Goal: Task Accomplishment & Management: Complete application form

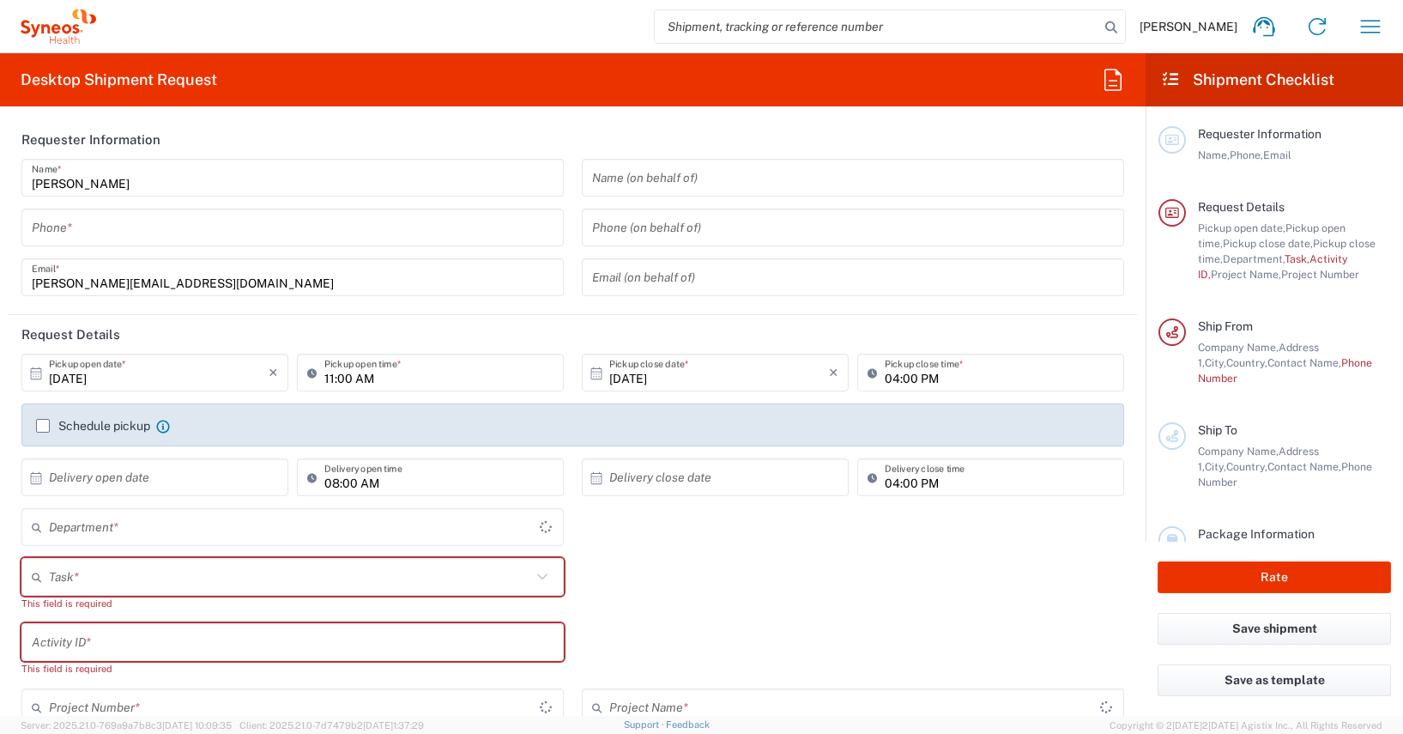
type input "4510"
type input "[GEOGRAPHIC_DATA]"
type input "Syneos Health Germany GMBH"
click at [44, 233] on input "tel" at bounding box center [293, 228] width 522 height 30
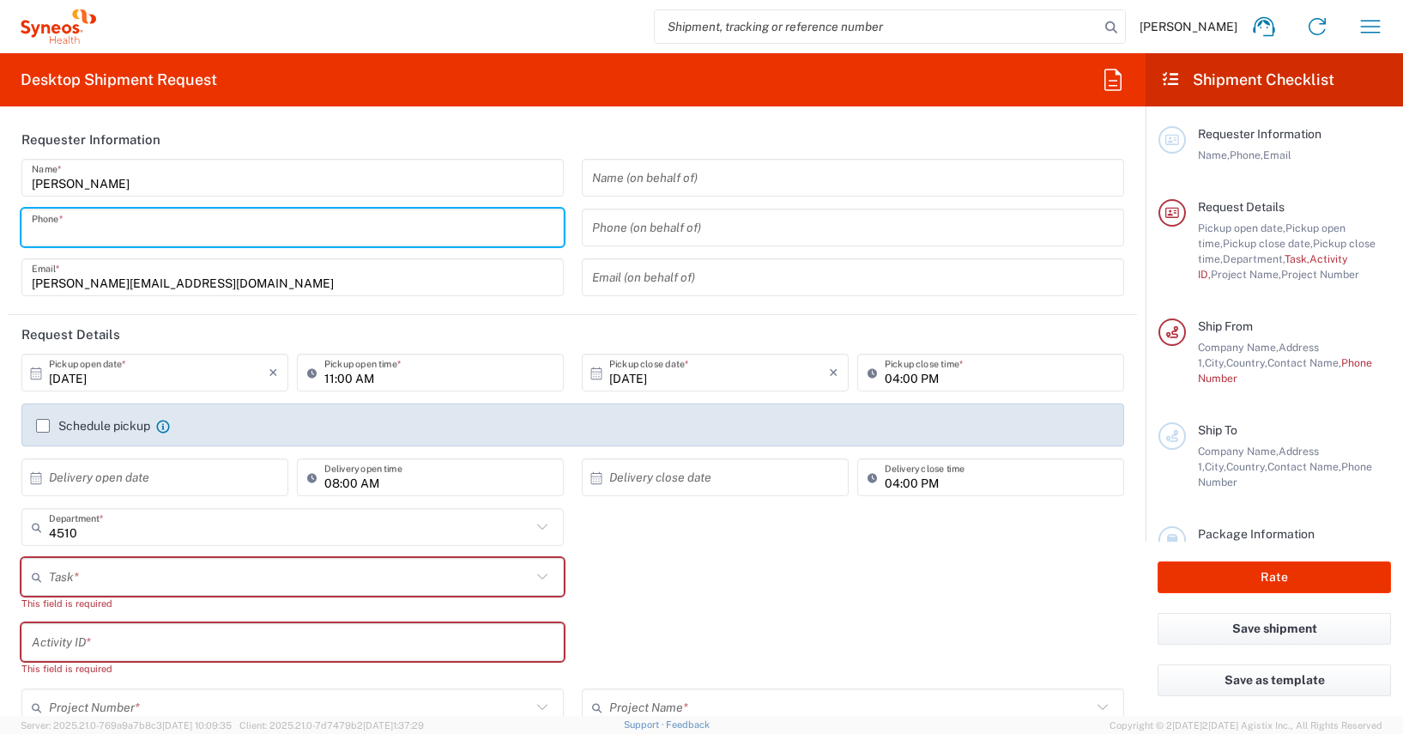
type input "01728392657"
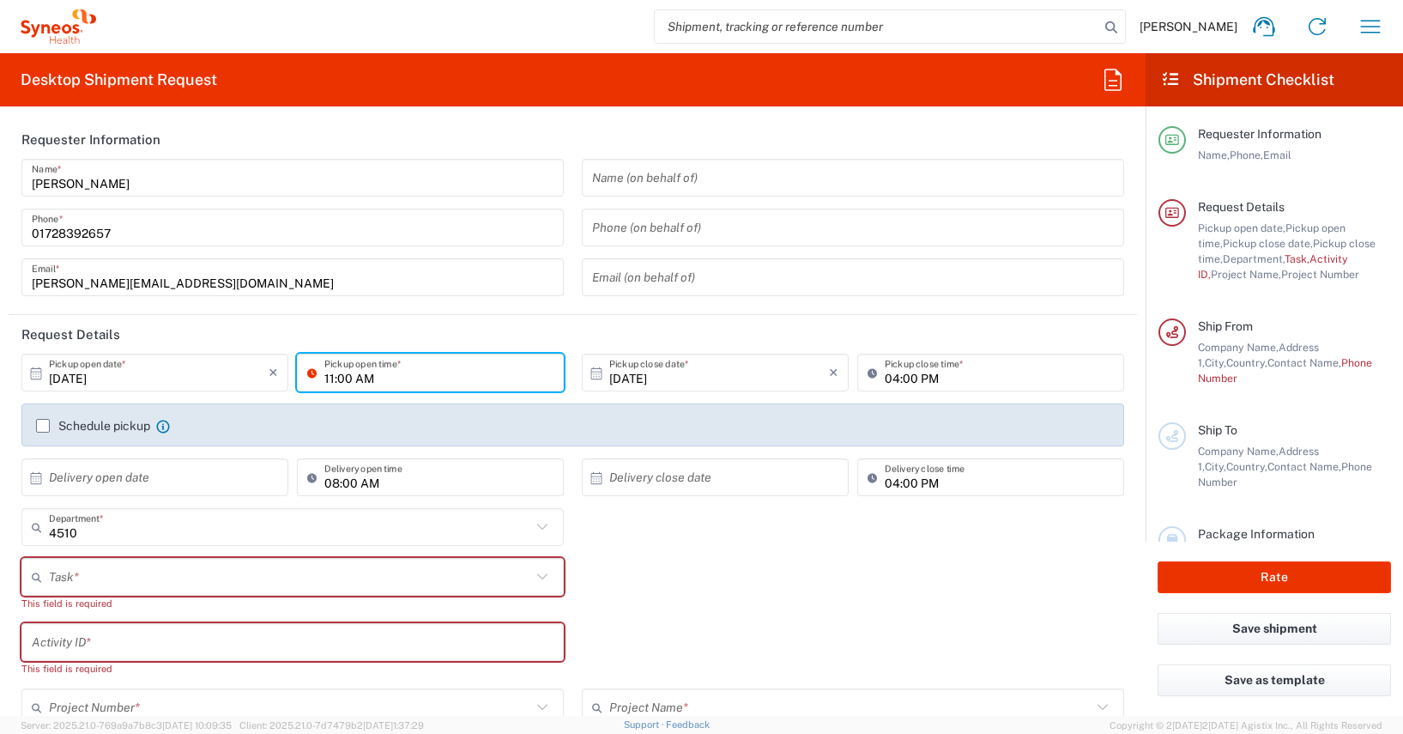
click at [328, 379] on input "11:00 AM" at bounding box center [438, 373] width 229 height 30
click at [366, 379] on input "12:00 AM" at bounding box center [438, 373] width 229 height 30
type input "12:00 PM"
click at [402, 401] on div "12:00 PM Pickup open time *" at bounding box center [430, 378] width 275 height 50
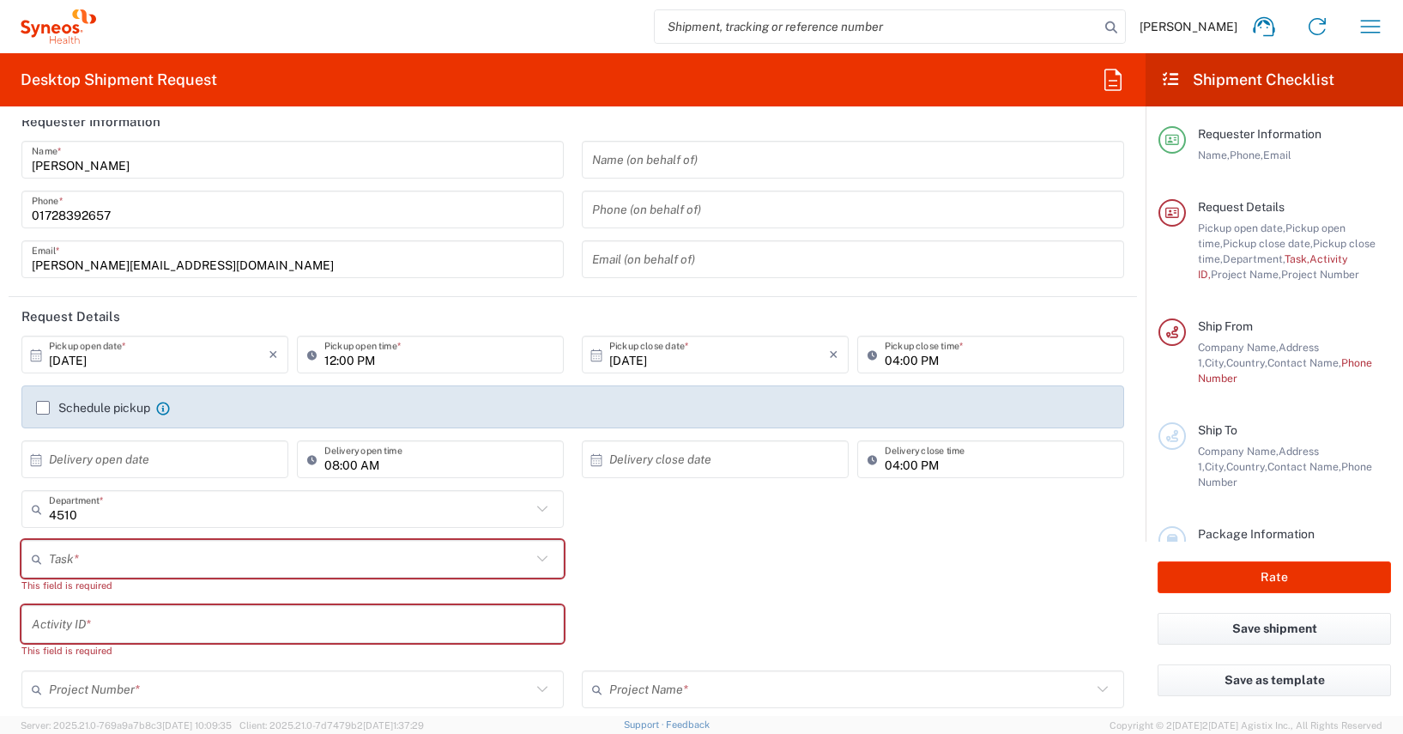
scroll to position [294, 0]
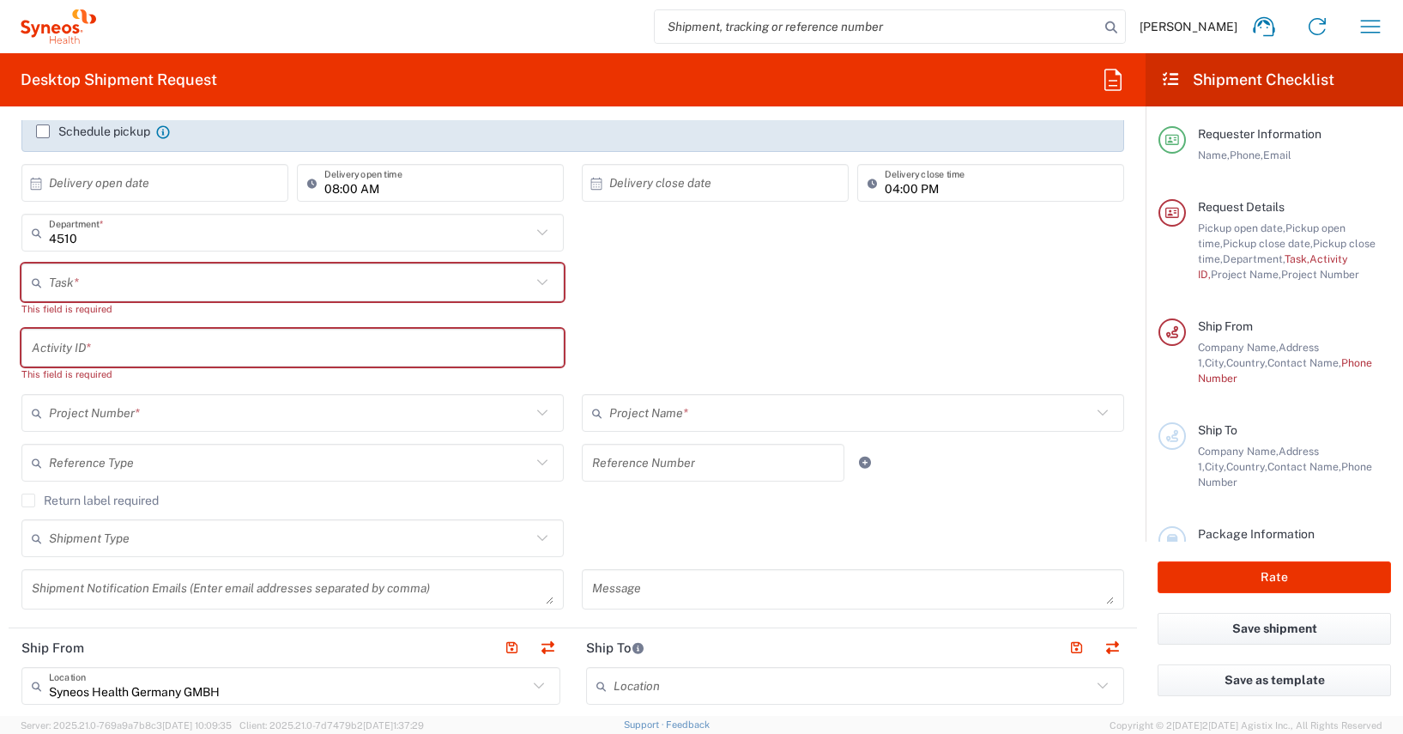
click at [57, 291] on input "text" at bounding box center [290, 283] width 482 height 30
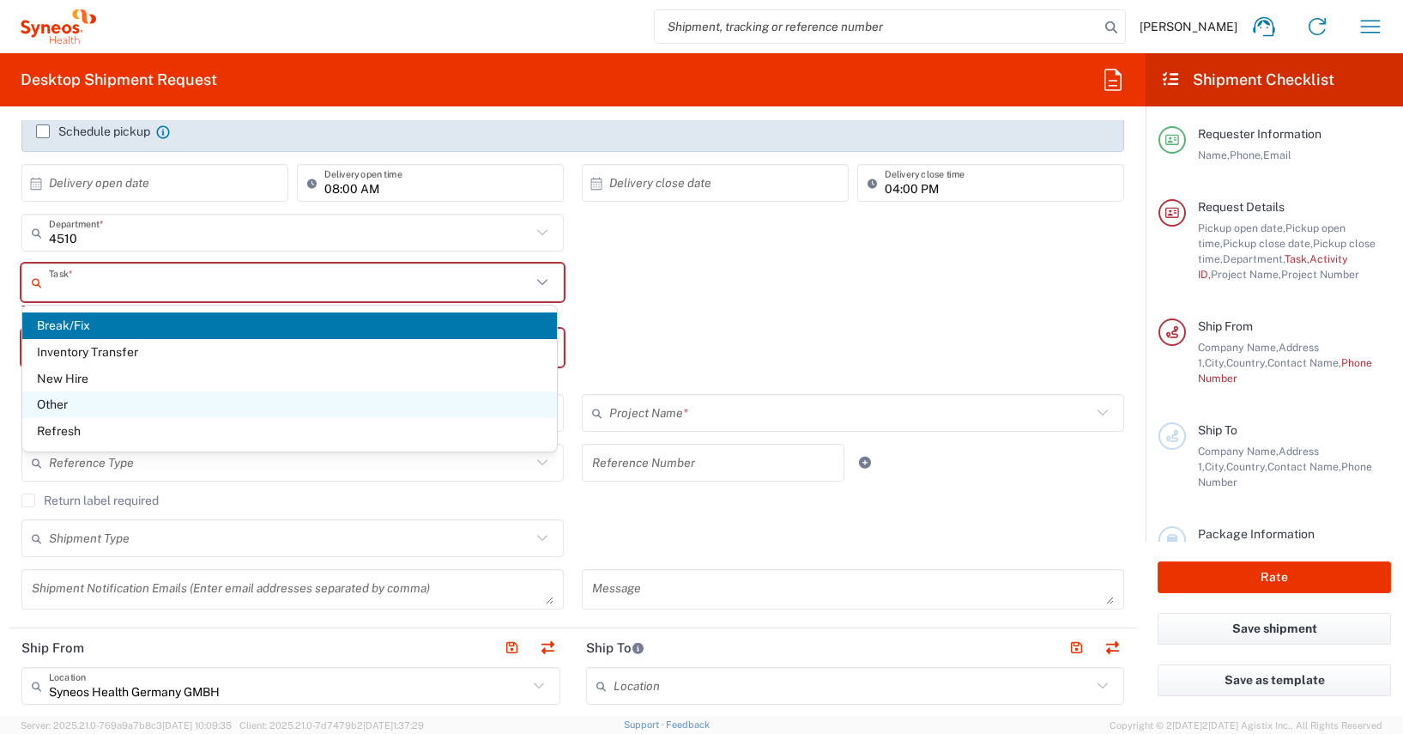
click at [57, 403] on span "Other" at bounding box center [289, 404] width 535 height 27
type input "Other"
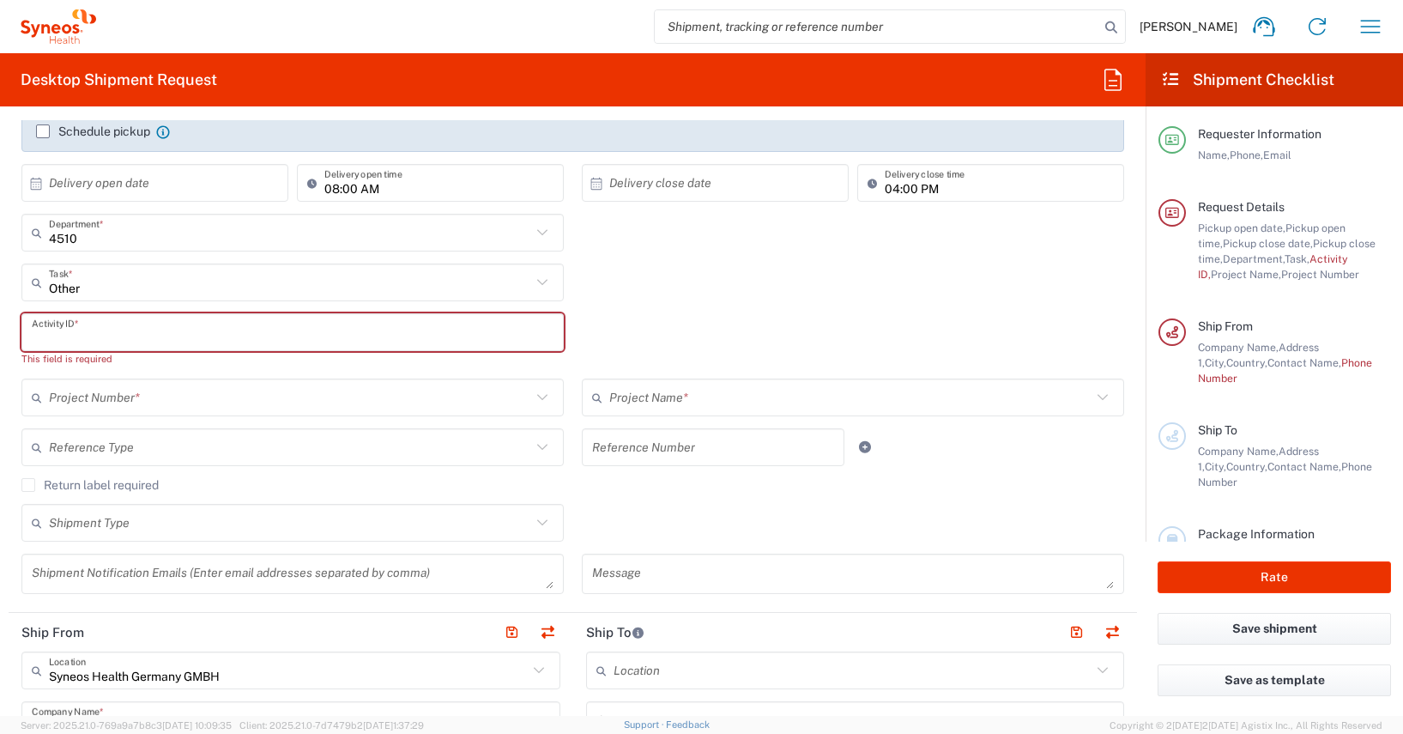
click at [40, 338] on input "text" at bounding box center [293, 332] width 522 height 30
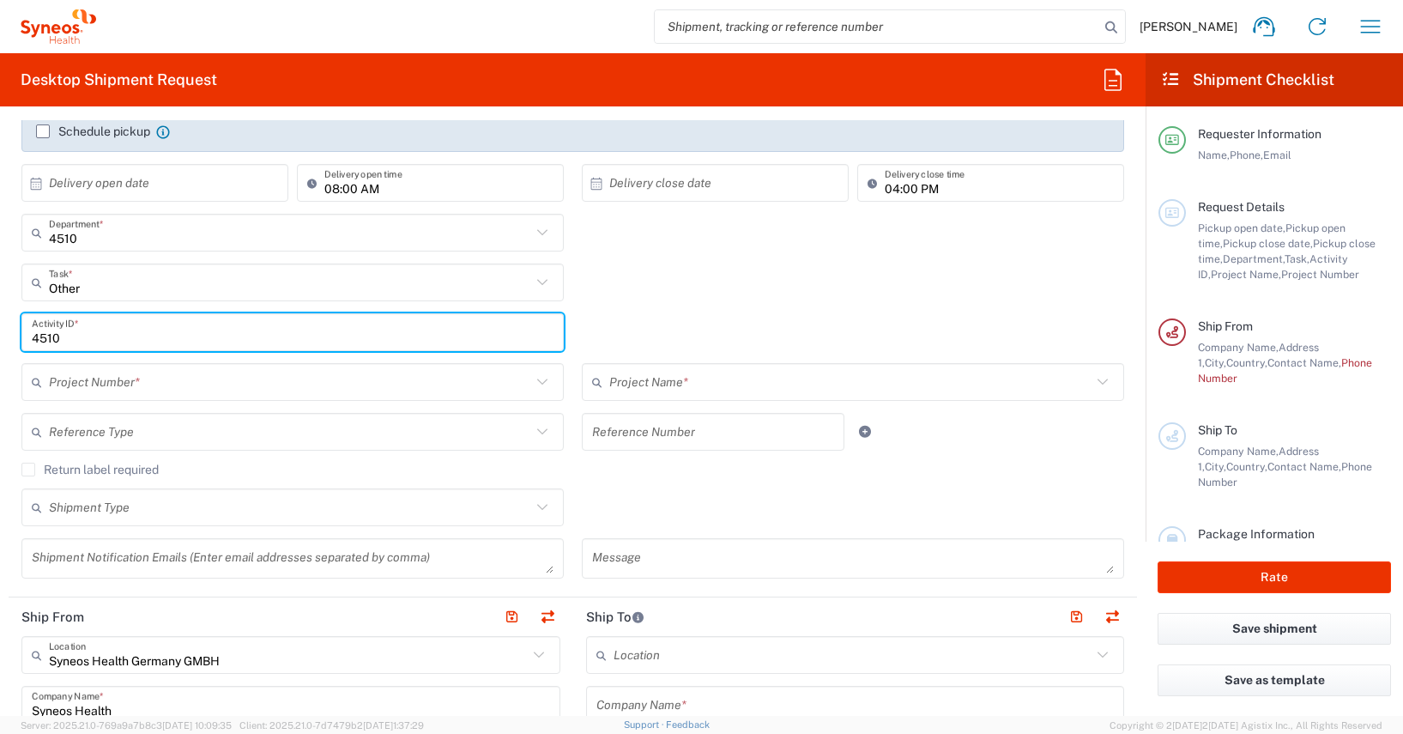
type input "4510"
click at [588, 334] on div "4510 Activity ID *" at bounding box center [573, 338] width 1120 height 50
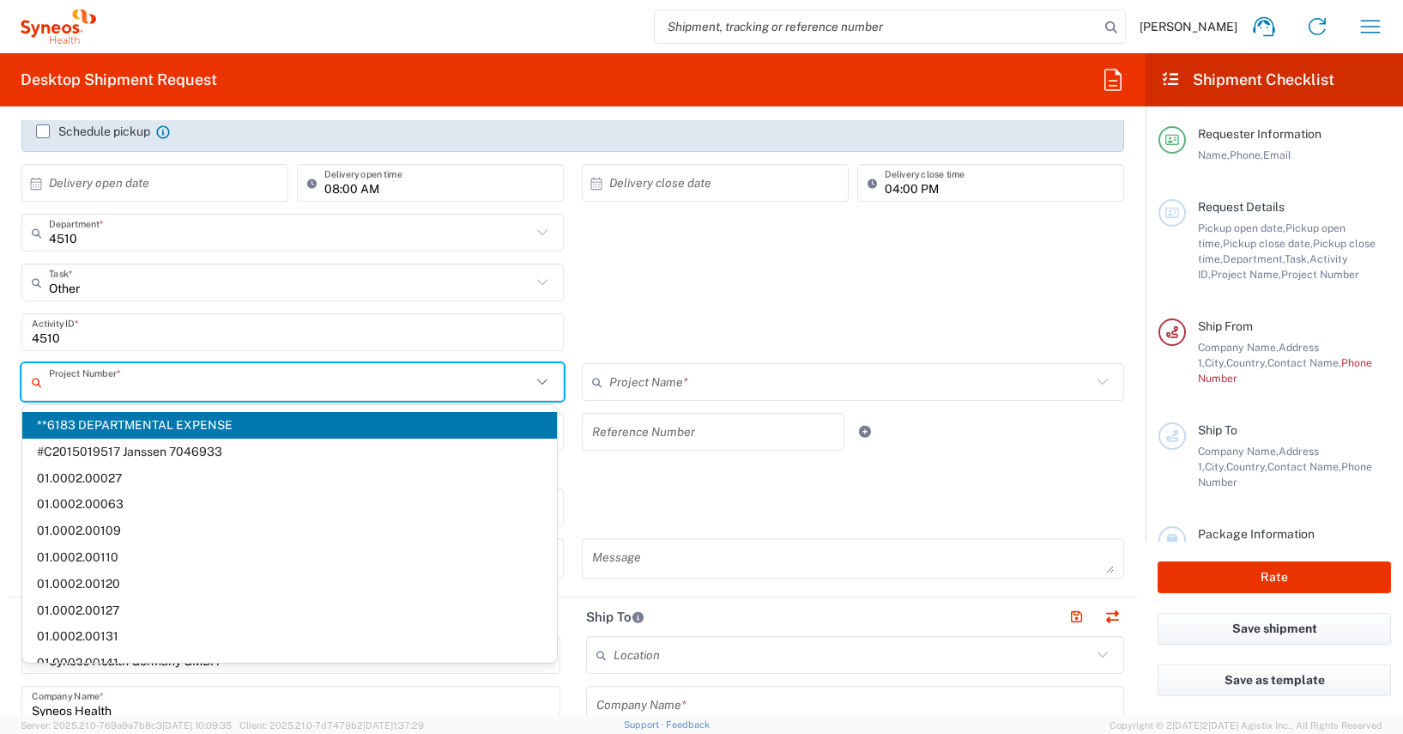
click at [59, 381] on input "text" at bounding box center [290, 382] width 482 height 30
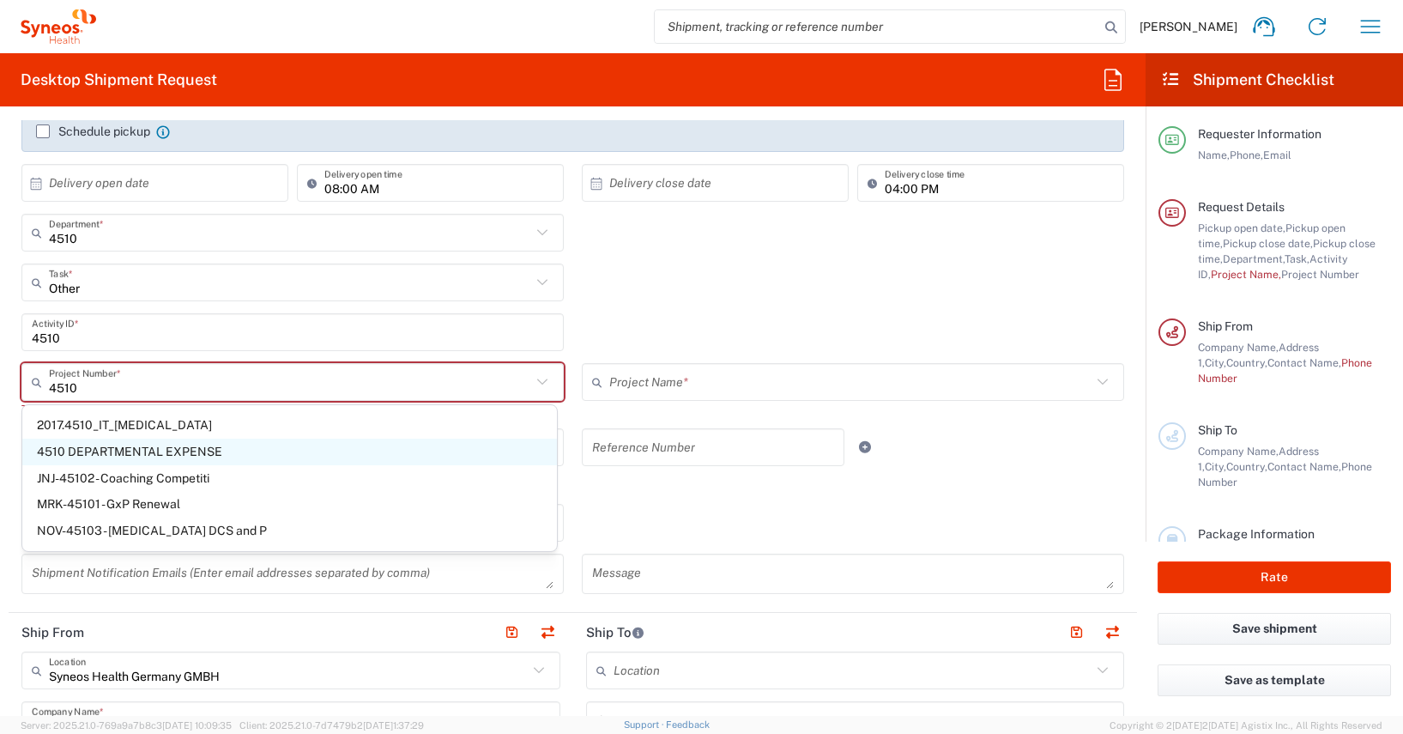
click at [110, 449] on span "4510 DEPARTMENTAL EXPENSE" at bounding box center [289, 451] width 535 height 27
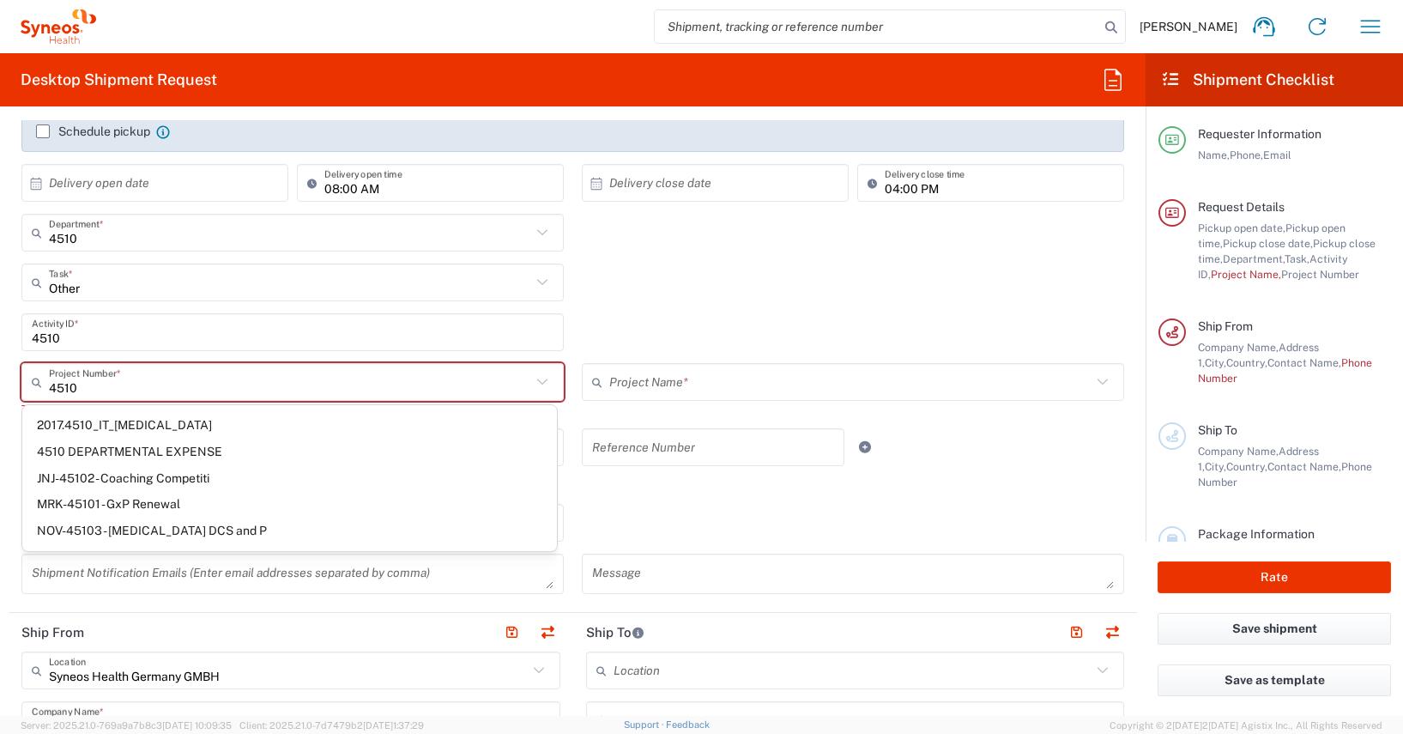
type input "4510 DEPARTMENTAL EXPENSE"
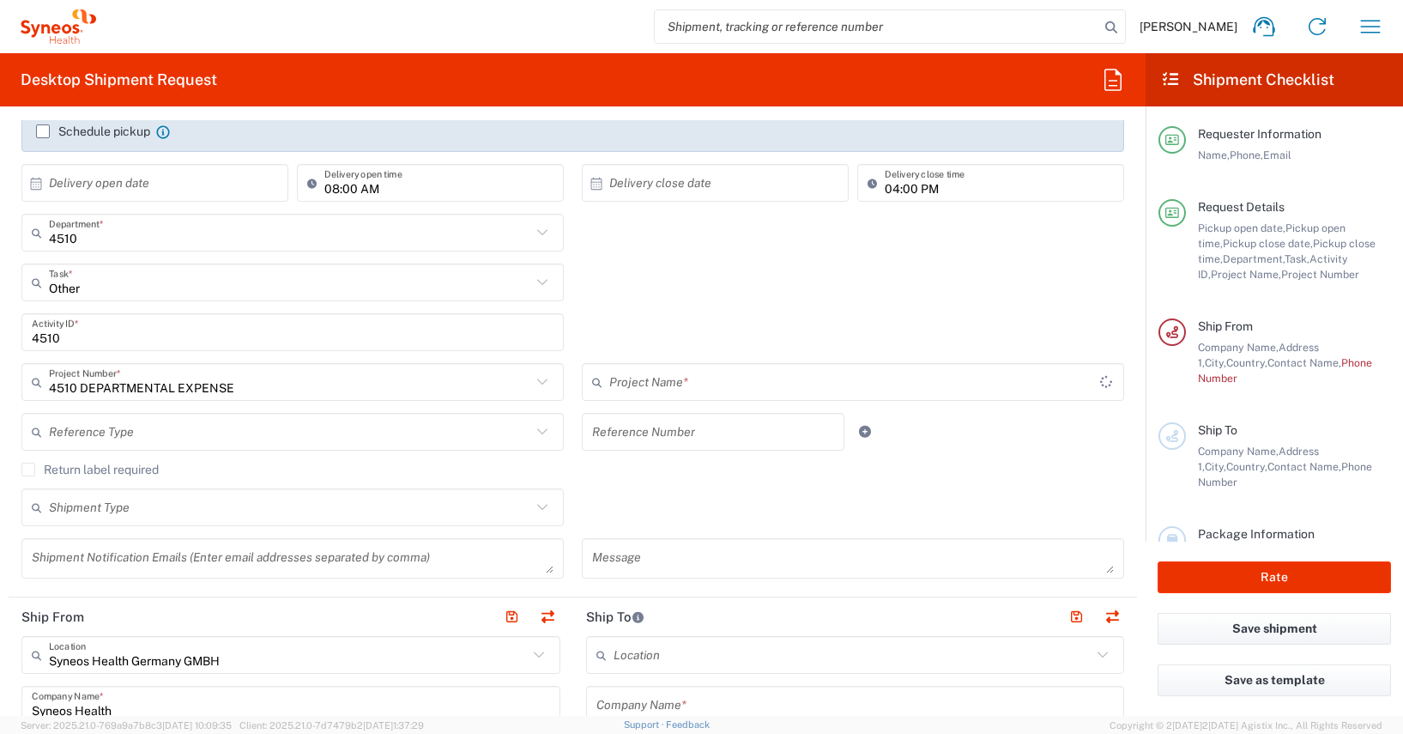
type input "4510 DEPARTMENTAL EXPENSE"
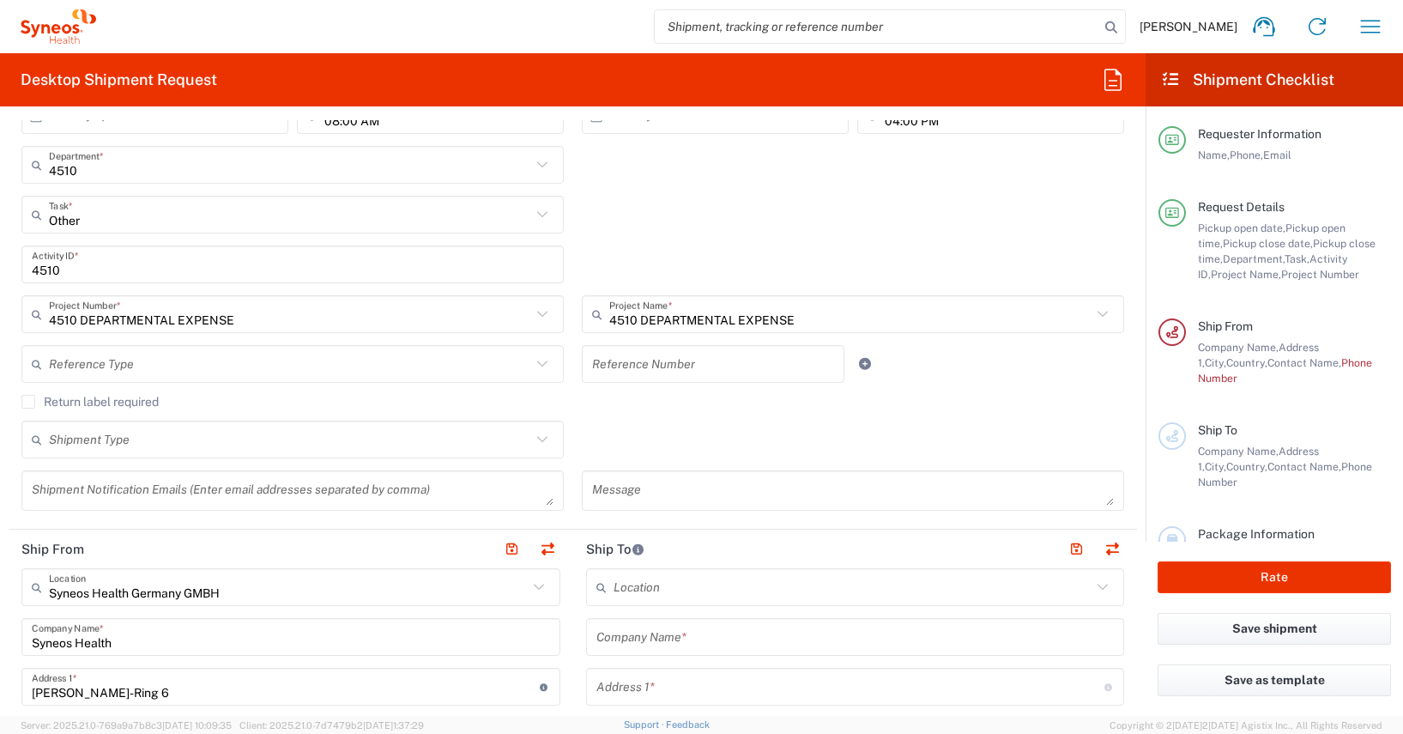
scroll to position [717, 0]
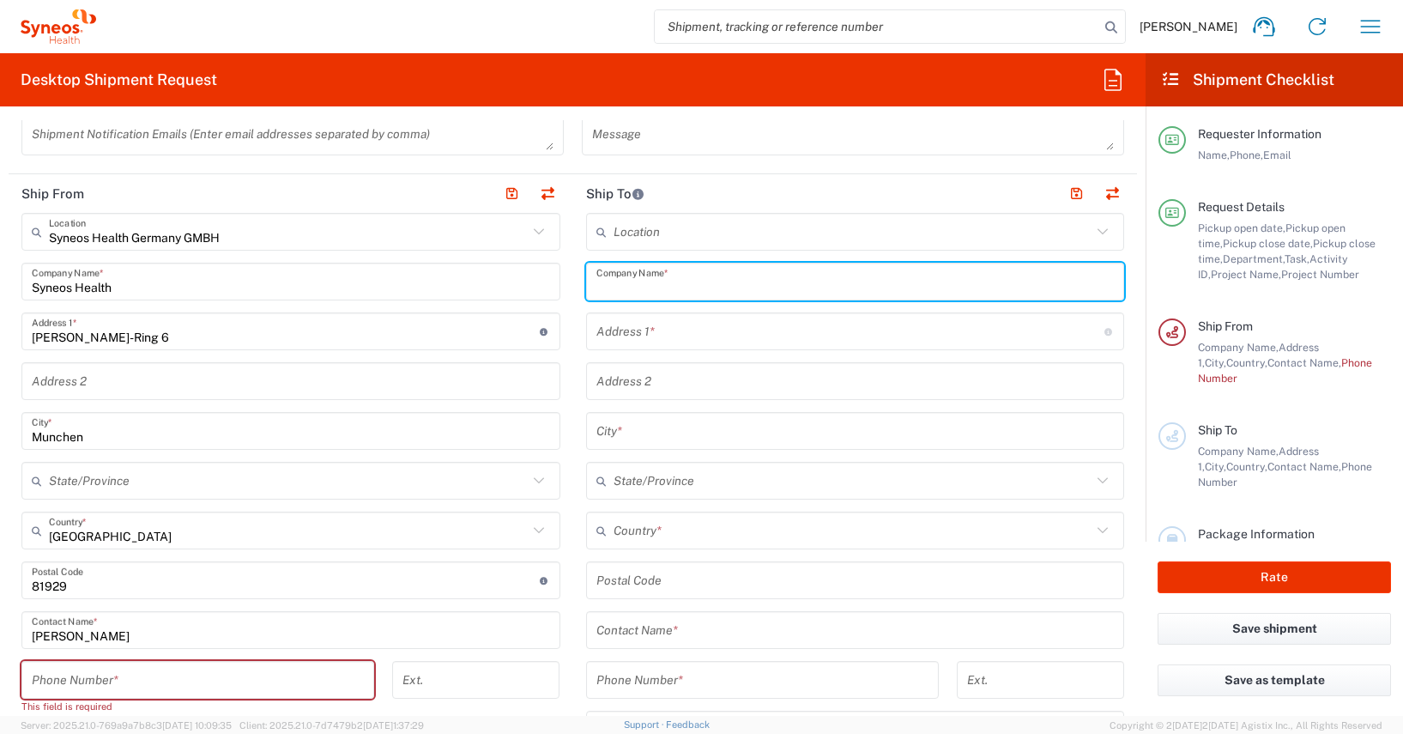
paste input "Syneos Health"
type input "Syneos Health"
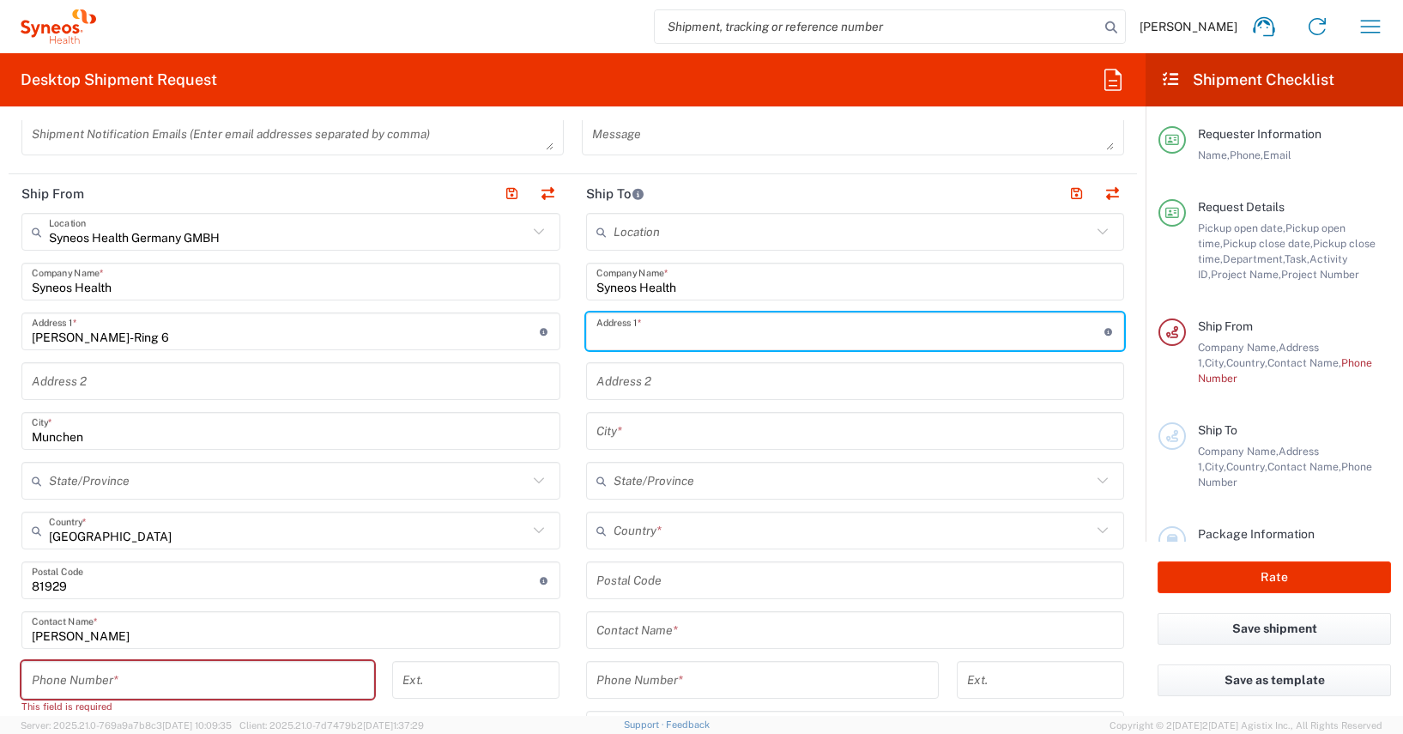
paste input "28 Ethnikis Antistaseos Str."
type input "28 Ethnikis Antistaseos Str."
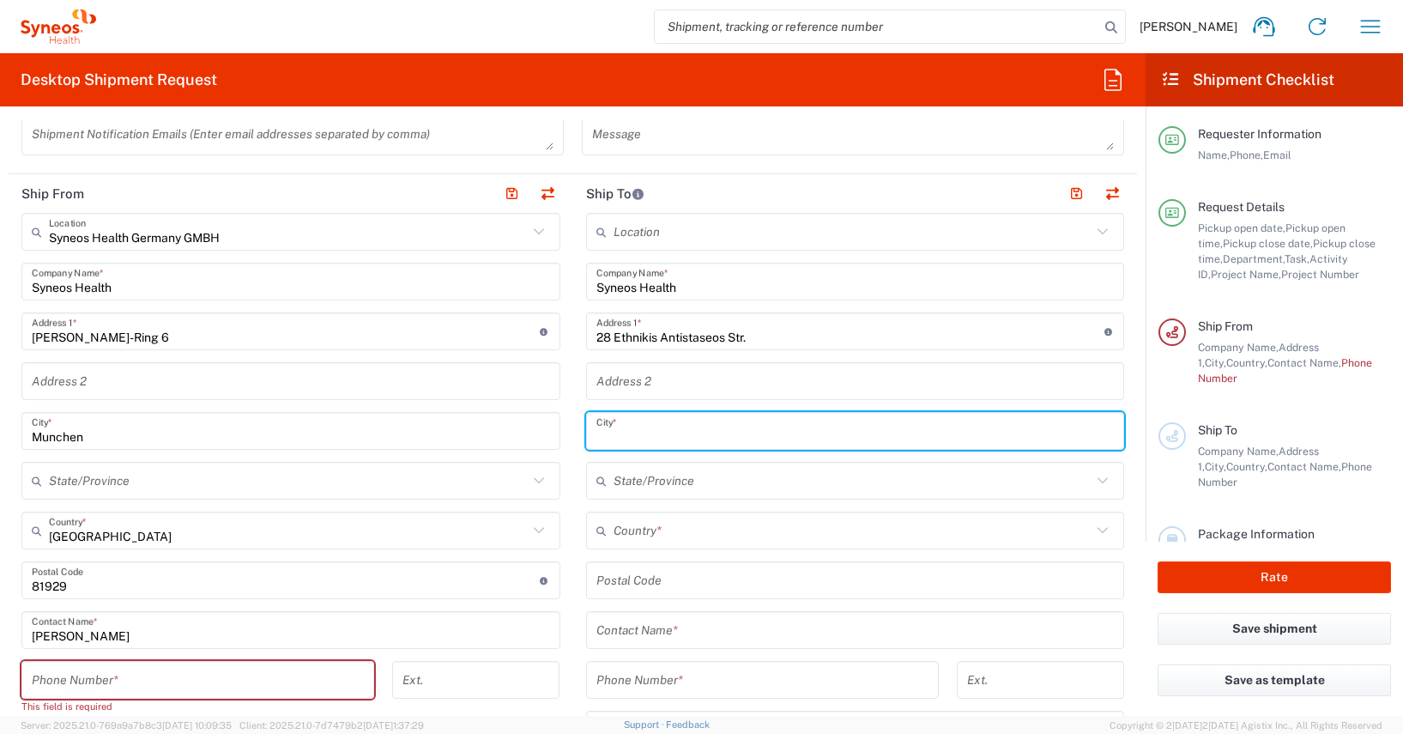
paste input "Vrilissia 152 35"
click at [661, 435] on input "Vrilissia 152 35" at bounding box center [855, 431] width 518 height 30
click at [654, 437] on input "Vrilissia 15235" at bounding box center [855, 431] width 518 height 30
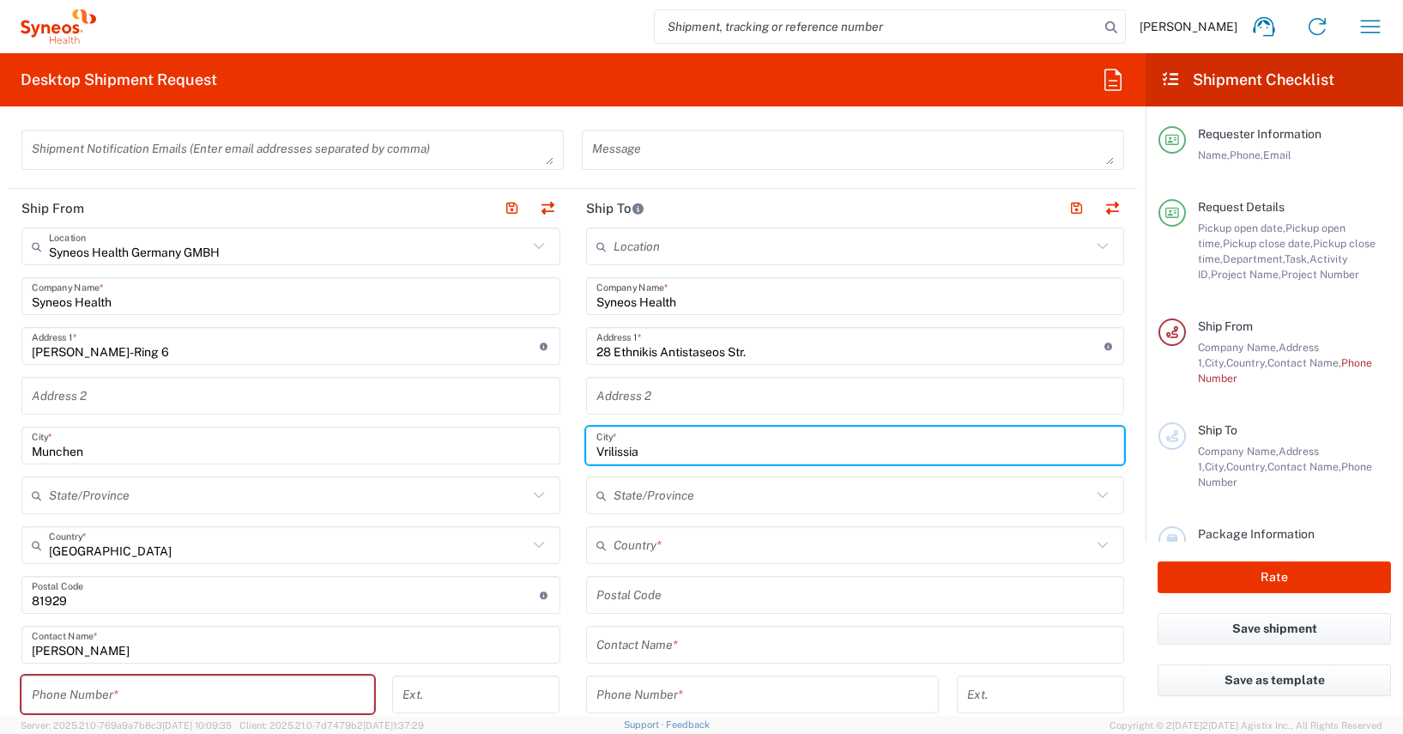
scroll to position [781, 0]
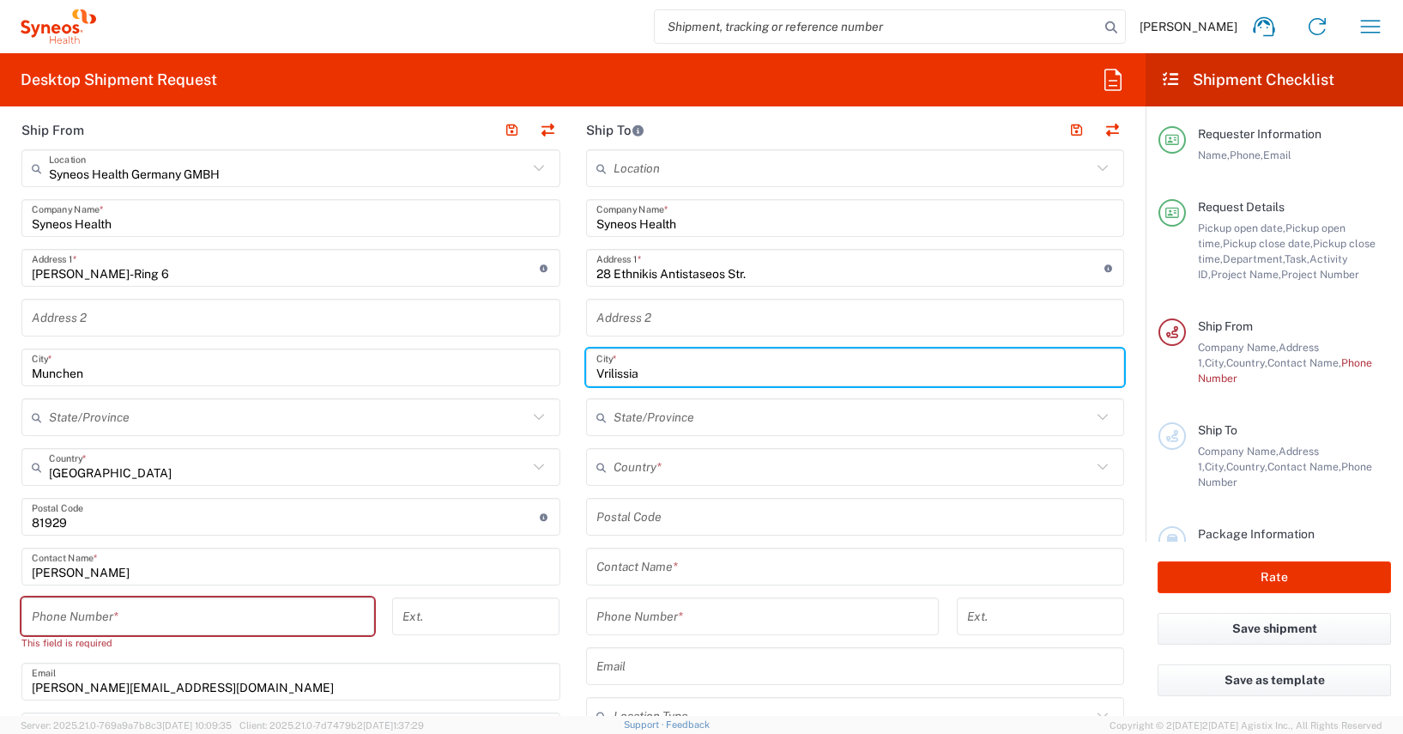
type input "Vrilissia"
click at [596, 519] on input "undefined" at bounding box center [855, 517] width 518 height 30
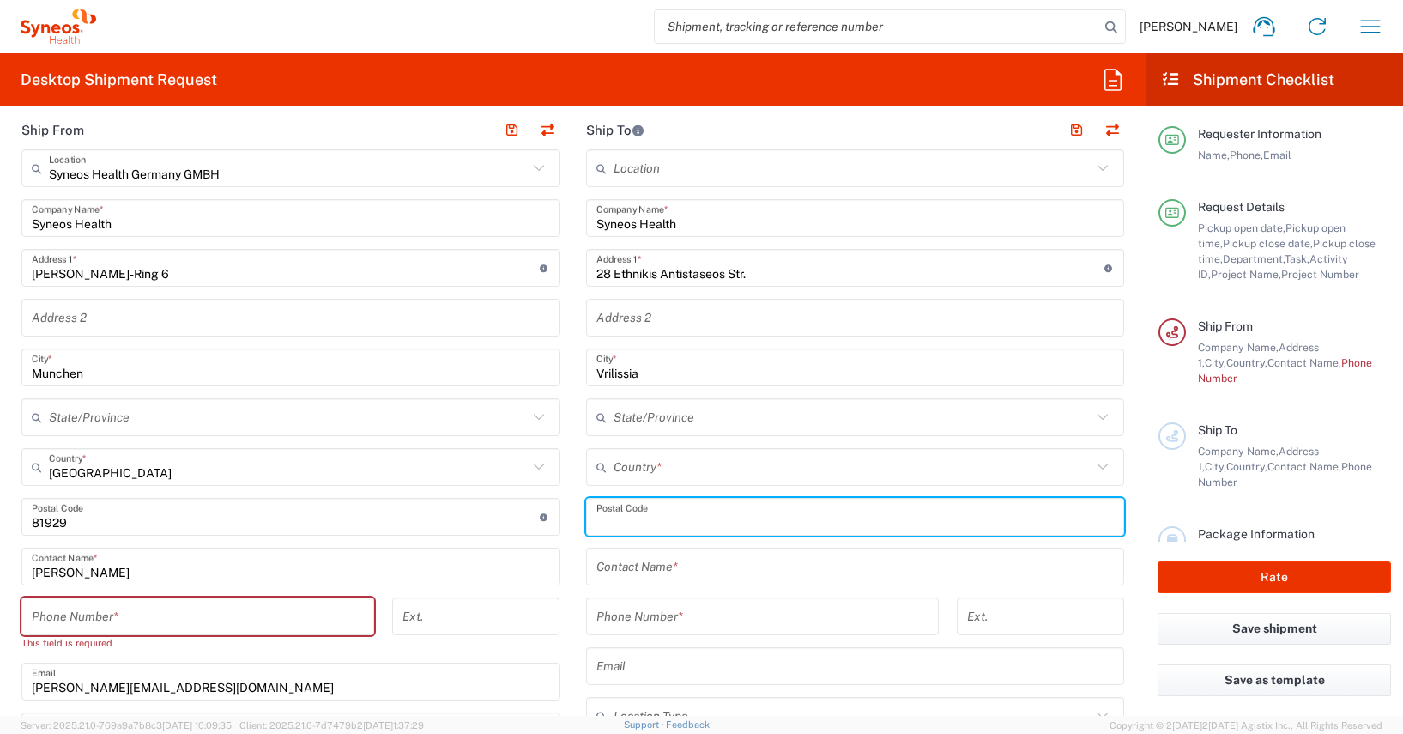
paste input "15235"
type input "15235"
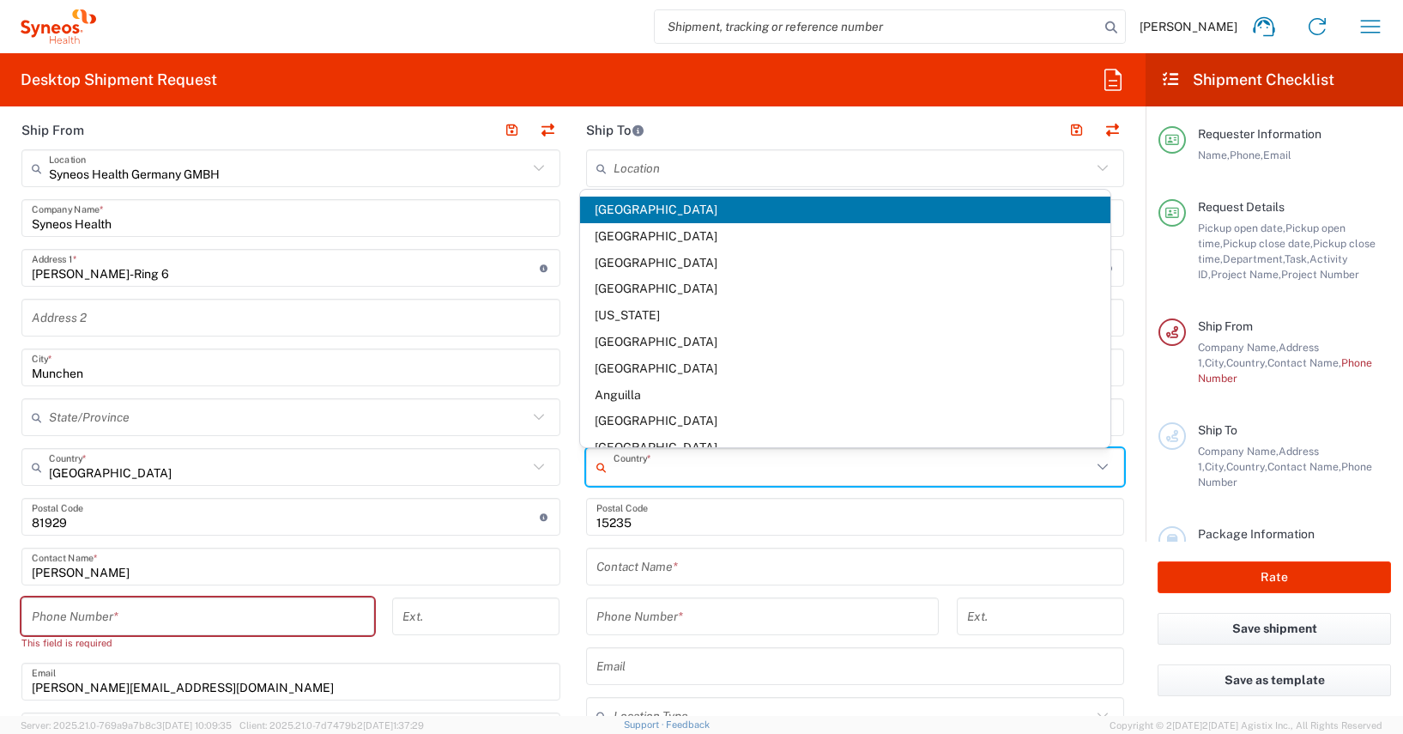
paste input "[GEOGRAPHIC_DATA]"
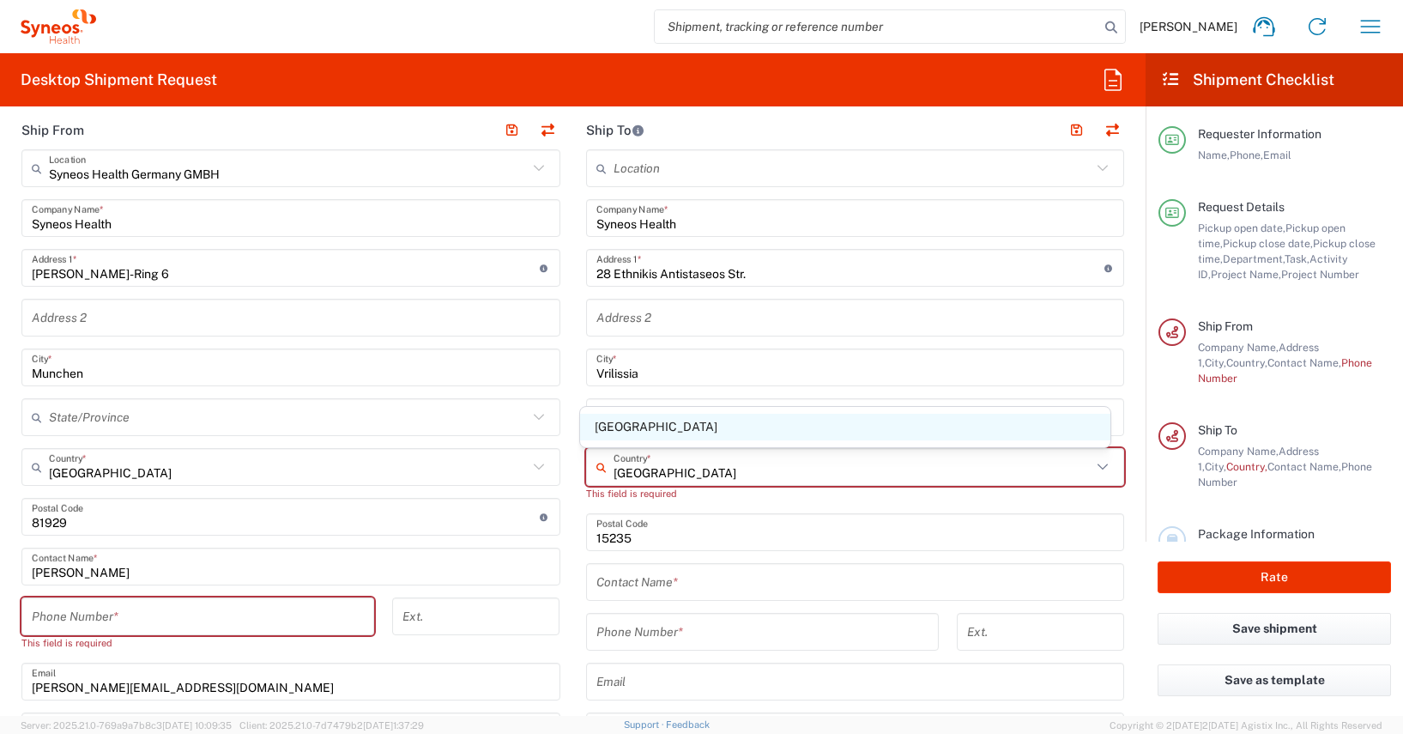
type input "[GEOGRAPHIC_DATA]"
click at [618, 431] on span "[GEOGRAPHIC_DATA]" at bounding box center [845, 427] width 530 height 27
type input "Sender/Shipper"
type input "Delivery Duty Paid"
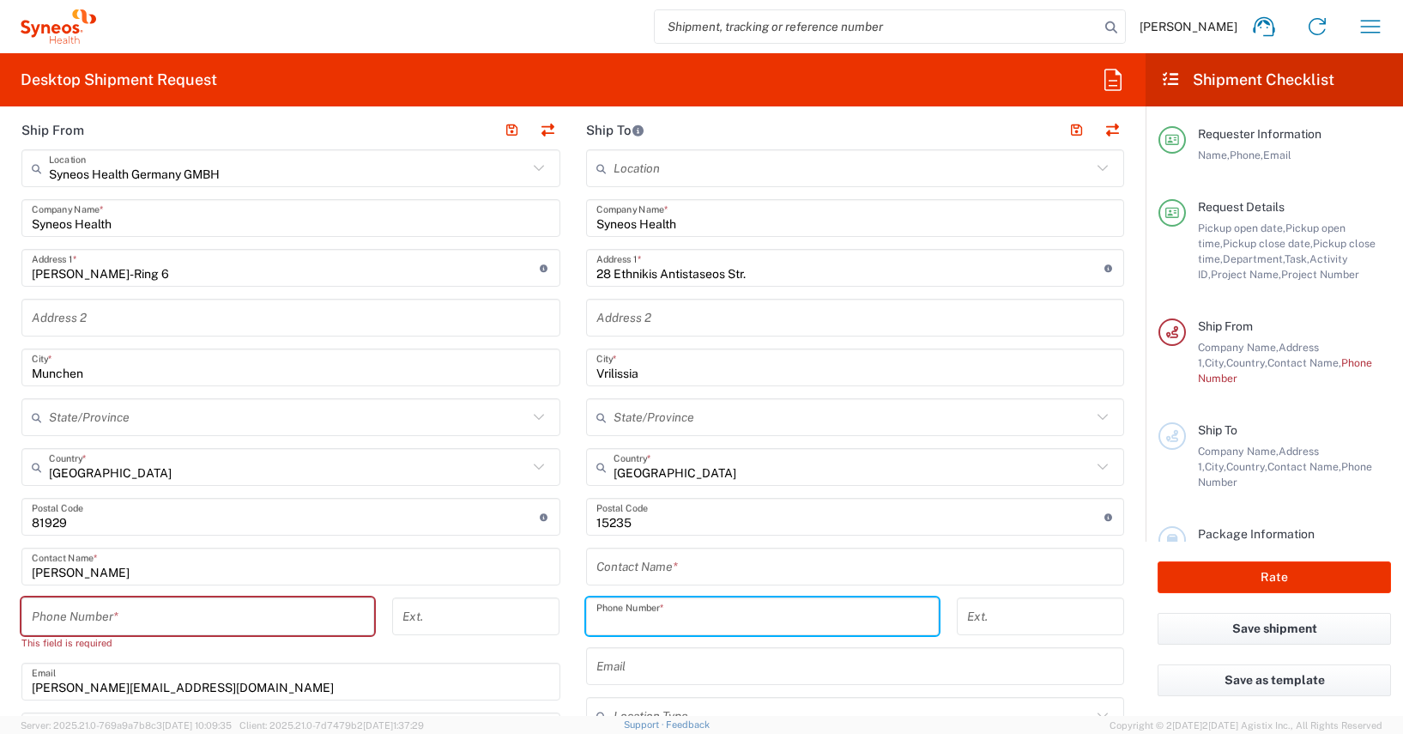
paste input "tel:[PHONE_NUMBER]"
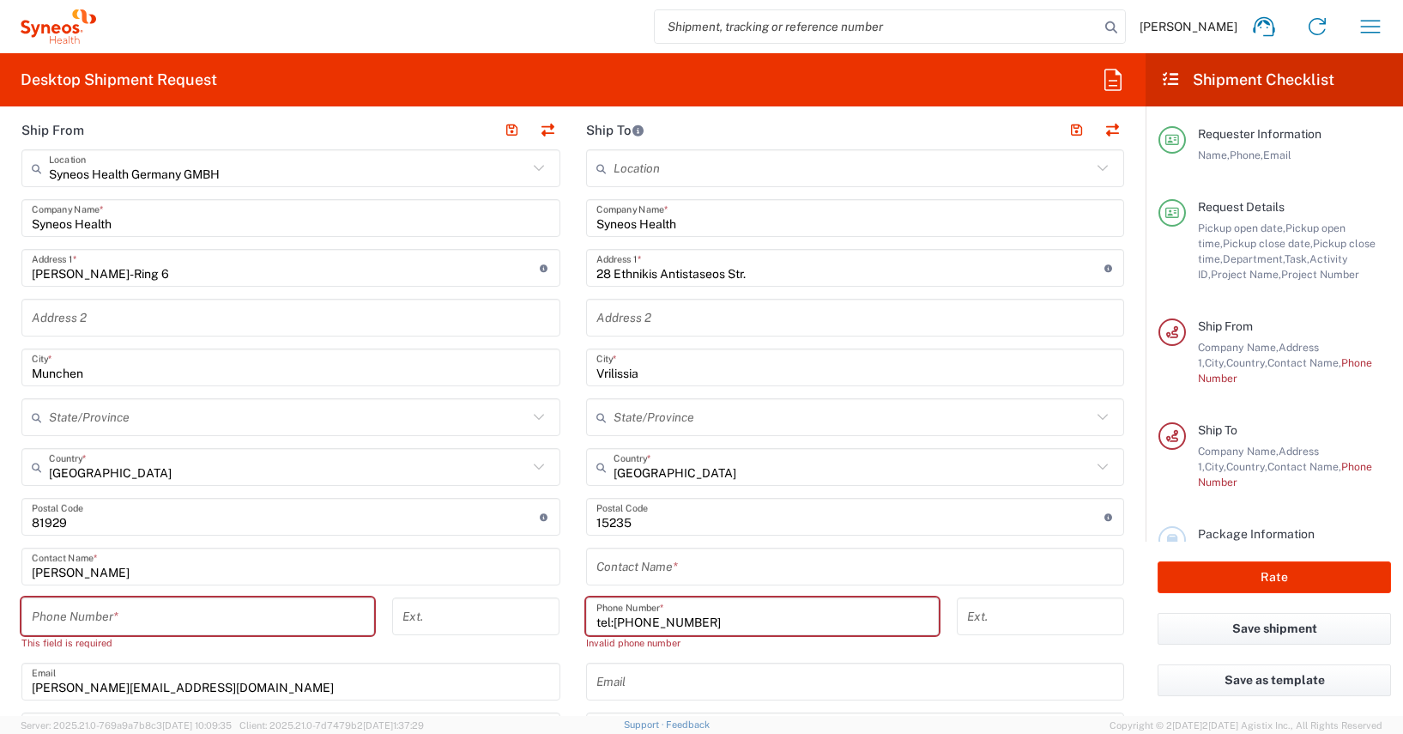
click at [608, 619] on input "tel:[PHONE_NUMBER]" at bounding box center [762, 616] width 332 height 30
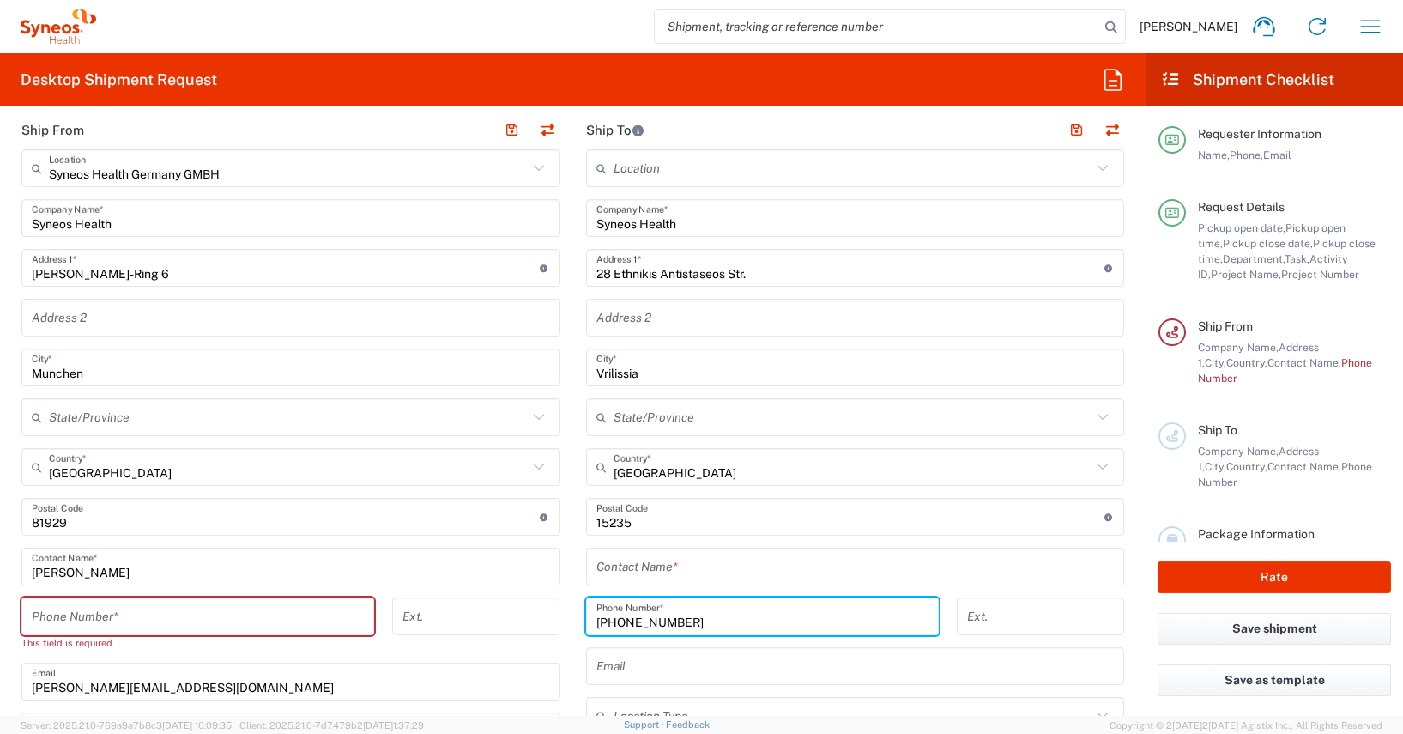
type input "[PHONE_NUMBER]"
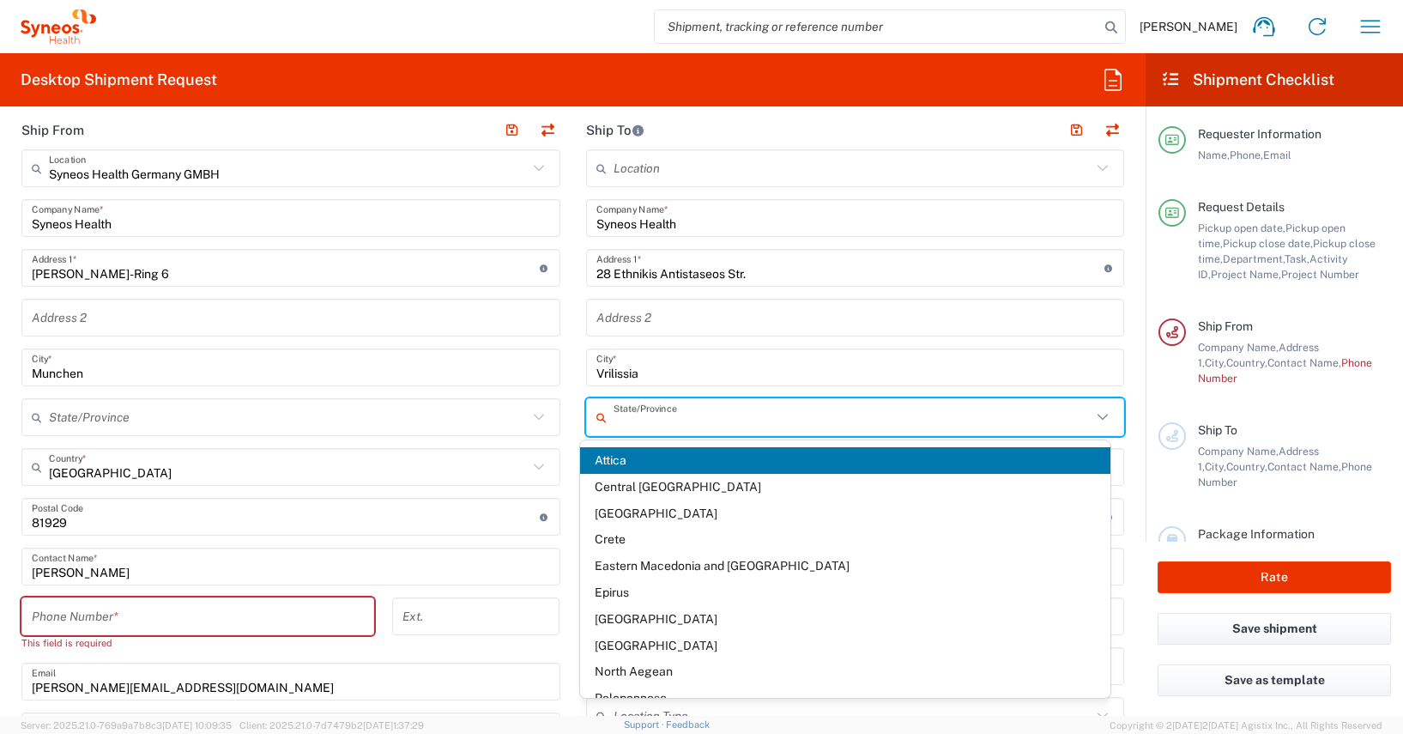
paste input "[GEOGRAPHIC_DATA]"
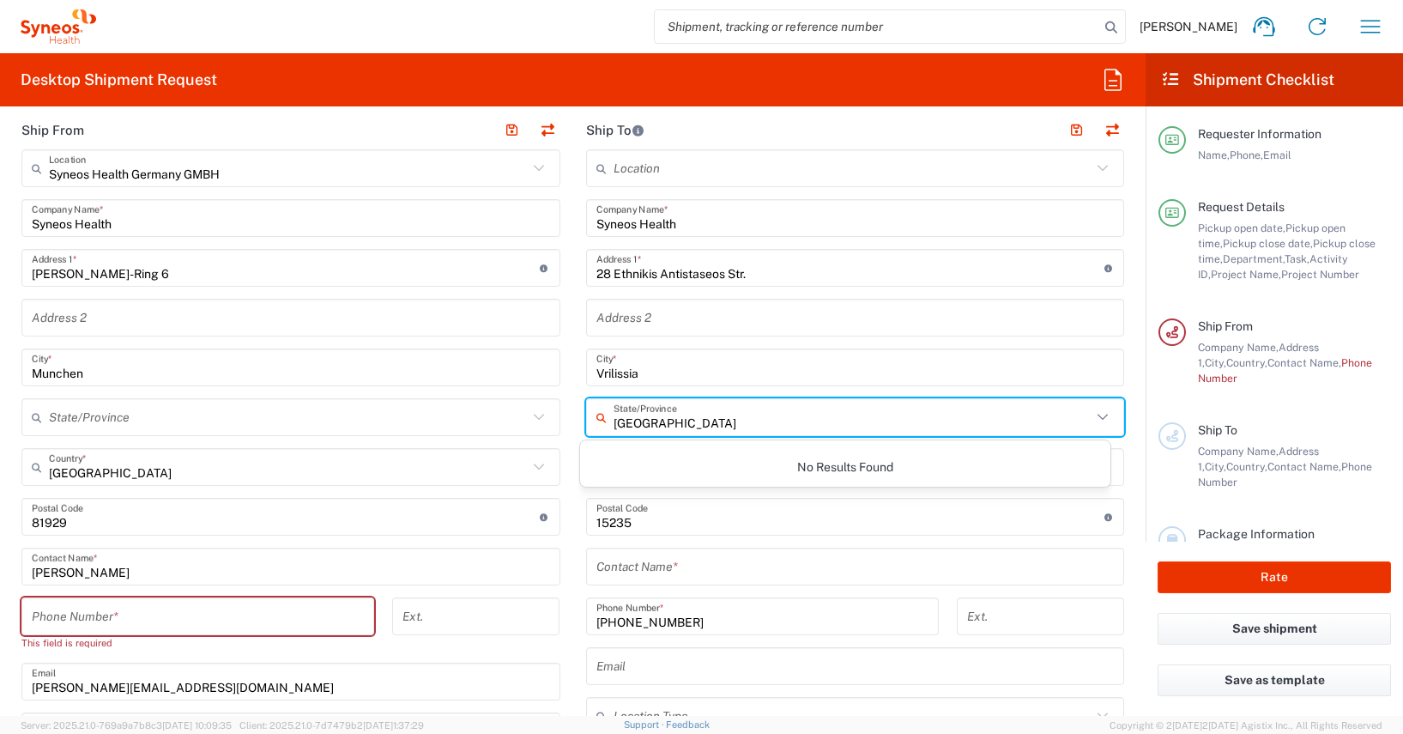
type input "[GEOGRAPHIC_DATA]"
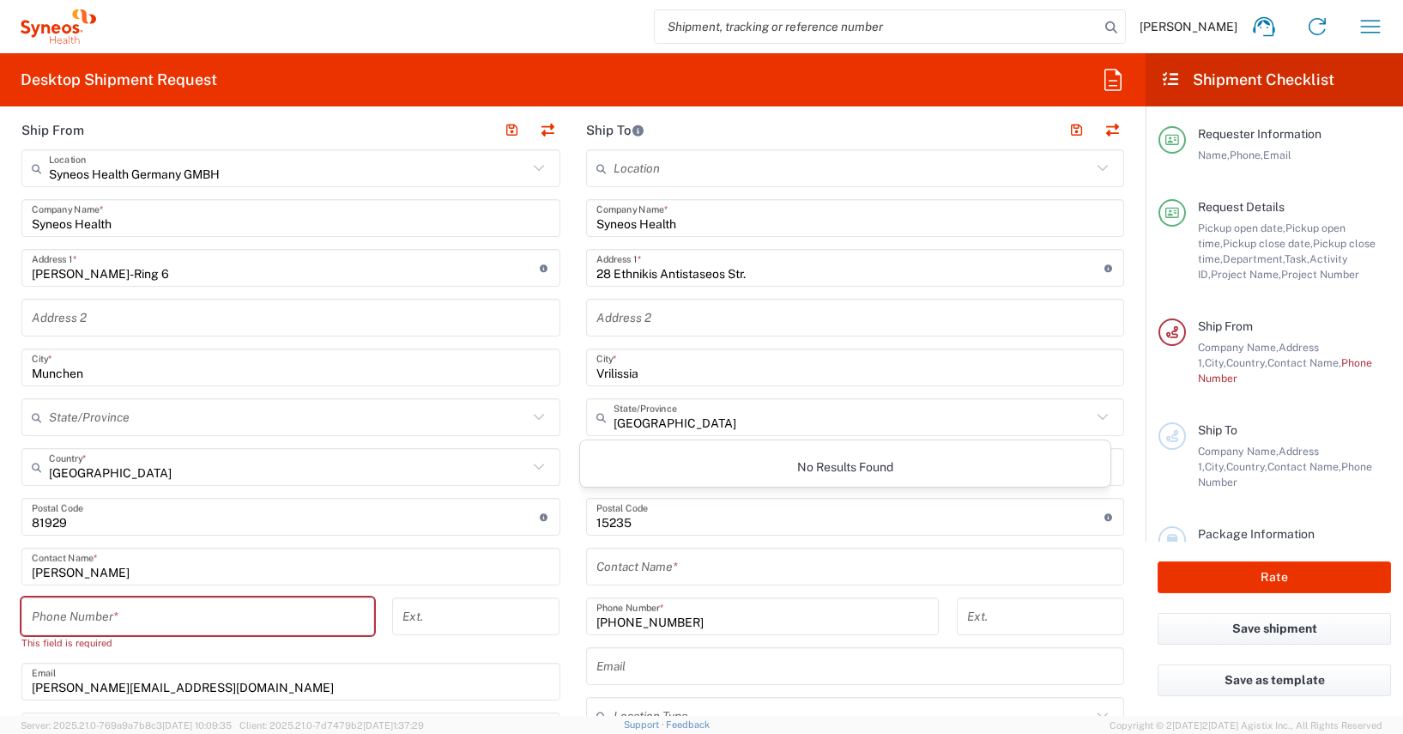
click at [9, 432] on main "Syneos Health Germany GMBH Location Syneos Health Germany GMBH [PERSON_NAME] LL…" at bounding box center [291, 542] width 565 height 786
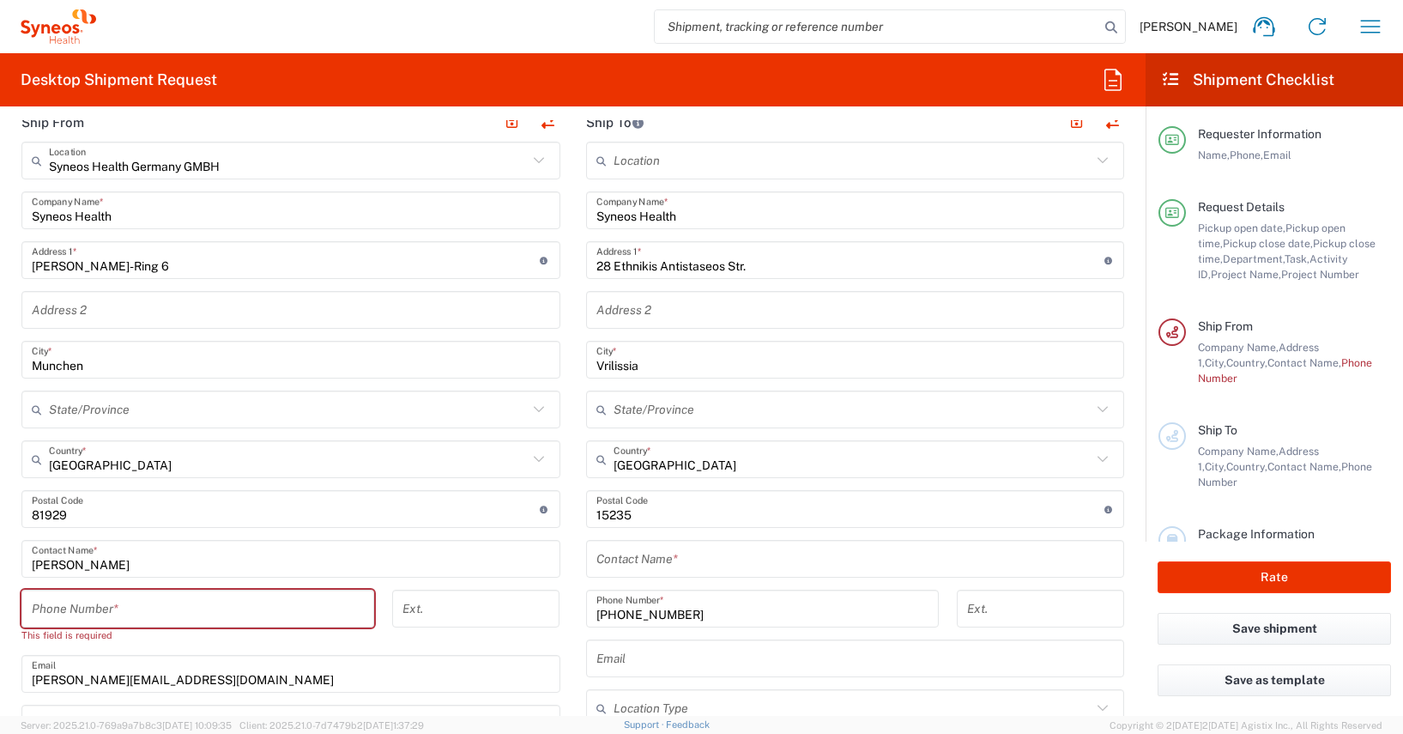
scroll to position [824, 0]
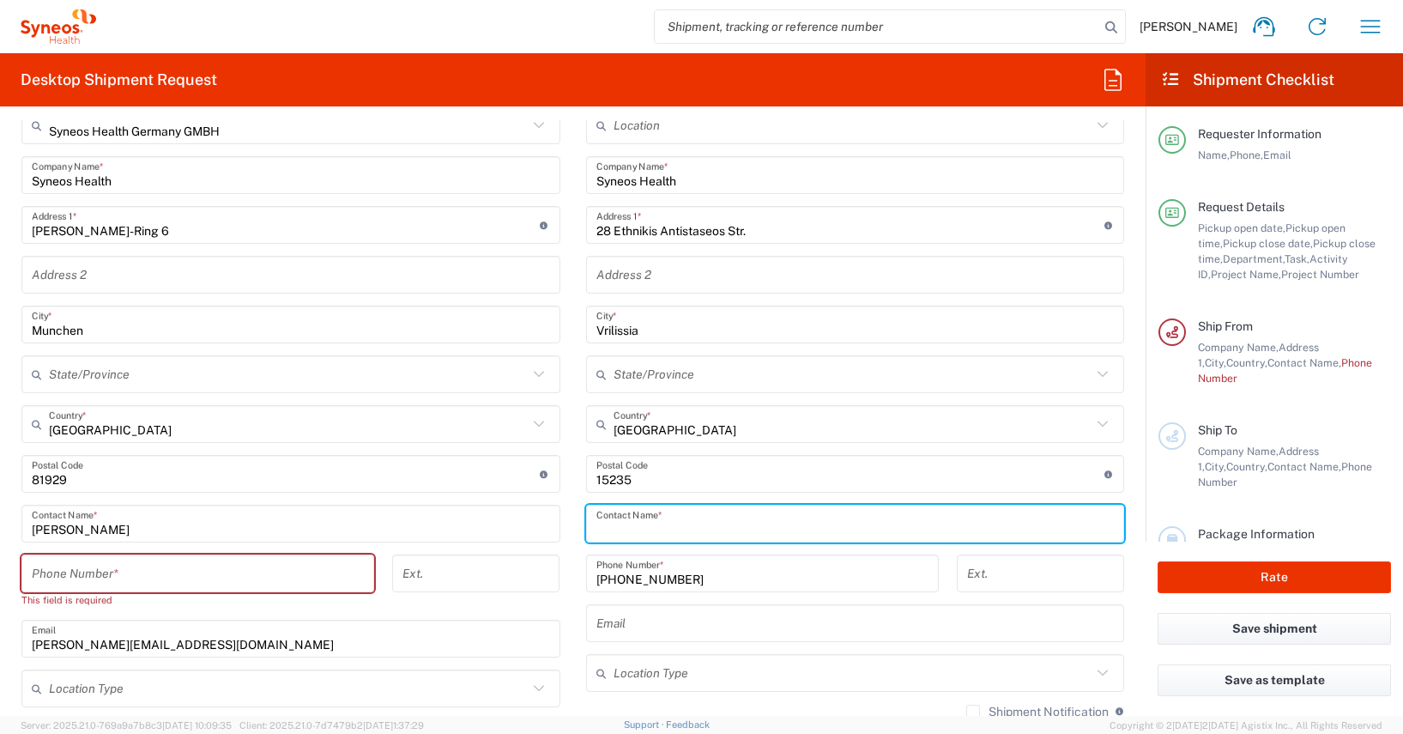
paste input "[PERSON_NAME]"
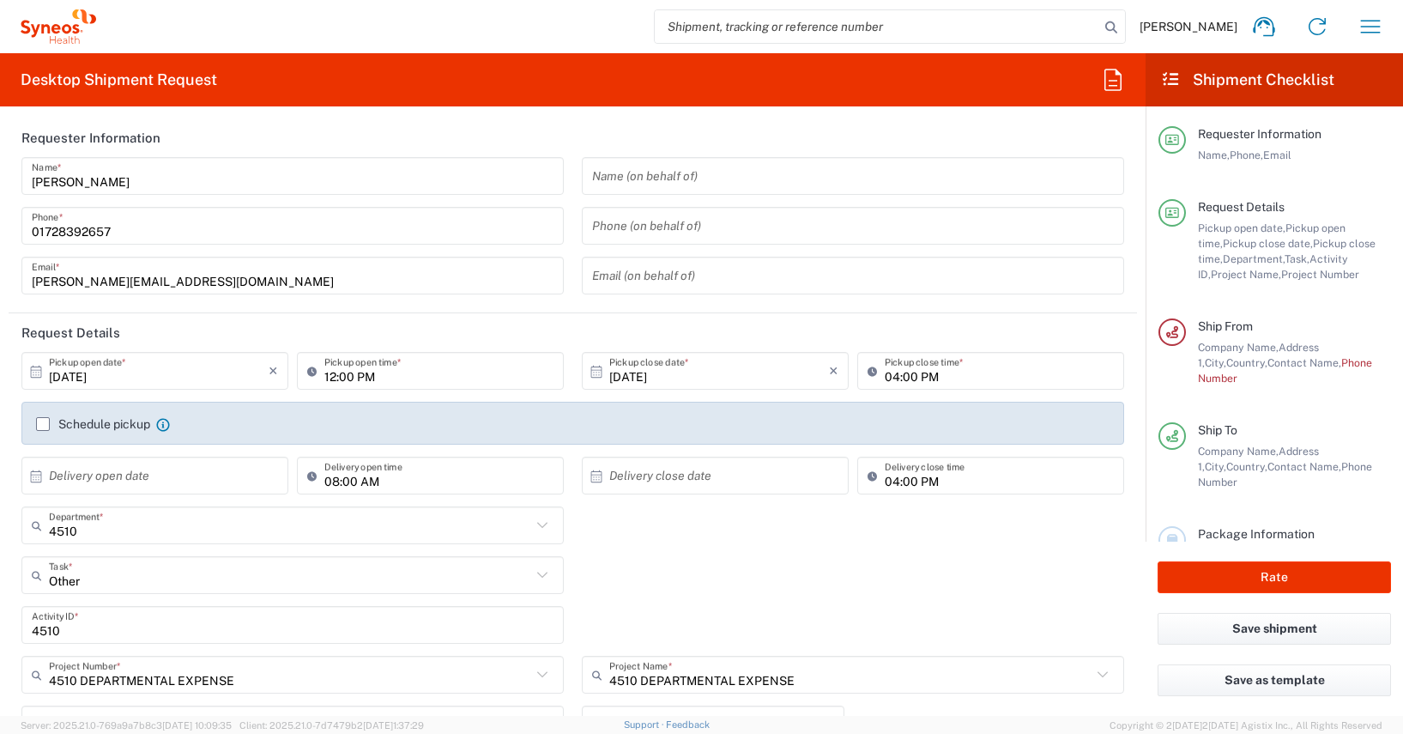
scroll to position [0, 0]
type input "[PERSON_NAME]"
click at [75, 231] on input "01728392657" at bounding box center [293, 228] width 522 height 30
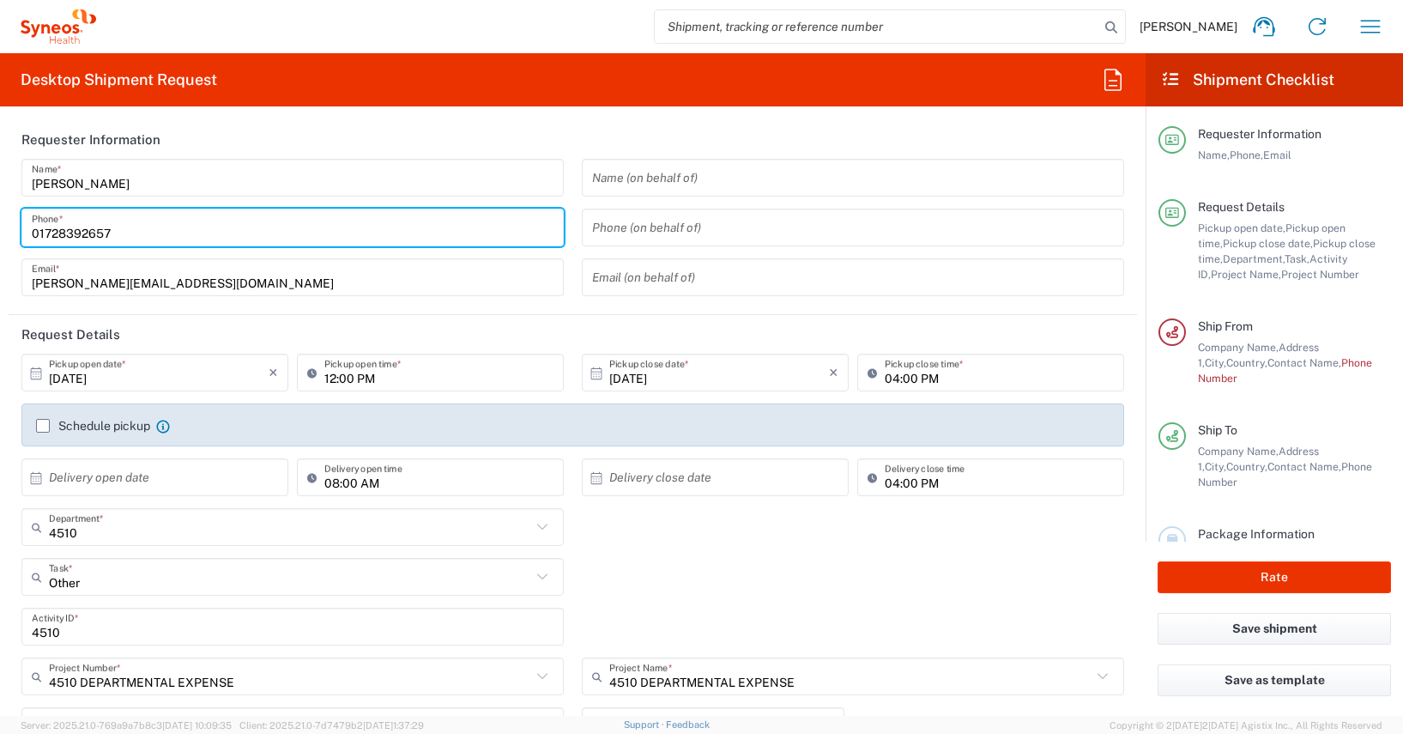
click at [75, 231] on input "01728392657" at bounding box center [293, 228] width 522 height 30
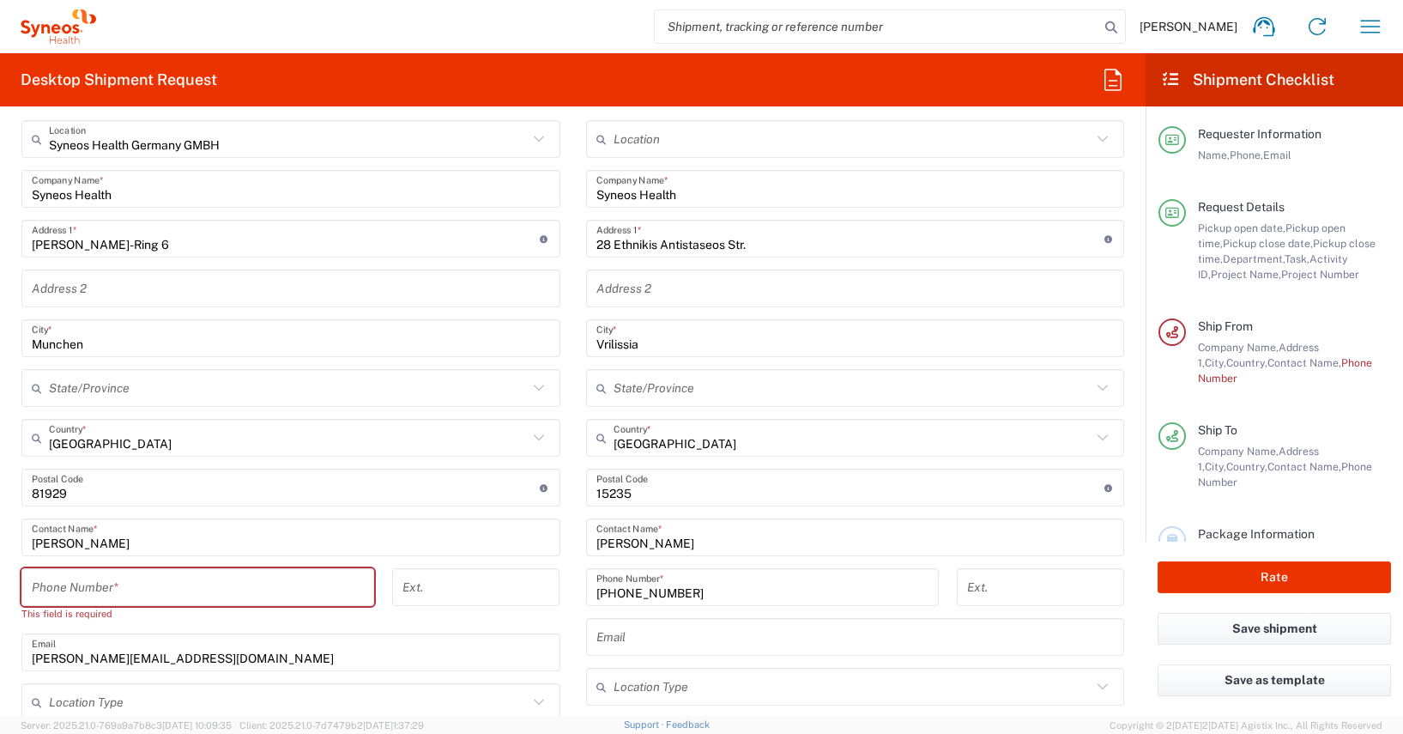
scroll to position [830, 0]
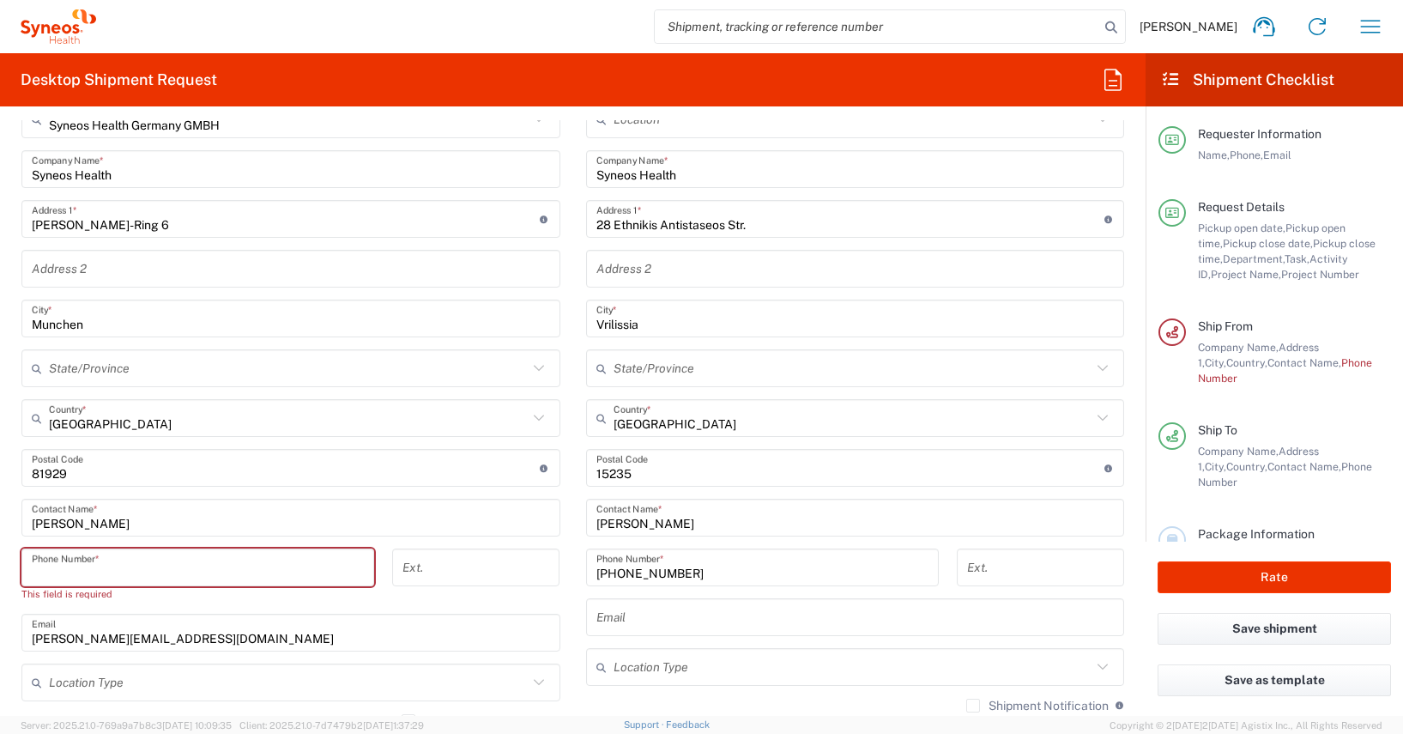
paste input "01728392657"
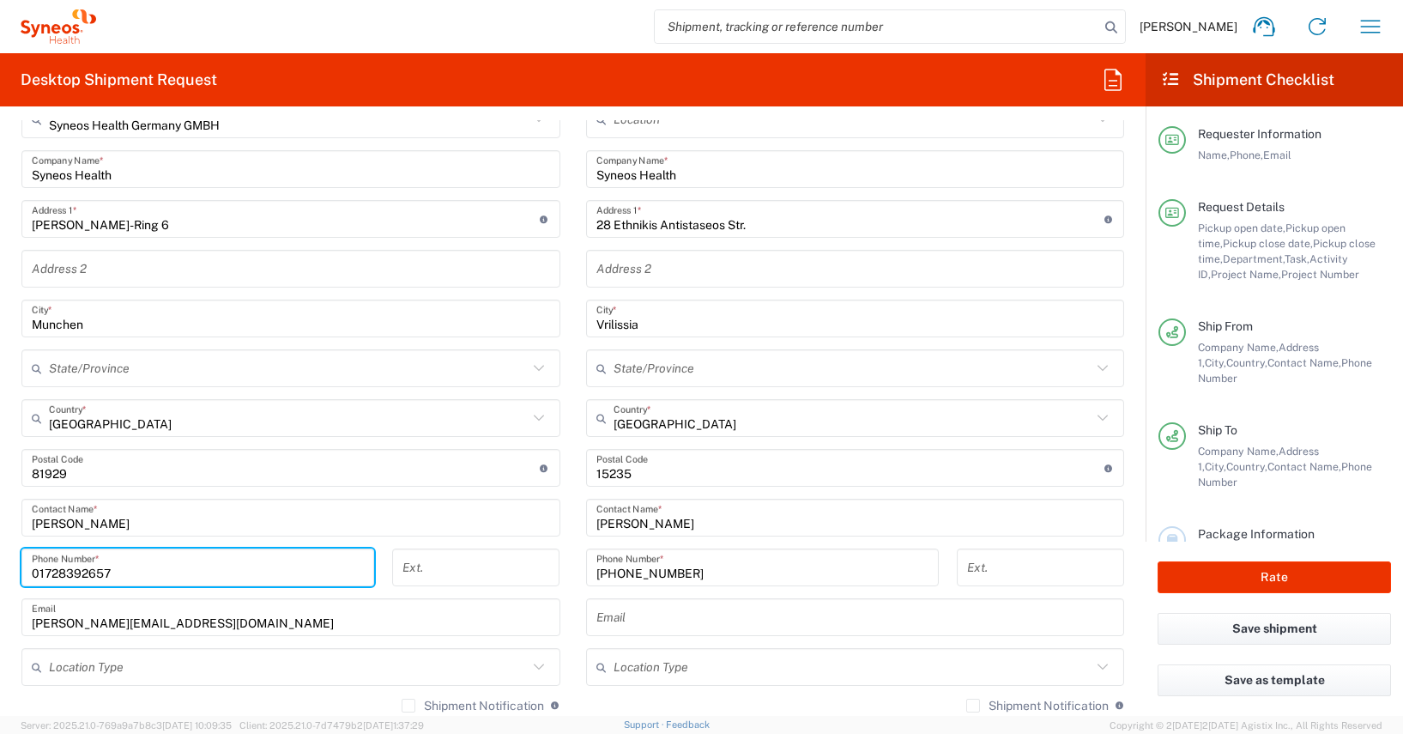
type input "01728392657"
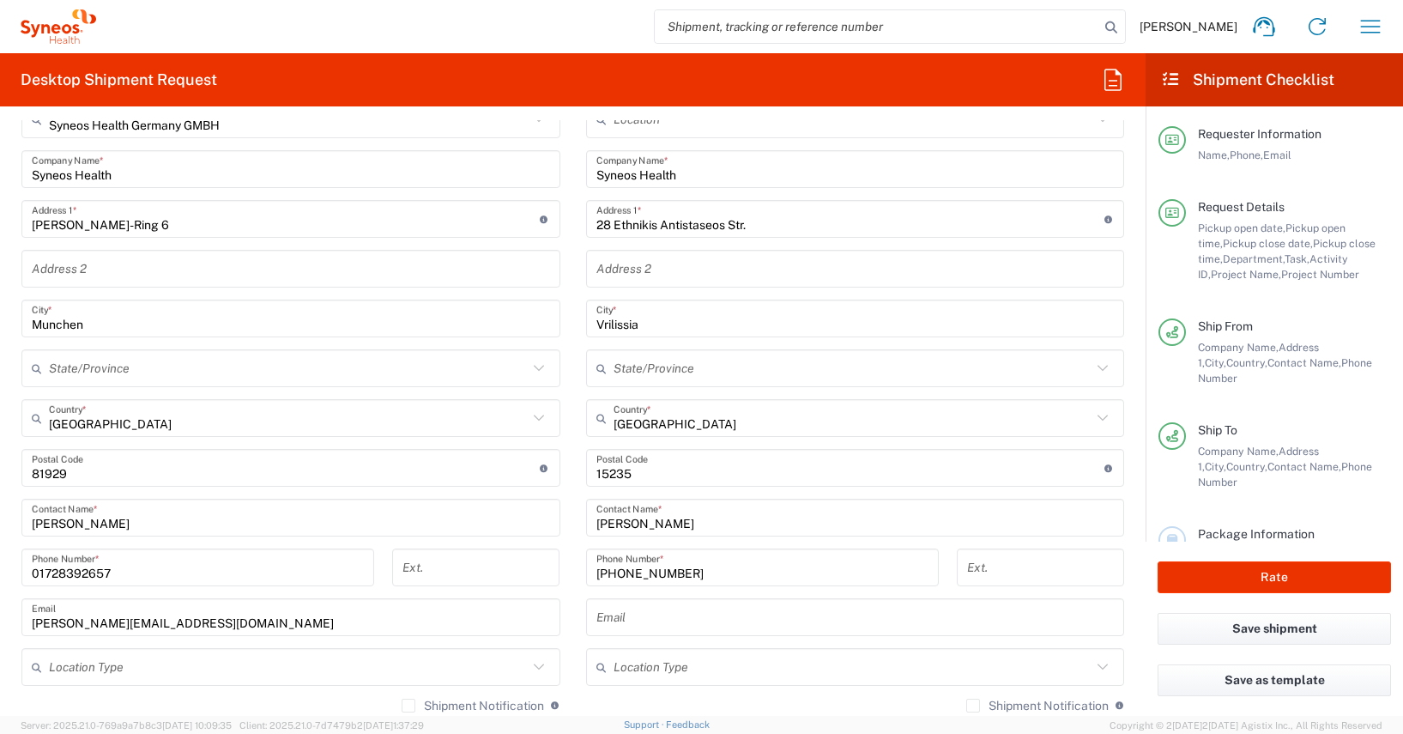
click at [7, 544] on form "Requester Information [PERSON_NAME] Name * [PHONE_NUMBER] Phone * [PERSON_NAME]…" at bounding box center [572, 417] width 1145 height 595
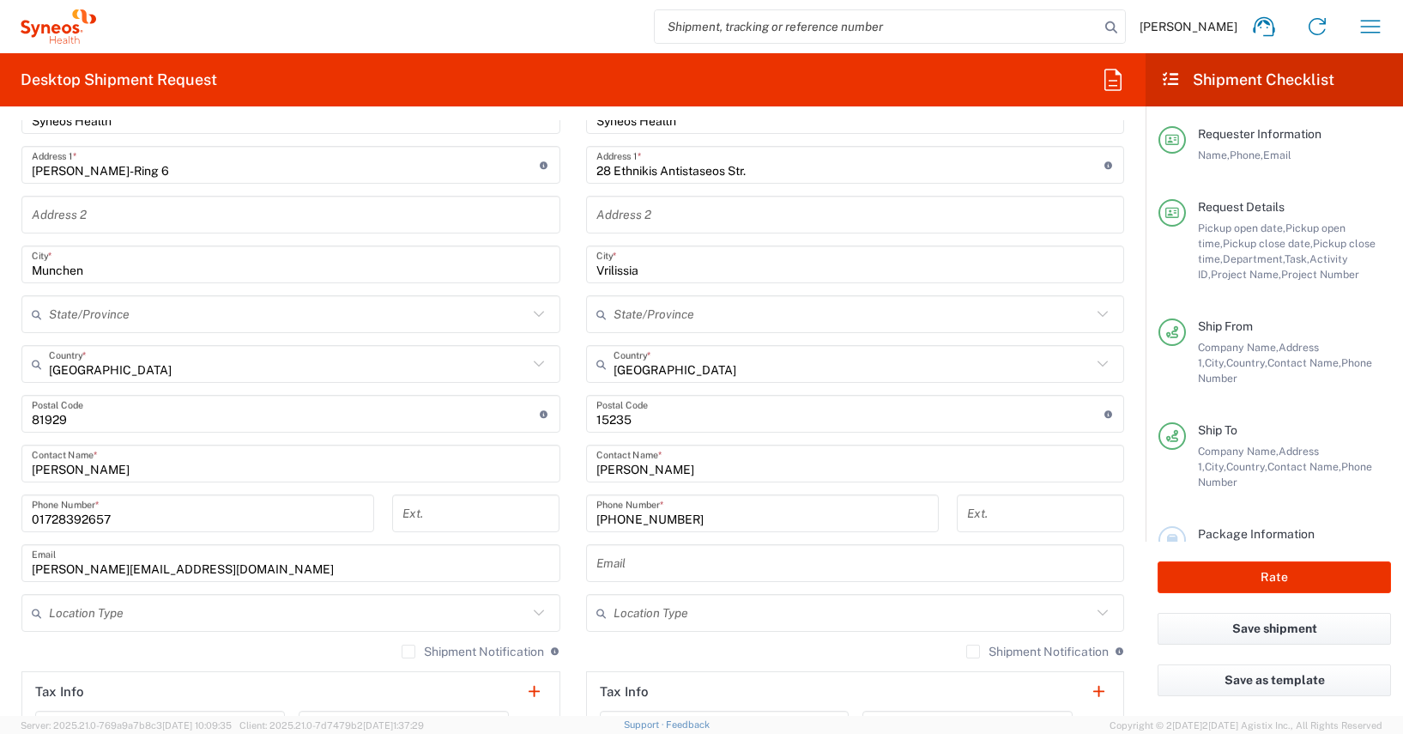
scroll to position [888, 0]
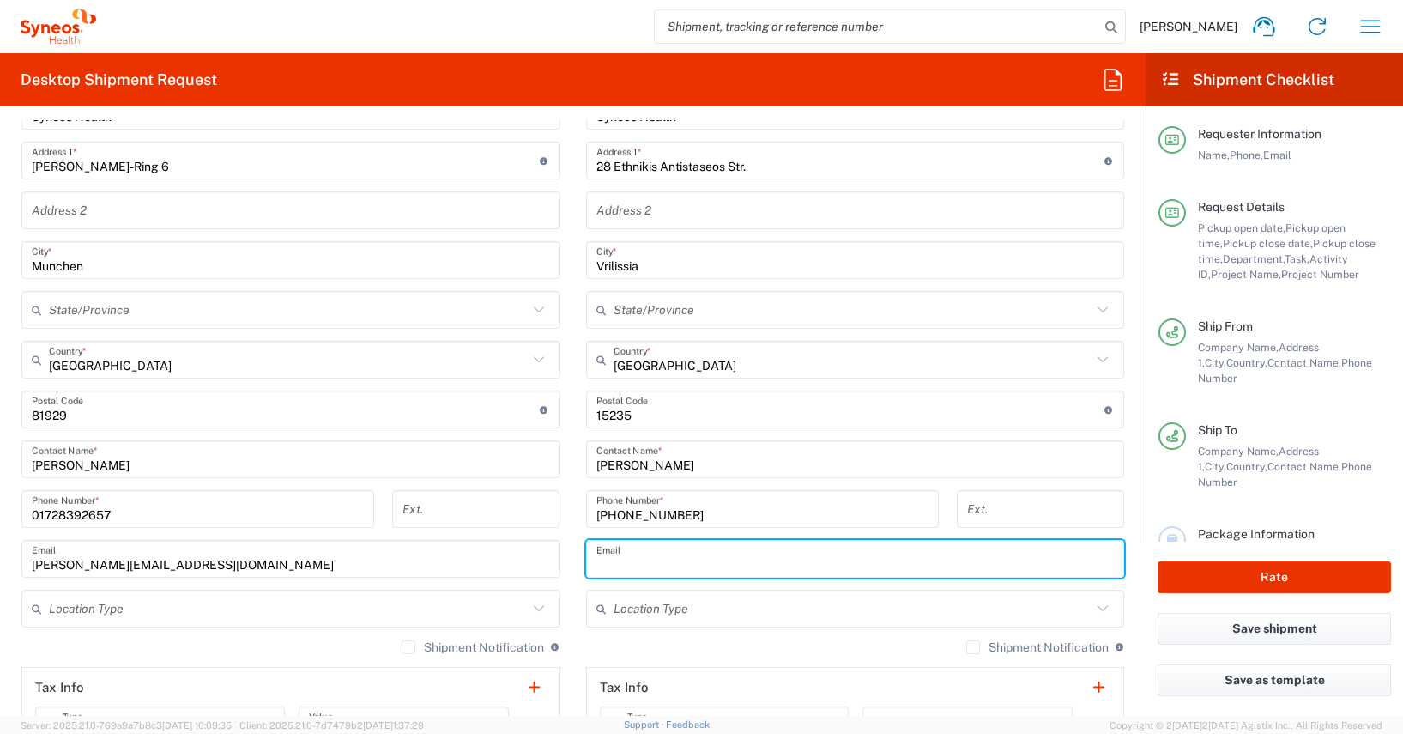
paste input "[PERSON_NAME] <[EMAIL_ADDRESS][DOMAIN_NAME]>"
click at [675, 565] on input "[PERSON_NAME] <[EMAIL_ADDRESS][DOMAIN_NAME]>" at bounding box center [855, 559] width 518 height 30
click at [782, 562] on input "[PERSON_NAME][EMAIL_ADDRESS][DOMAIN_NAME]>" at bounding box center [855, 559] width 518 height 30
type input "[PERSON_NAME][EMAIL_ADDRESS][DOMAIN_NAME]"
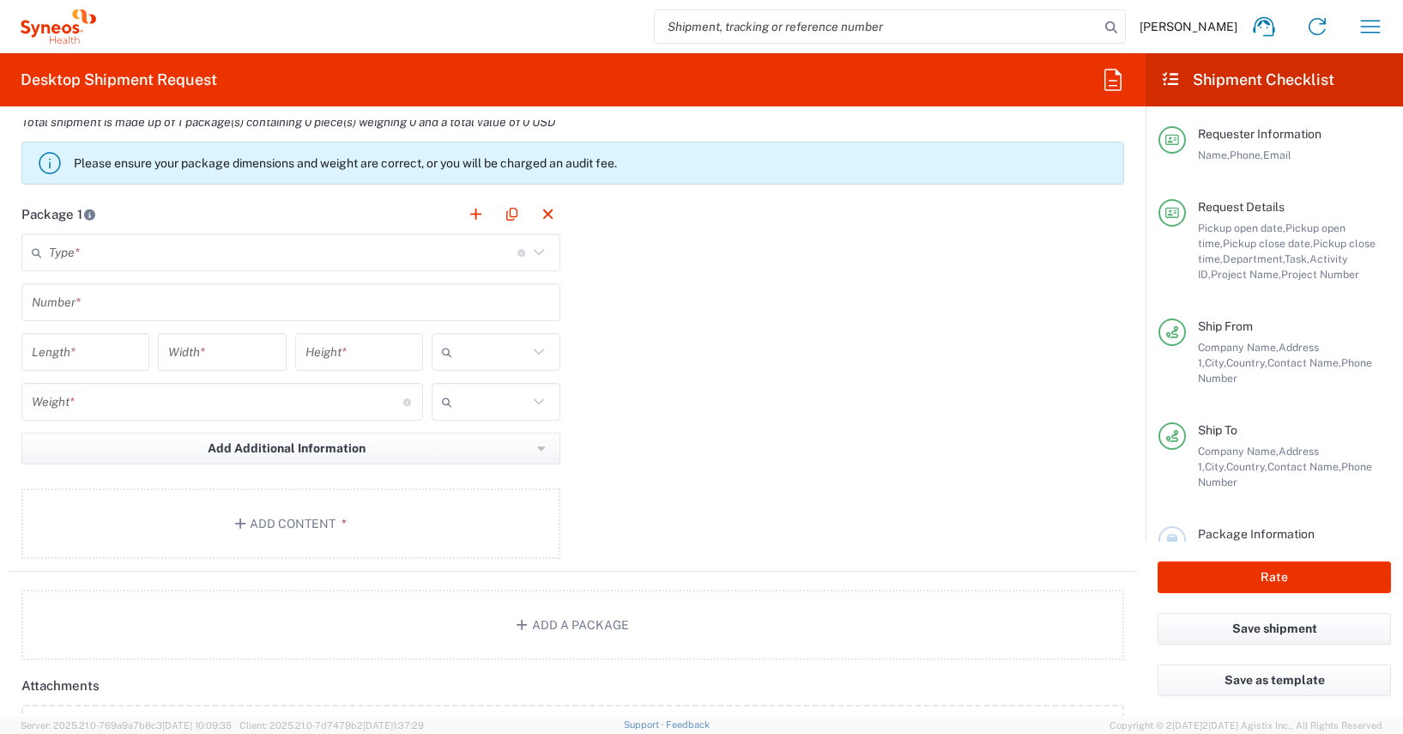
scroll to position [1582, 0]
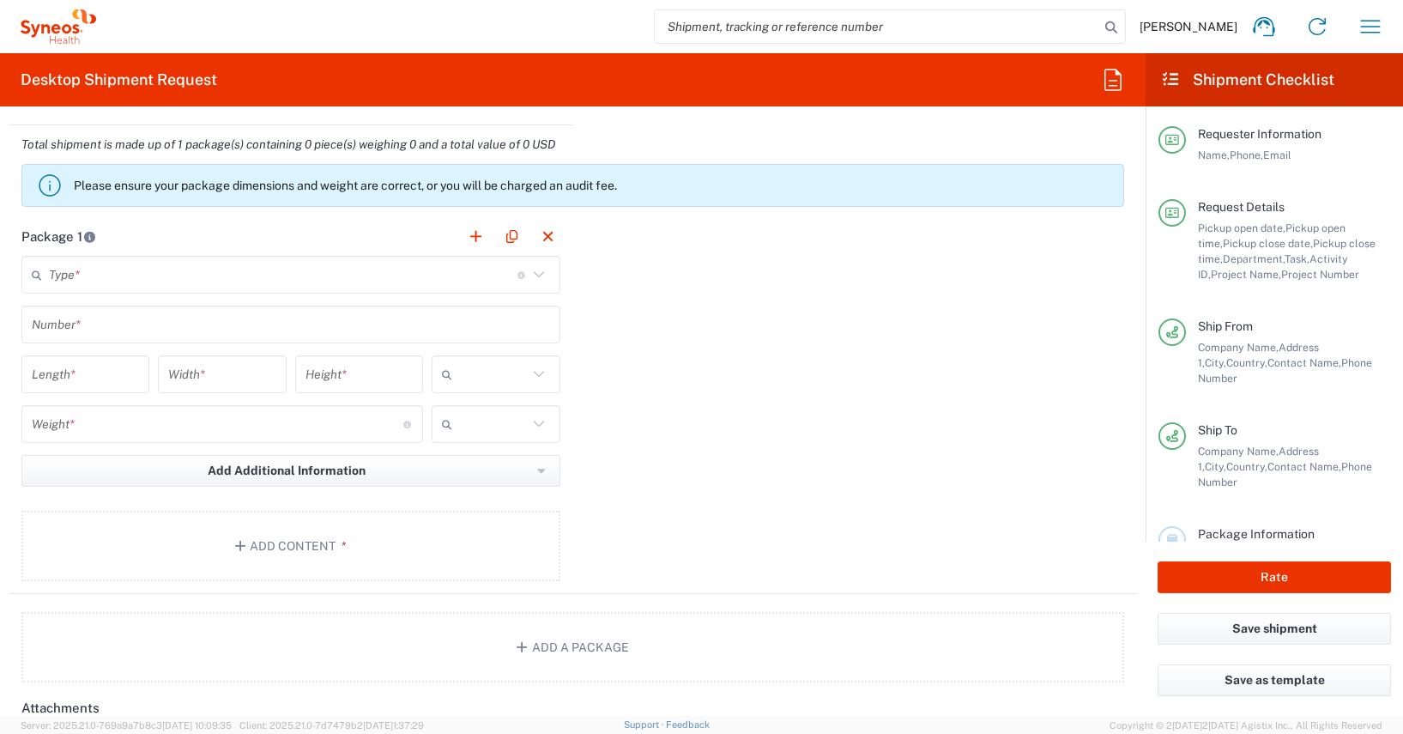
click at [68, 280] on input "text" at bounding box center [283, 275] width 468 height 30
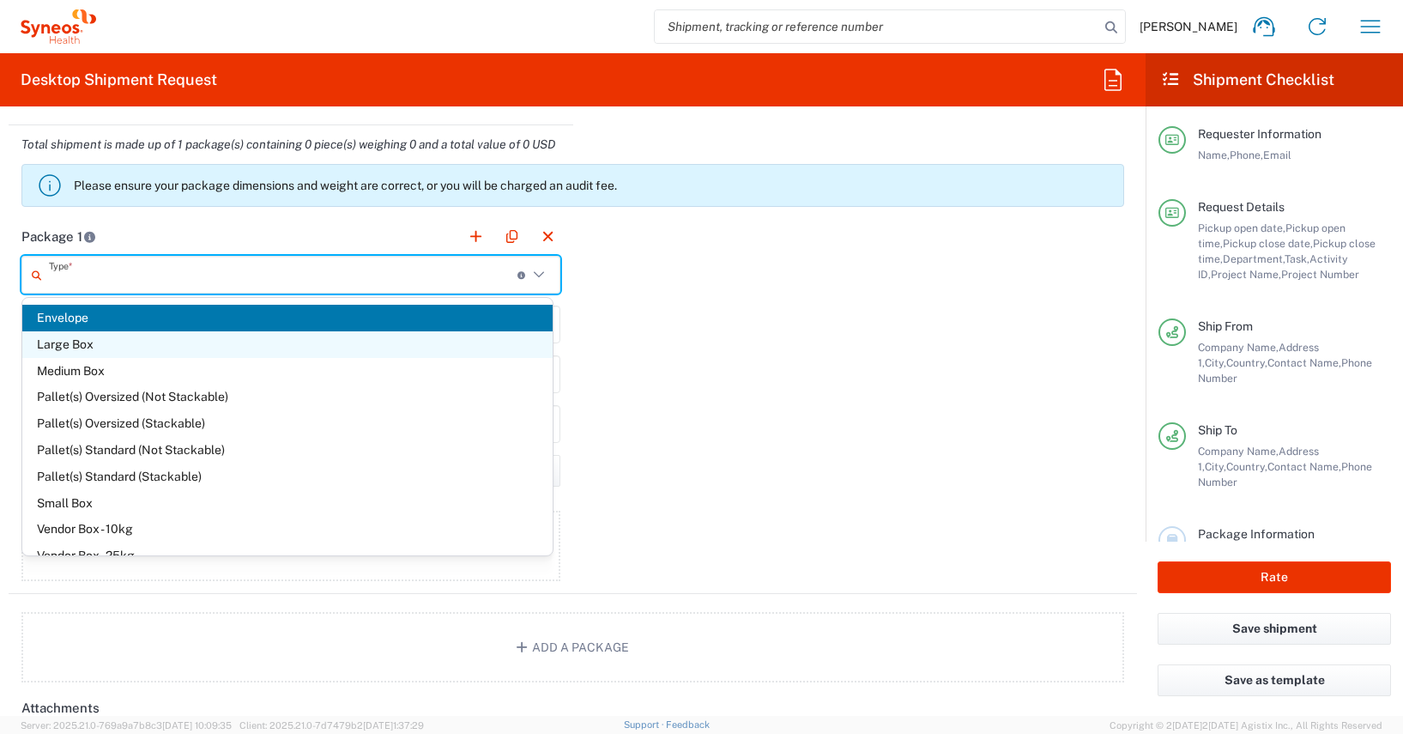
click at [66, 342] on span "Large Box" at bounding box center [287, 344] width 530 height 27
type input "Large Box"
type input "17.5"
type input "12.5"
type input "3"
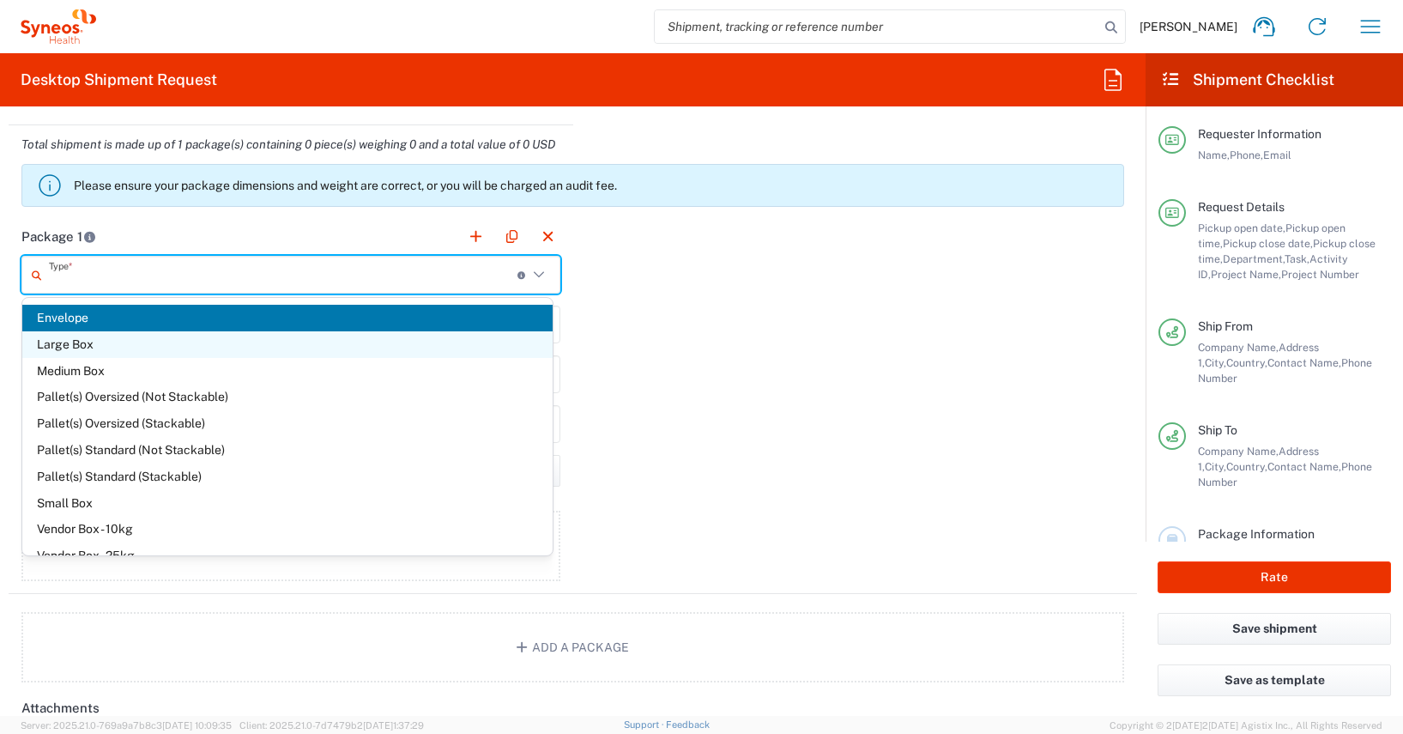
type input "in"
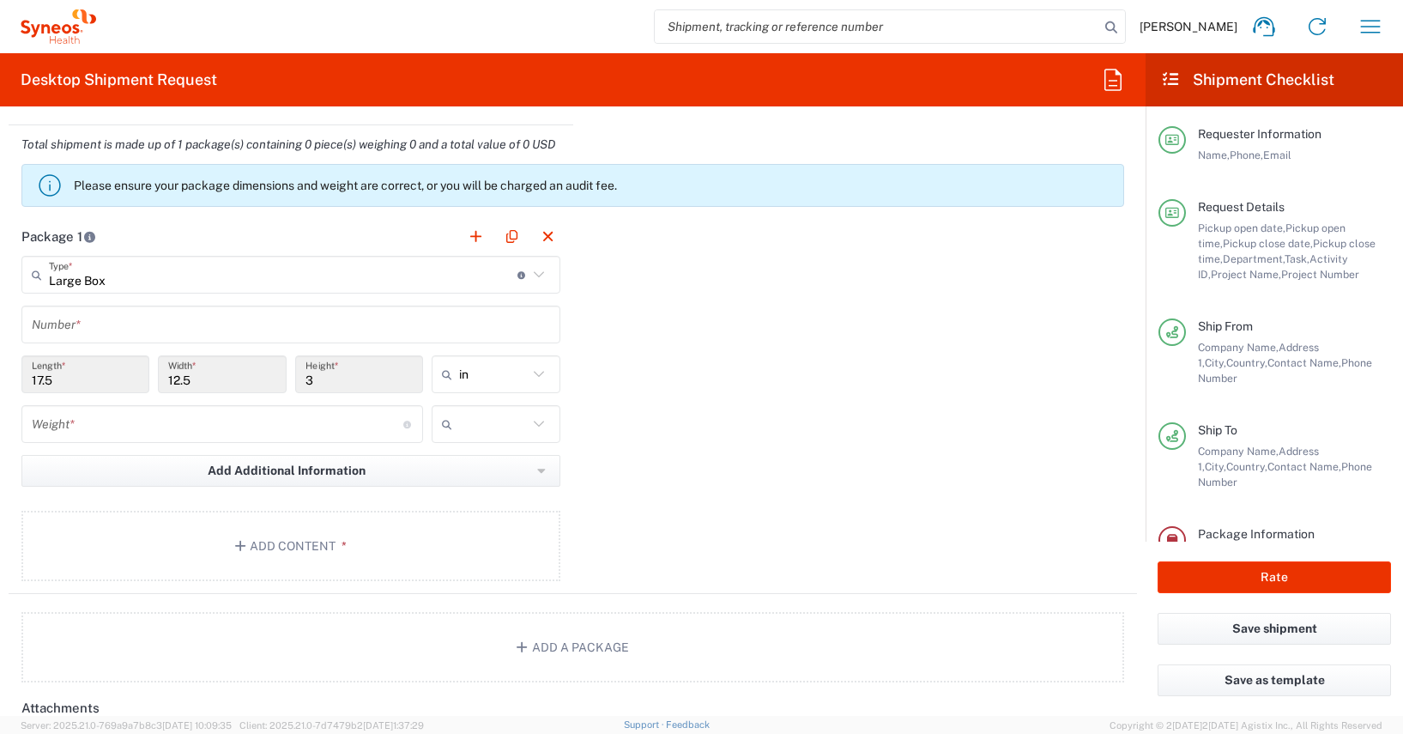
click at [40, 331] on input "text" at bounding box center [291, 325] width 518 height 30
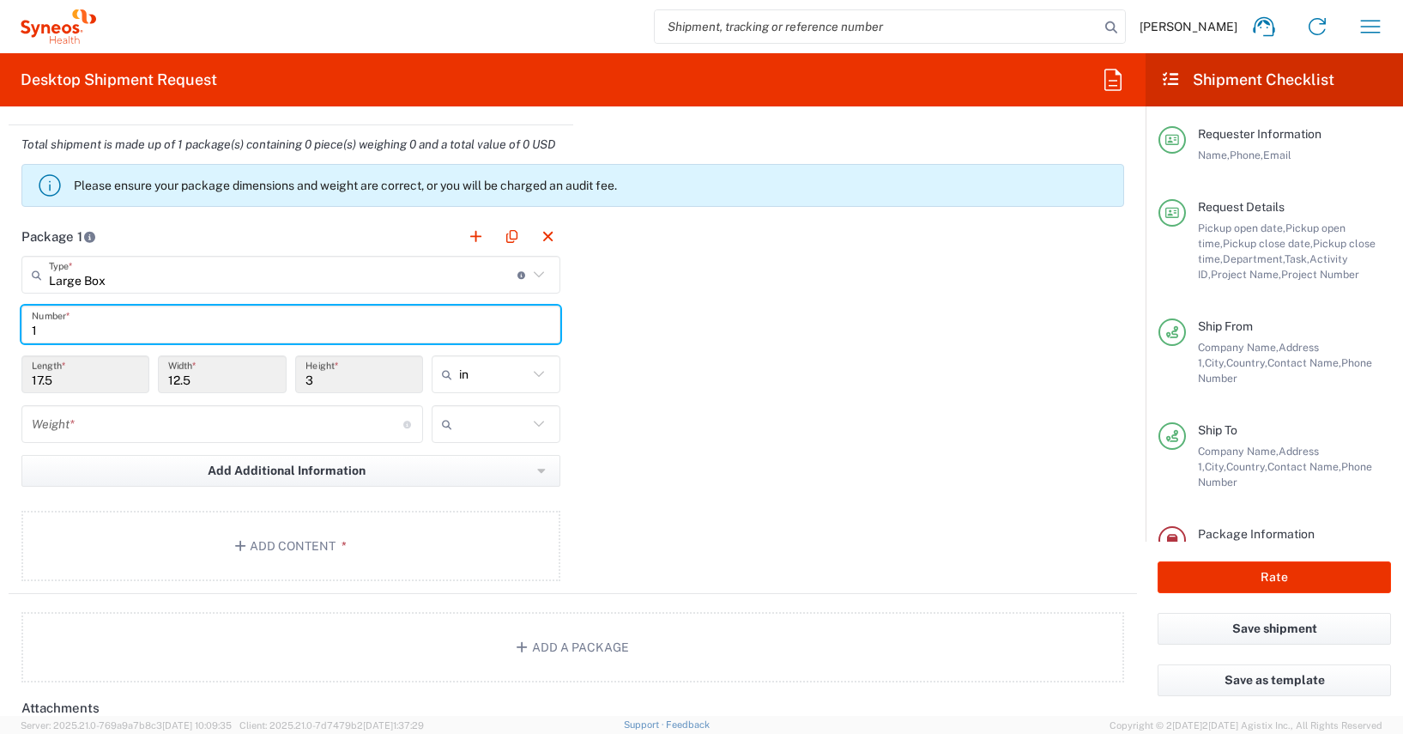
type input "1"
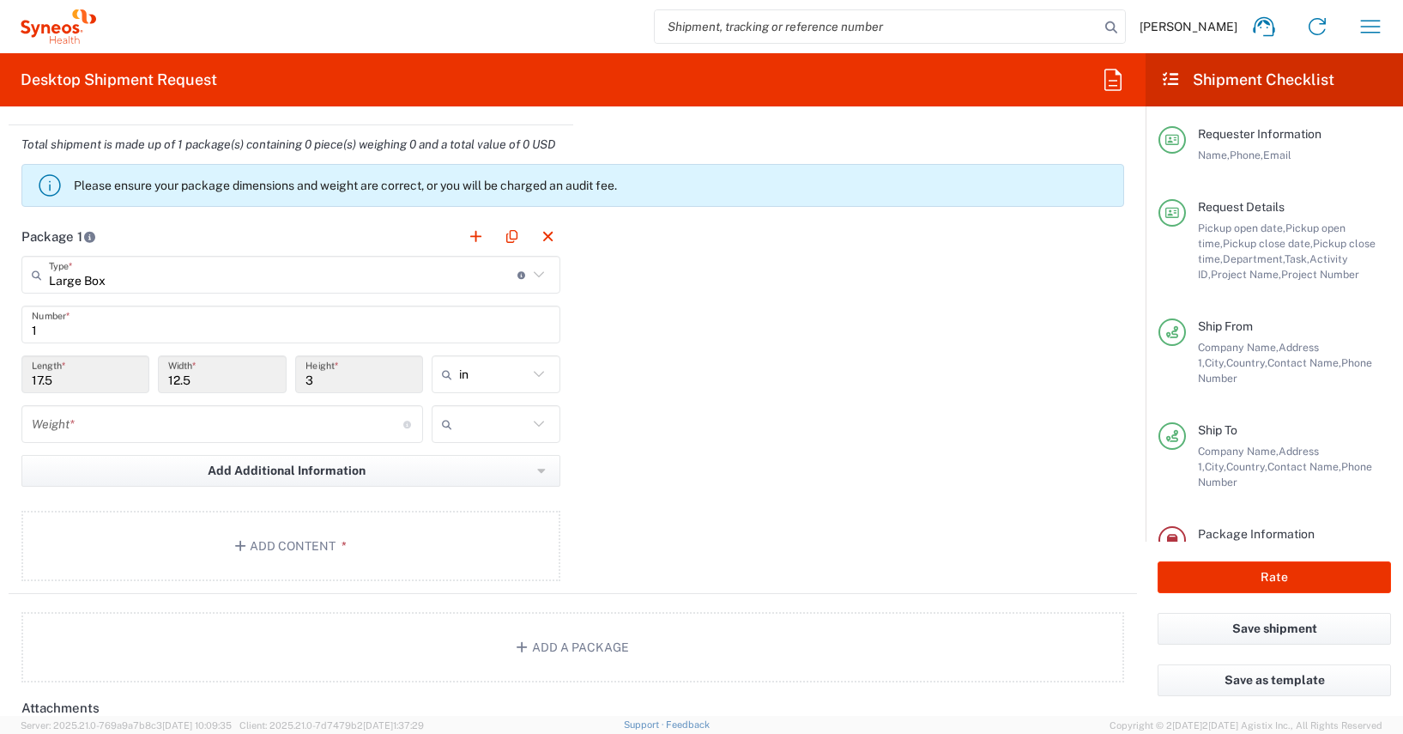
click at [531, 374] on icon at bounding box center [539, 374] width 22 height 22
click at [451, 445] on span "cm" at bounding box center [490, 444] width 125 height 27
type input "44.45"
type input "31.75"
type input "7.62"
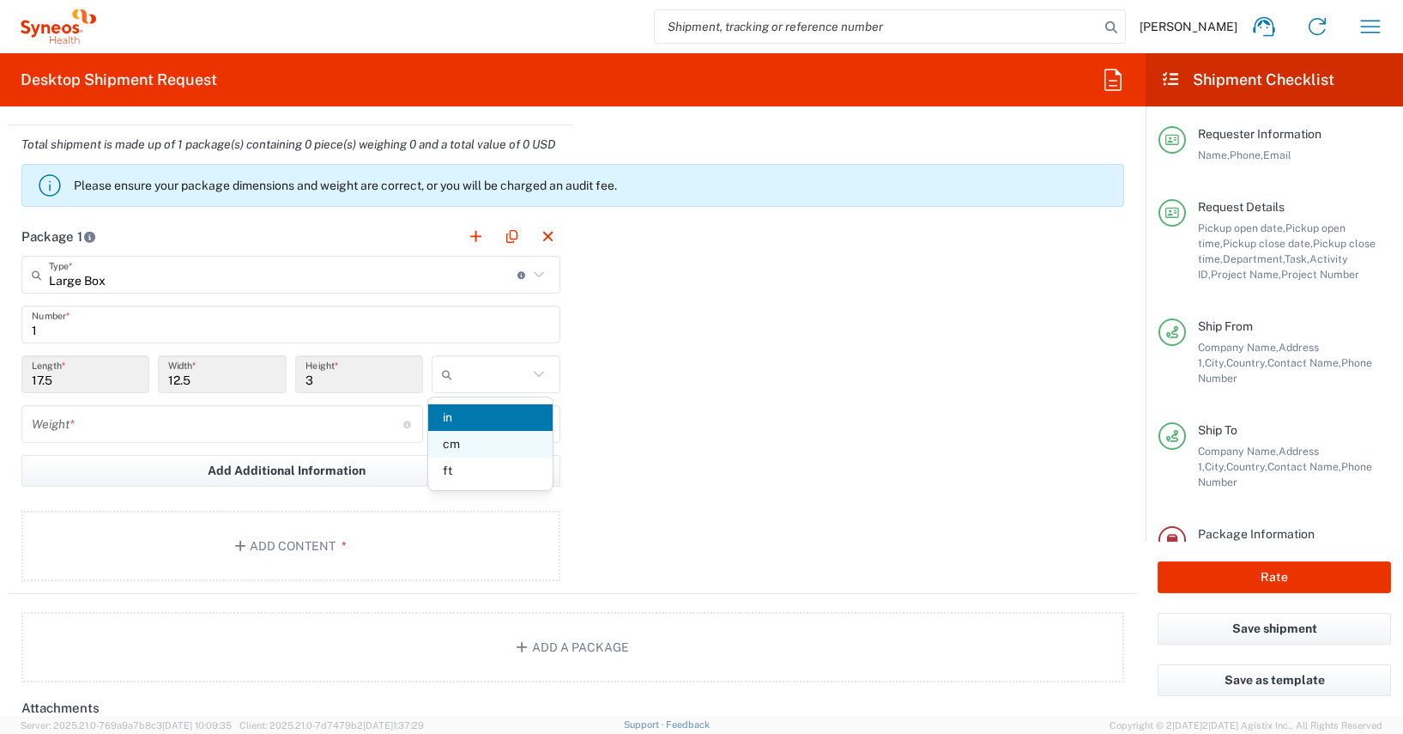
type input "cm"
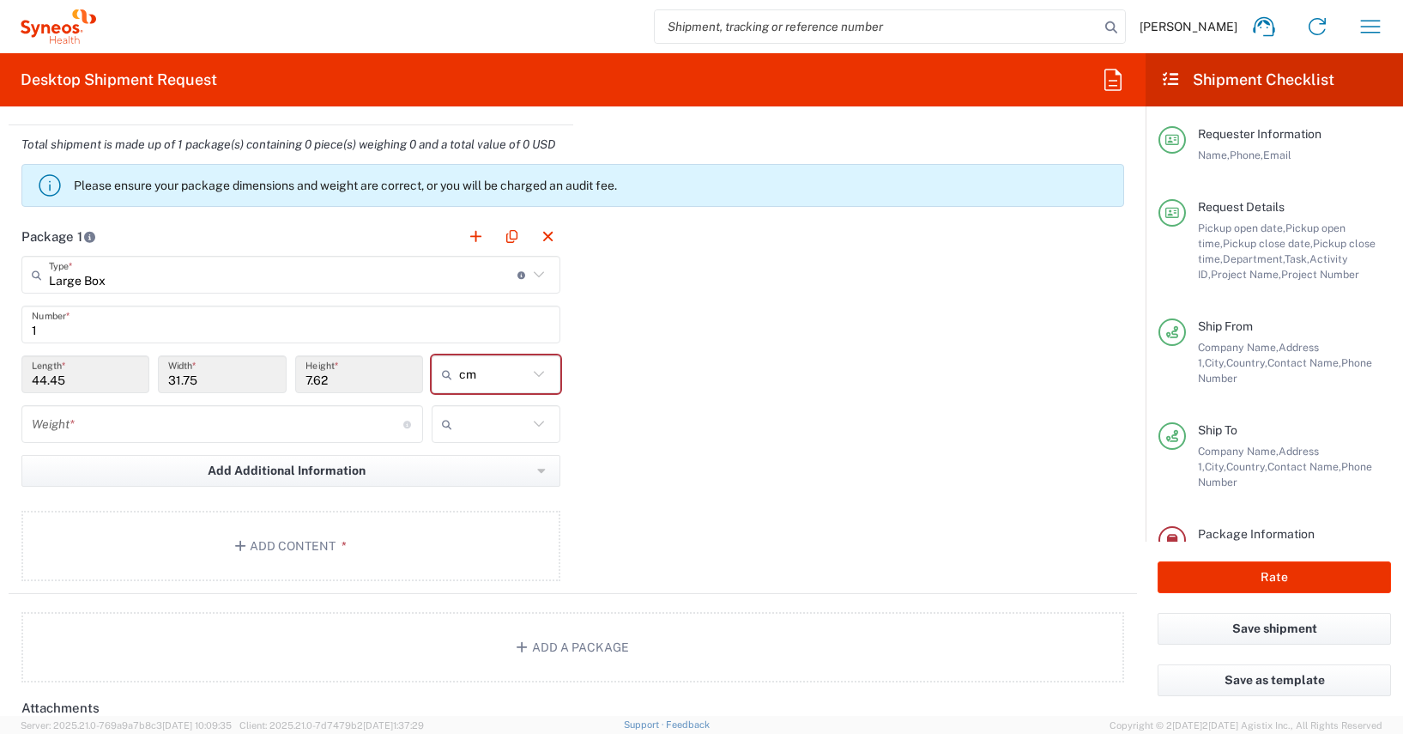
click at [33, 427] on input "number" at bounding box center [217, 424] width 371 height 30
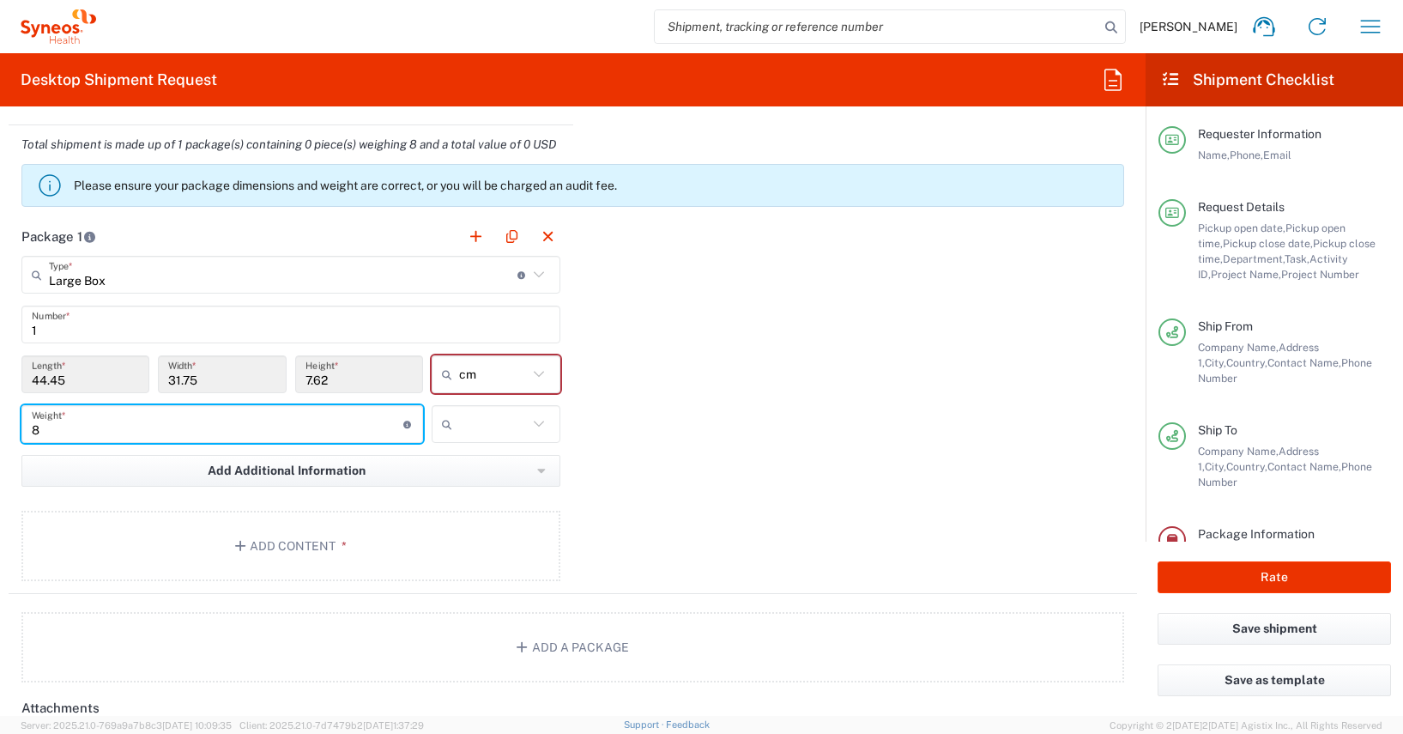
type input "8"
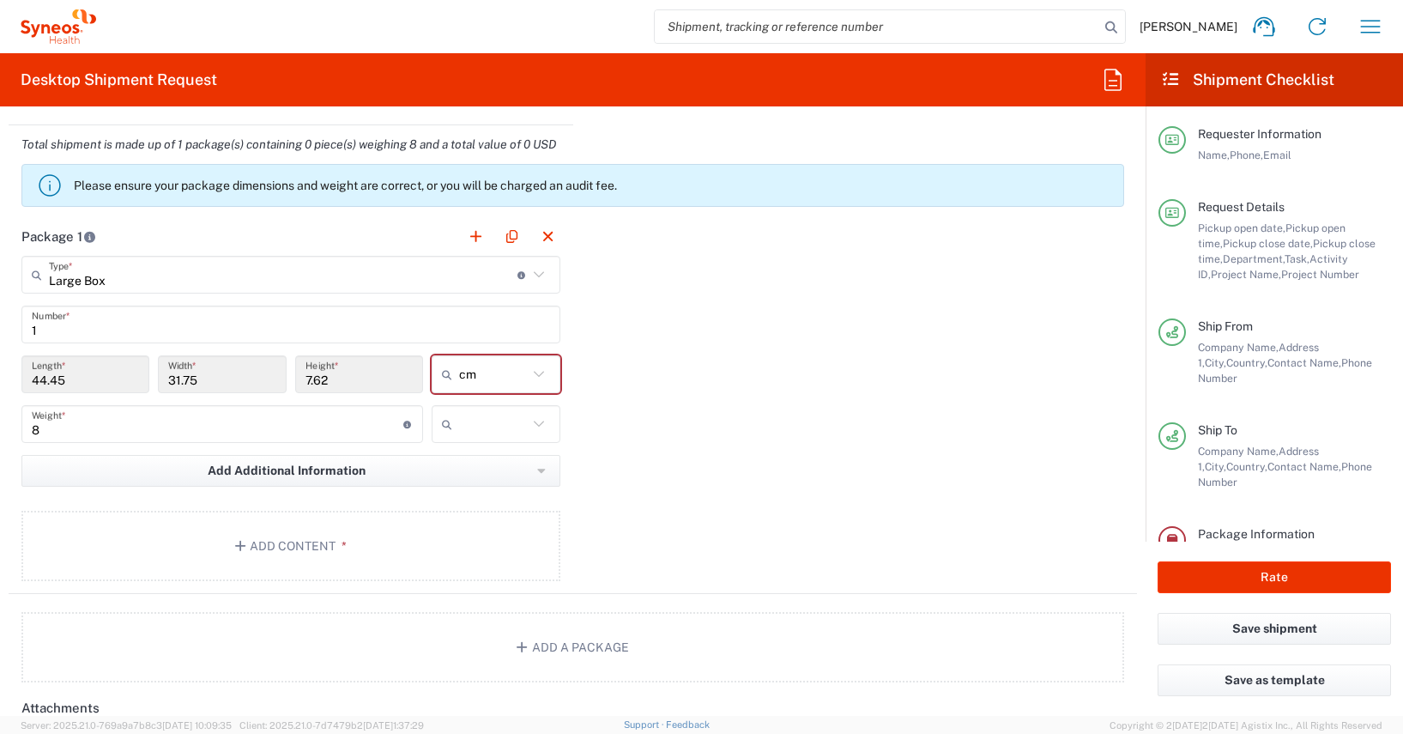
click at [533, 424] on icon at bounding box center [538, 423] width 10 height 6
click at [455, 468] on span "kgs" at bounding box center [490, 467] width 125 height 27
type input "kgs"
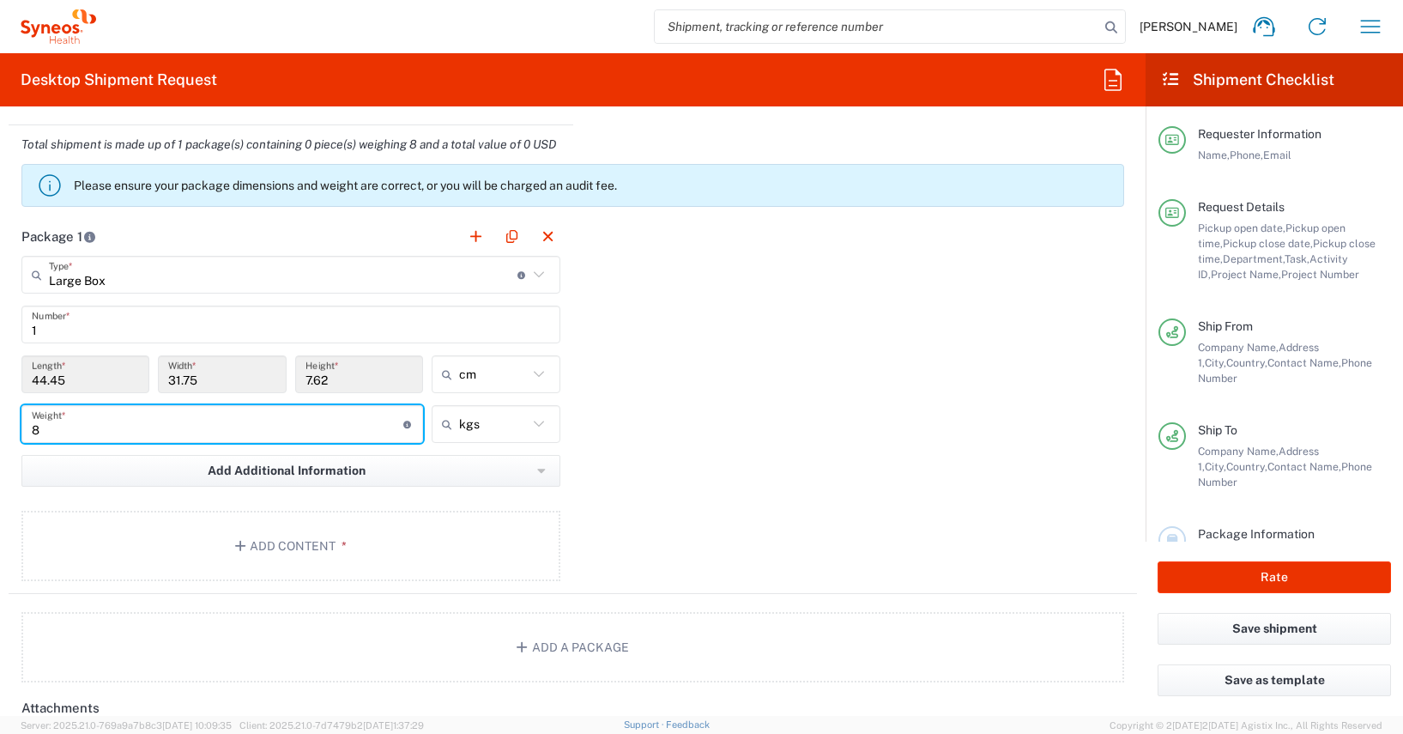
drag, startPoint x: 53, startPoint y: 430, endPoint x: -32, endPoint y: 429, distance: 84.9
click at [0, 429] on html "[PERSON_NAME] Home Shipment estimator Shipment tracking Desktop shipment reques…" at bounding box center [701, 367] width 1403 height 734
type input "10"
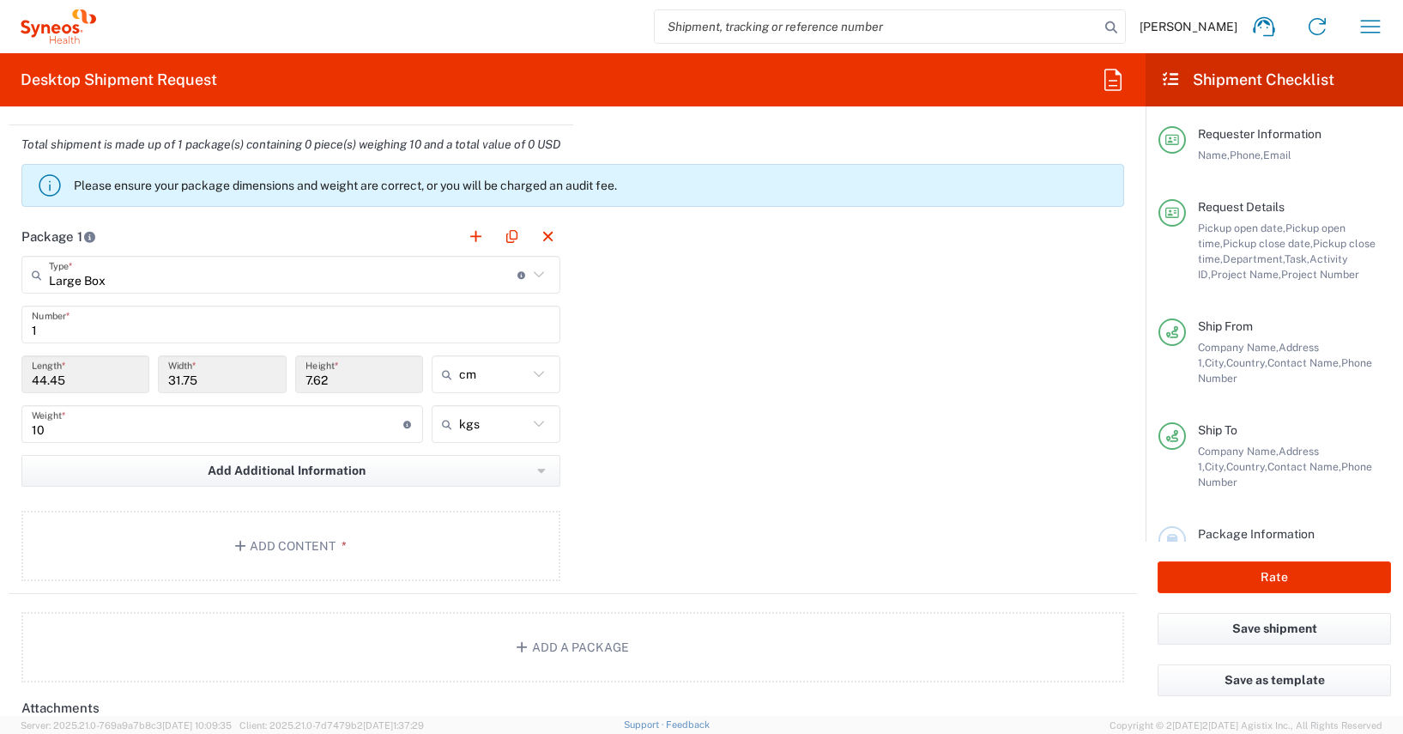
click at [766, 423] on div "Package 1 Large Box Type * Material used to package goods Envelope Large Box Me…" at bounding box center [573, 405] width 1128 height 377
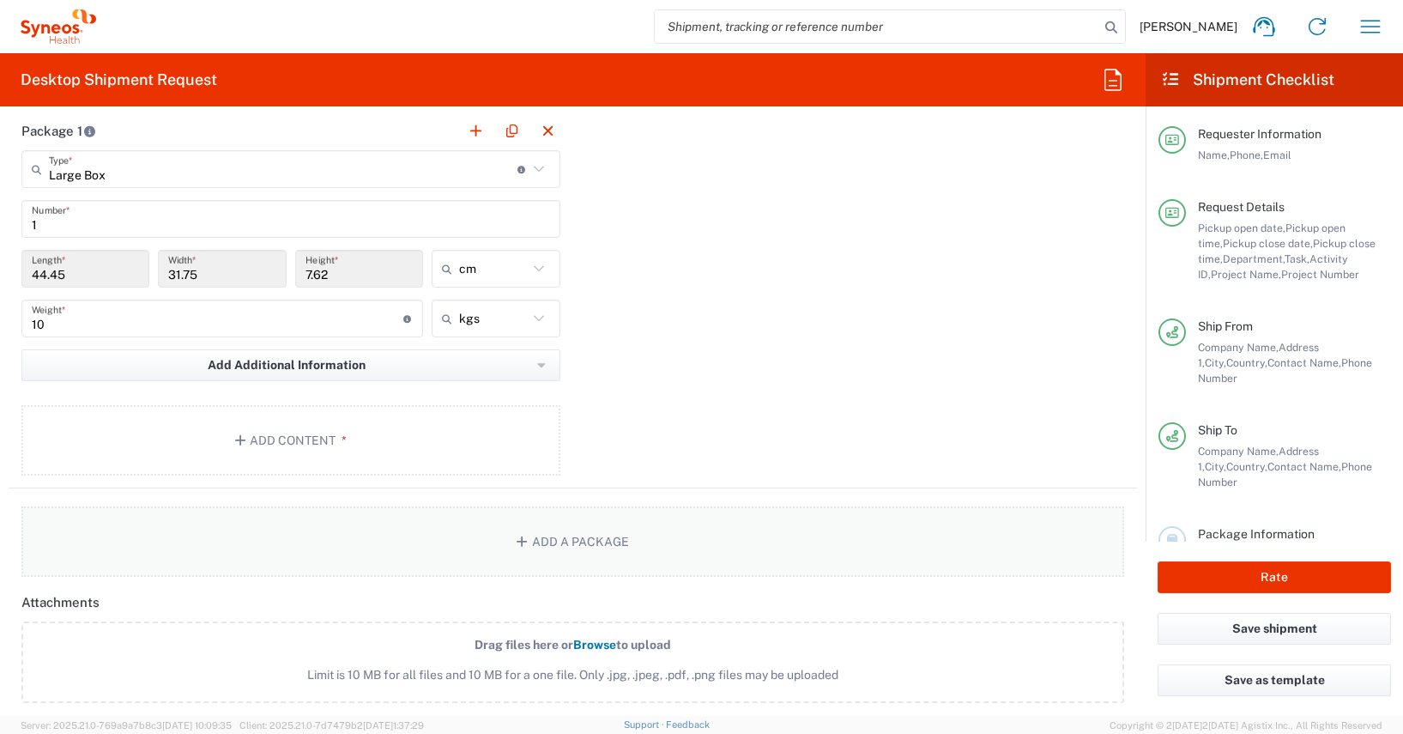
scroll to position [1714, 0]
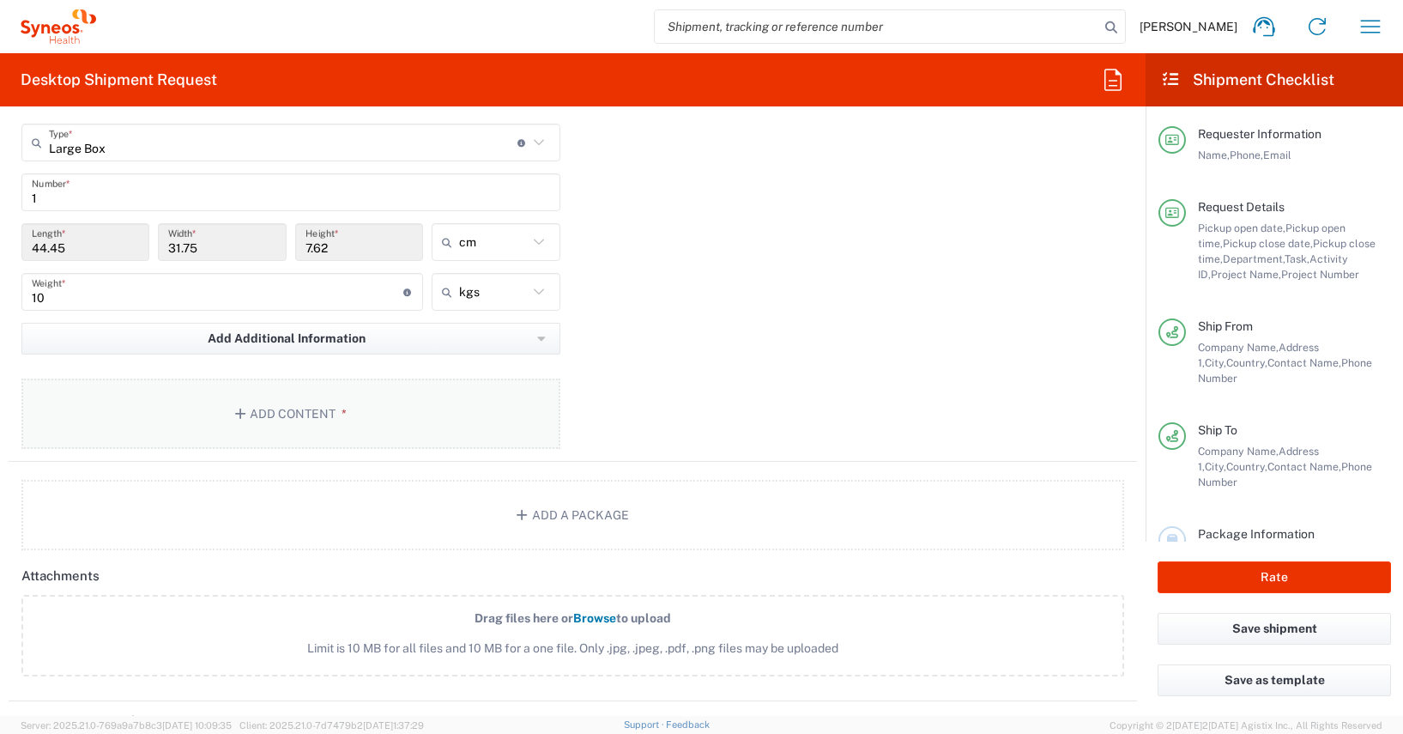
click at [285, 411] on button "Add Content *" at bounding box center [290, 413] width 539 height 70
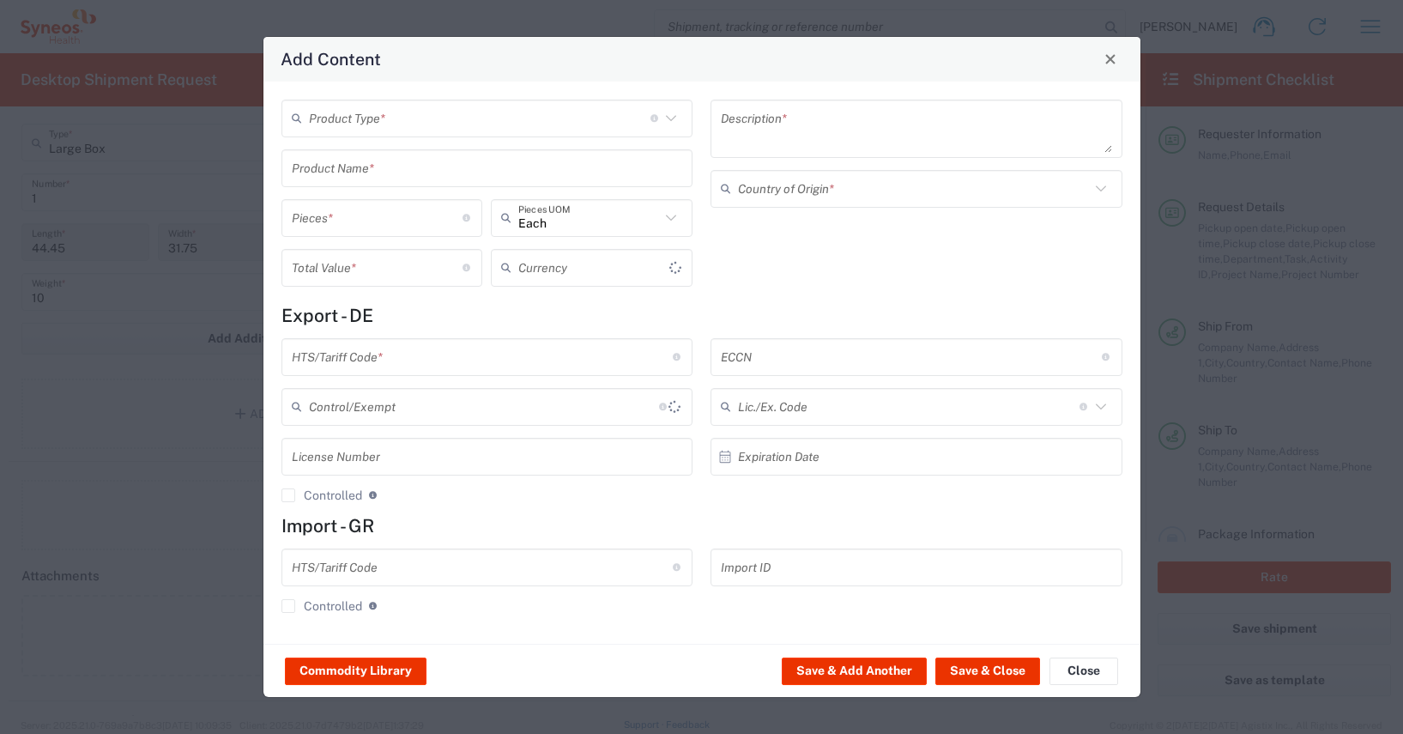
type input "US Dollar"
click at [353, 675] on button "Commodity Library" at bounding box center [356, 670] width 142 height 27
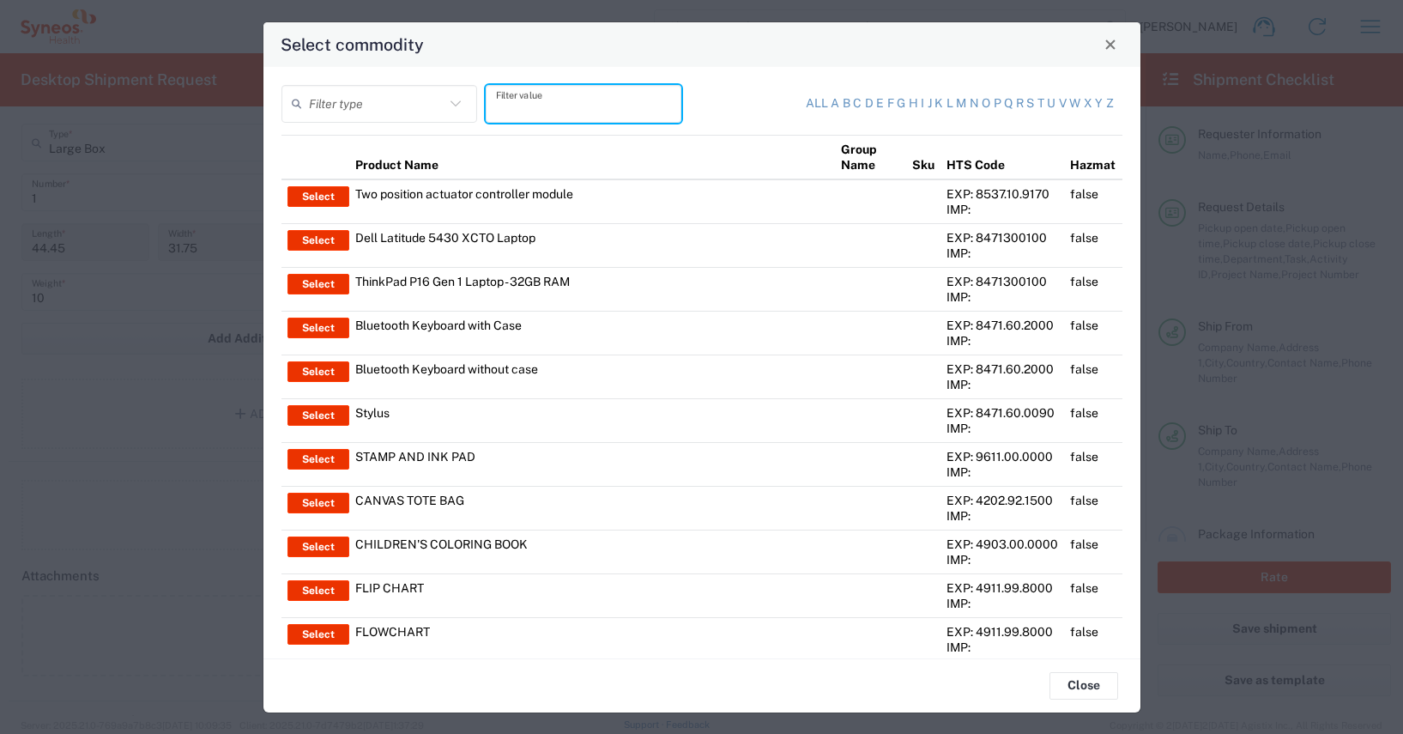
click at [509, 112] on input "text" at bounding box center [583, 103] width 175 height 30
type input "meraki"
click at [455, 102] on icon at bounding box center [455, 103] width 10 height 6
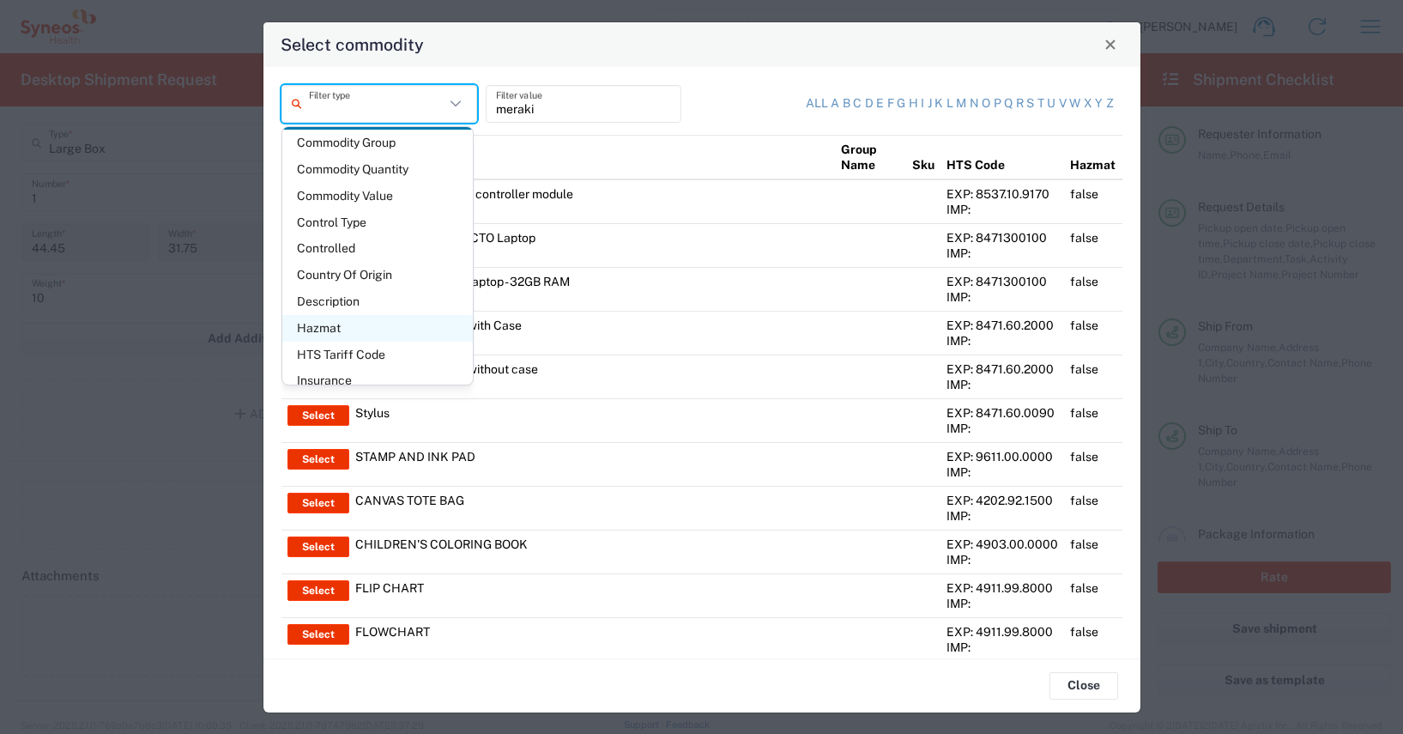
scroll to position [232, 0]
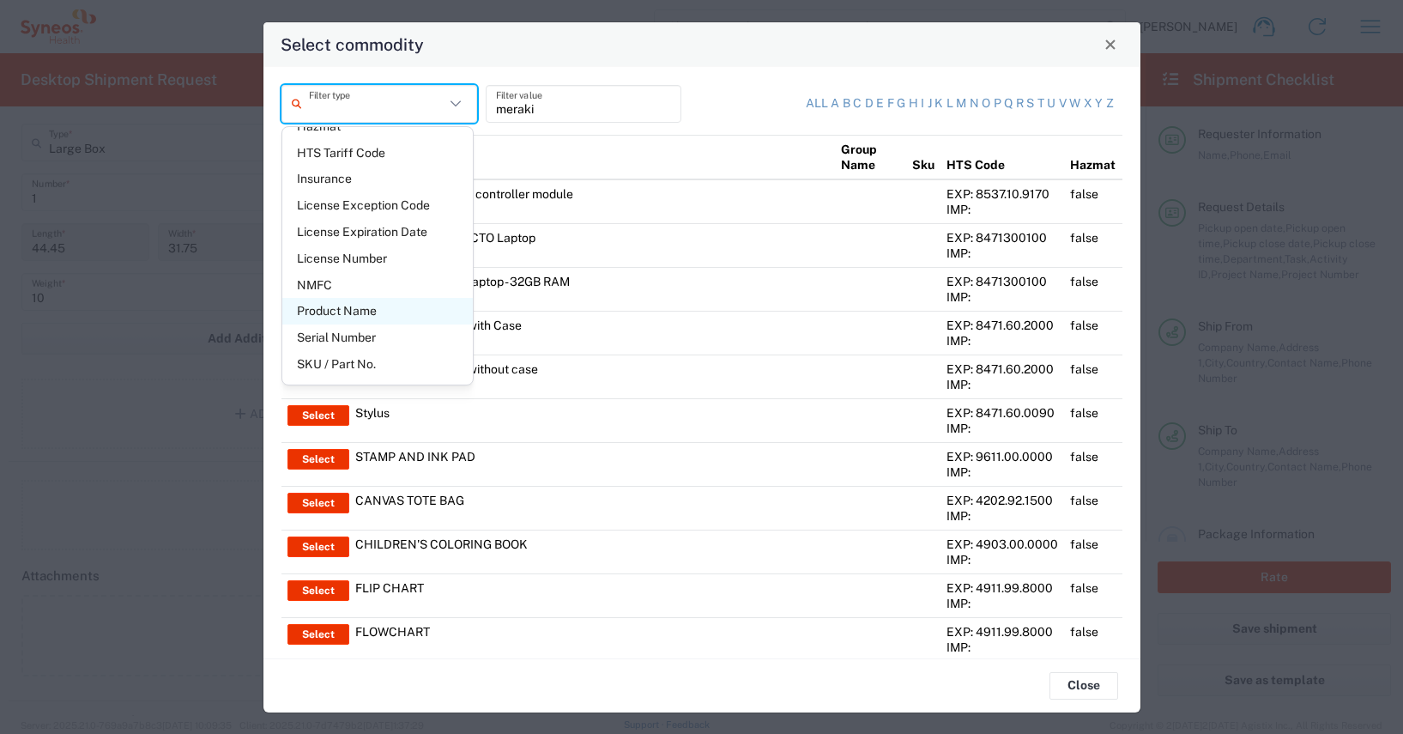
click at [365, 311] on span "Product Name" at bounding box center [377, 311] width 190 height 27
type input "Product Name"
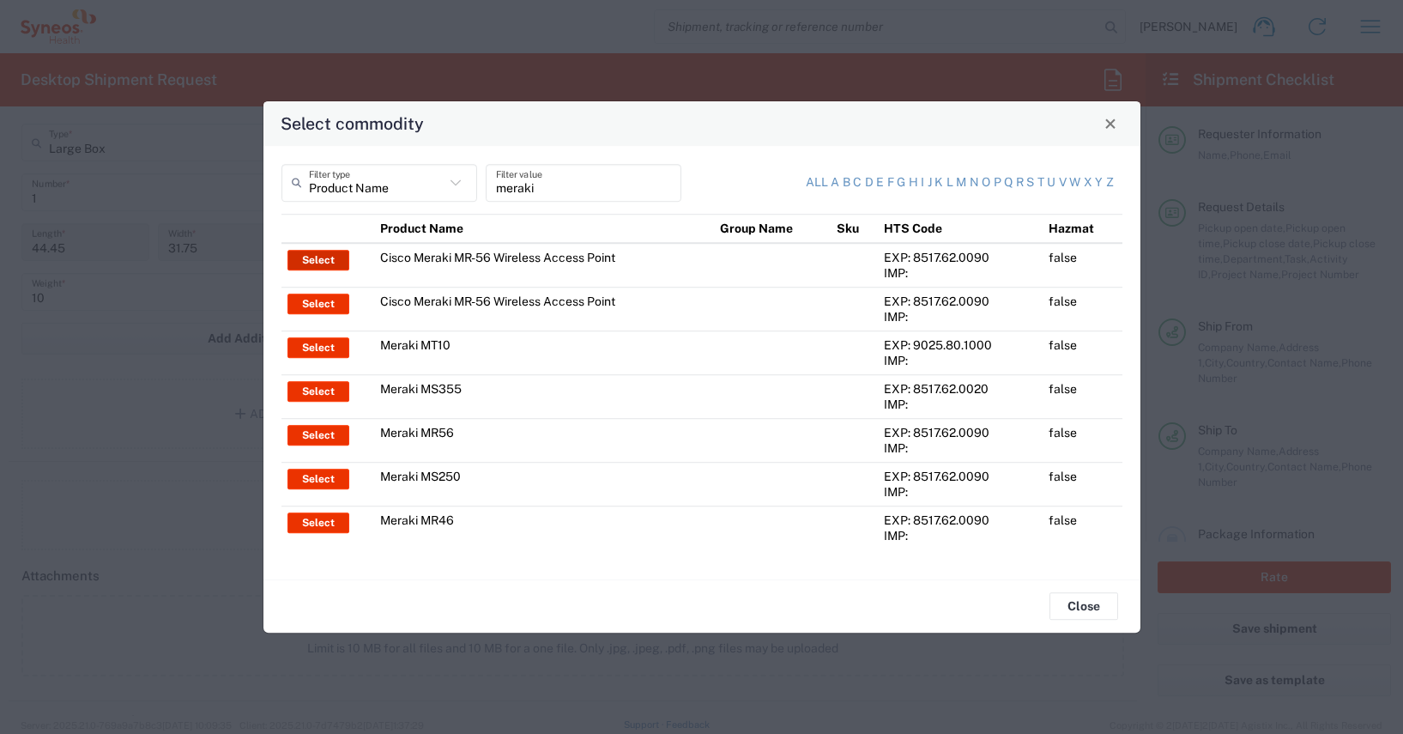
click at [316, 255] on button "Select" at bounding box center [318, 260] width 62 height 21
type input "Cisco Meraki MR-56 Wireless Access Point"
type textarea "Cisco Meraki MR-56 Wireless Access Point"
type input "[GEOGRAPHIC_DATA]"
type input "8517.62.0090"
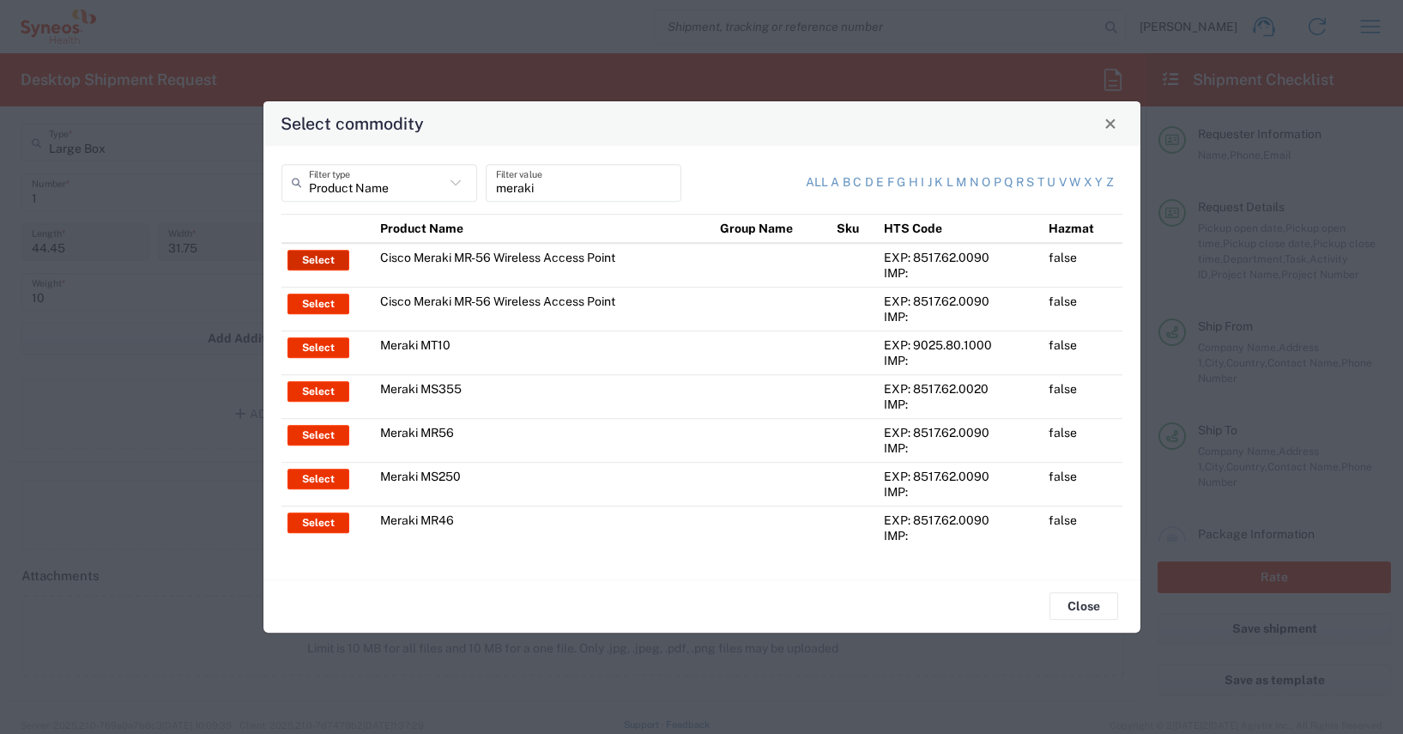
type input "BIS"
type input "EAR99"
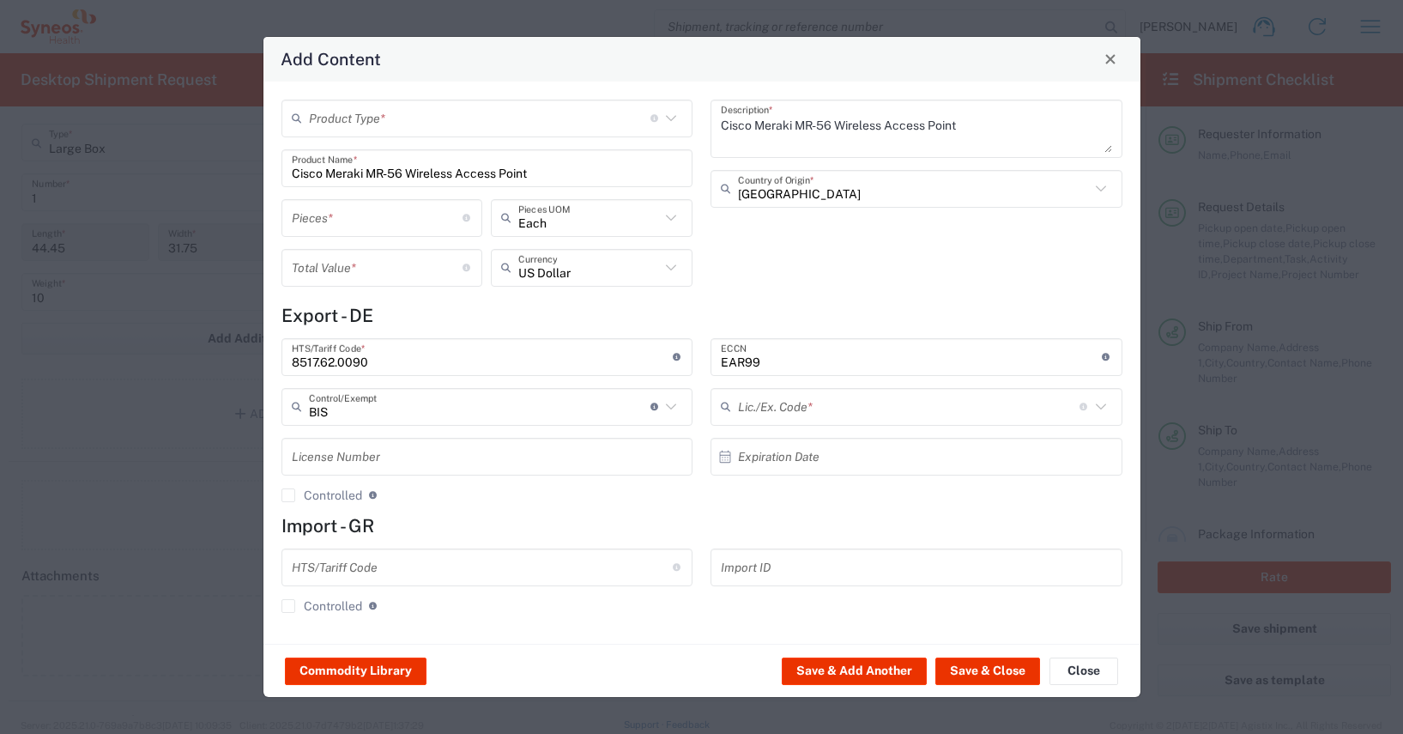
type input "NLR - No License Required"
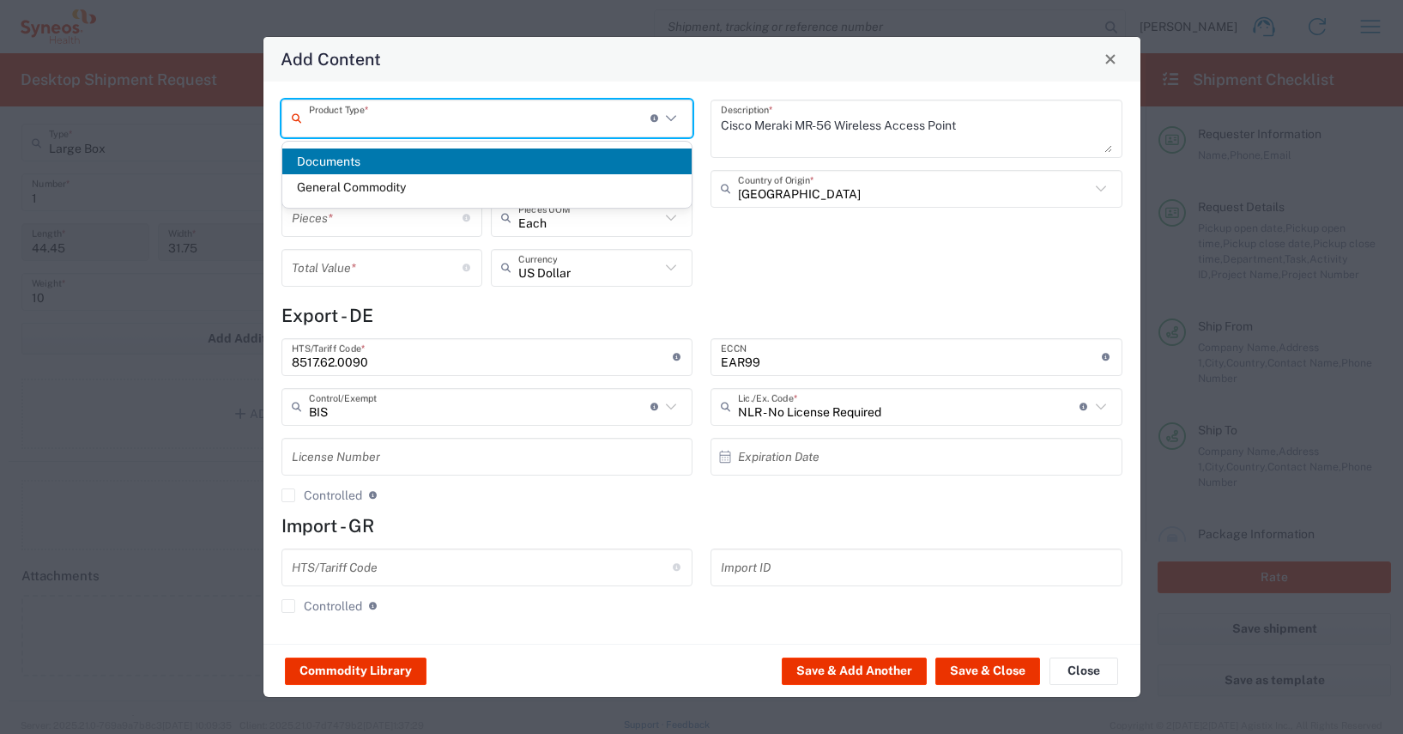
click at [318, 124] on input "text" at bounding box center [479, 118] width 341 height 30
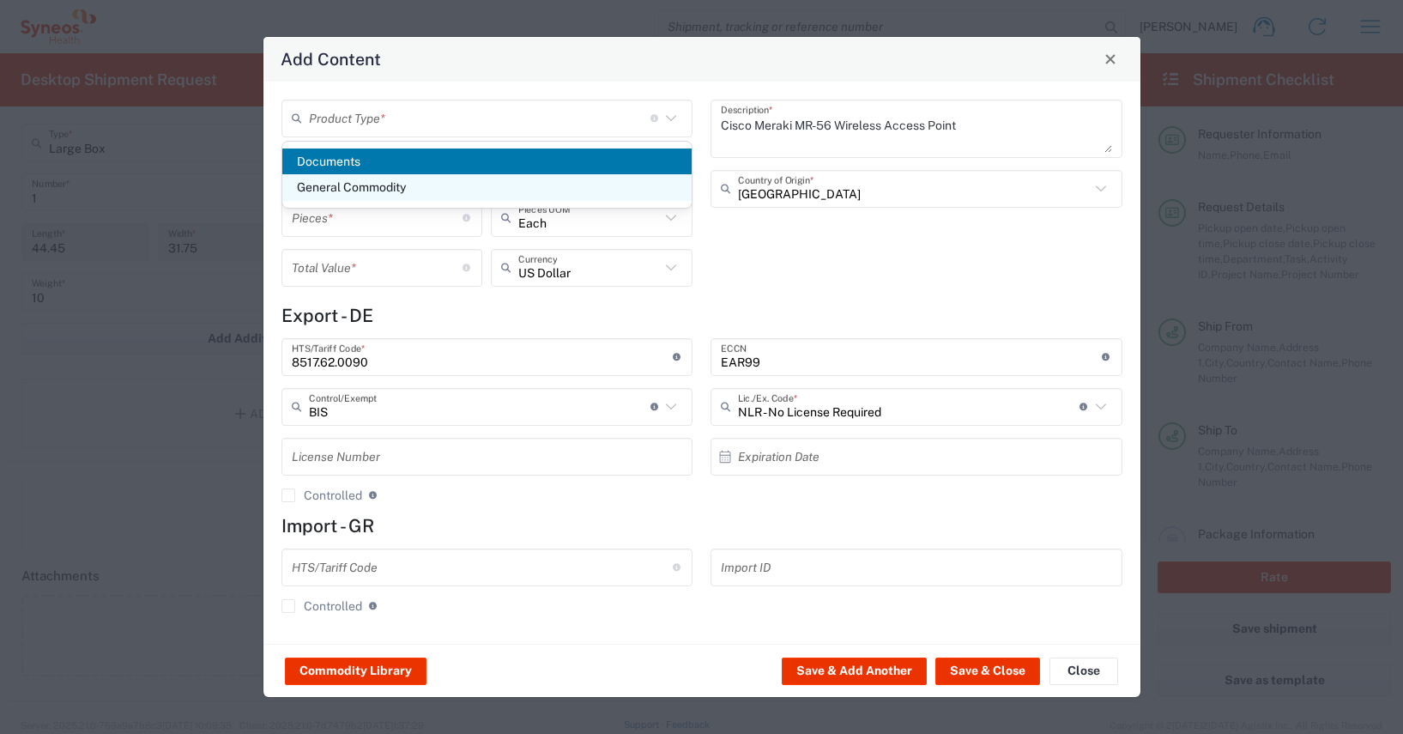
click at [336, 191] on span "General Commodity" at bounding box center [487, 187] width 410 height 27
type input "General Commodity"
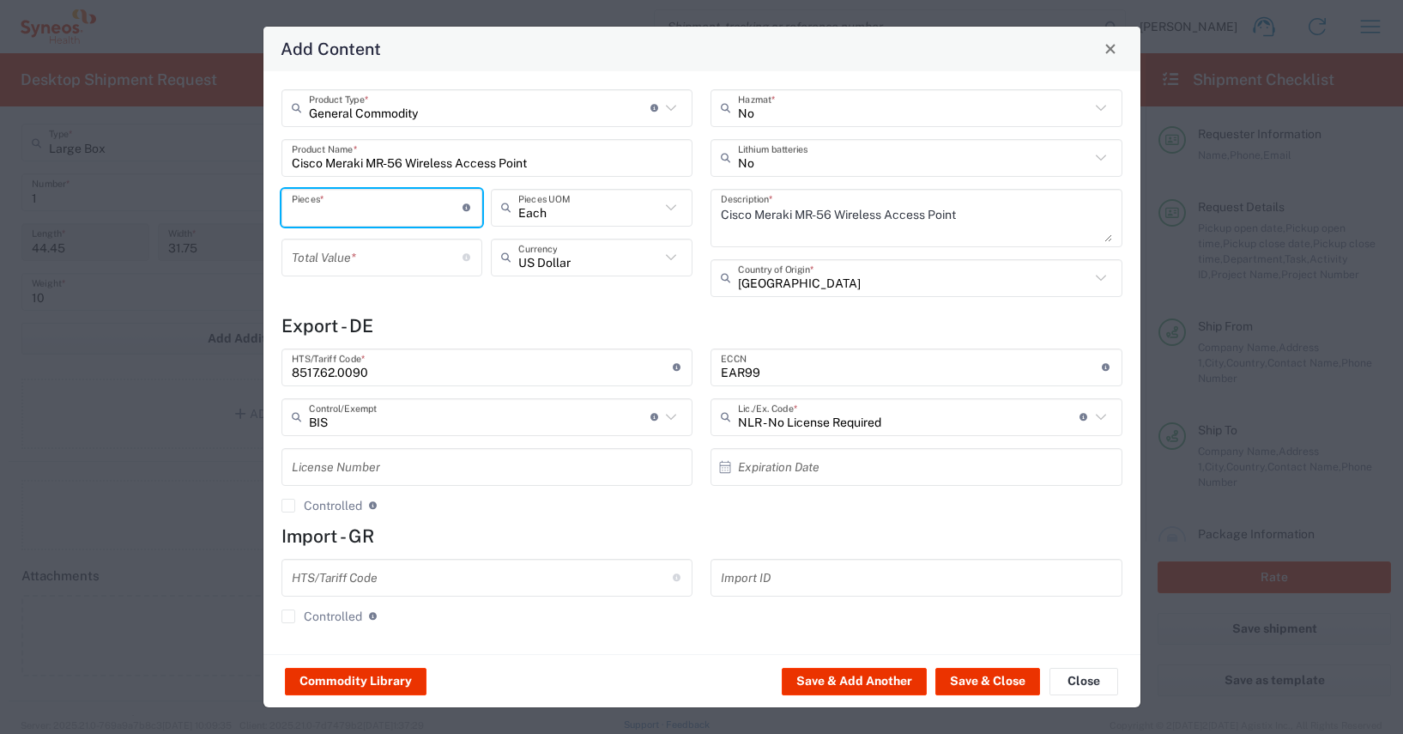
click at [299, 206] on input "number" at bounding box center [378, 207] width 172 height 30
type input "4"
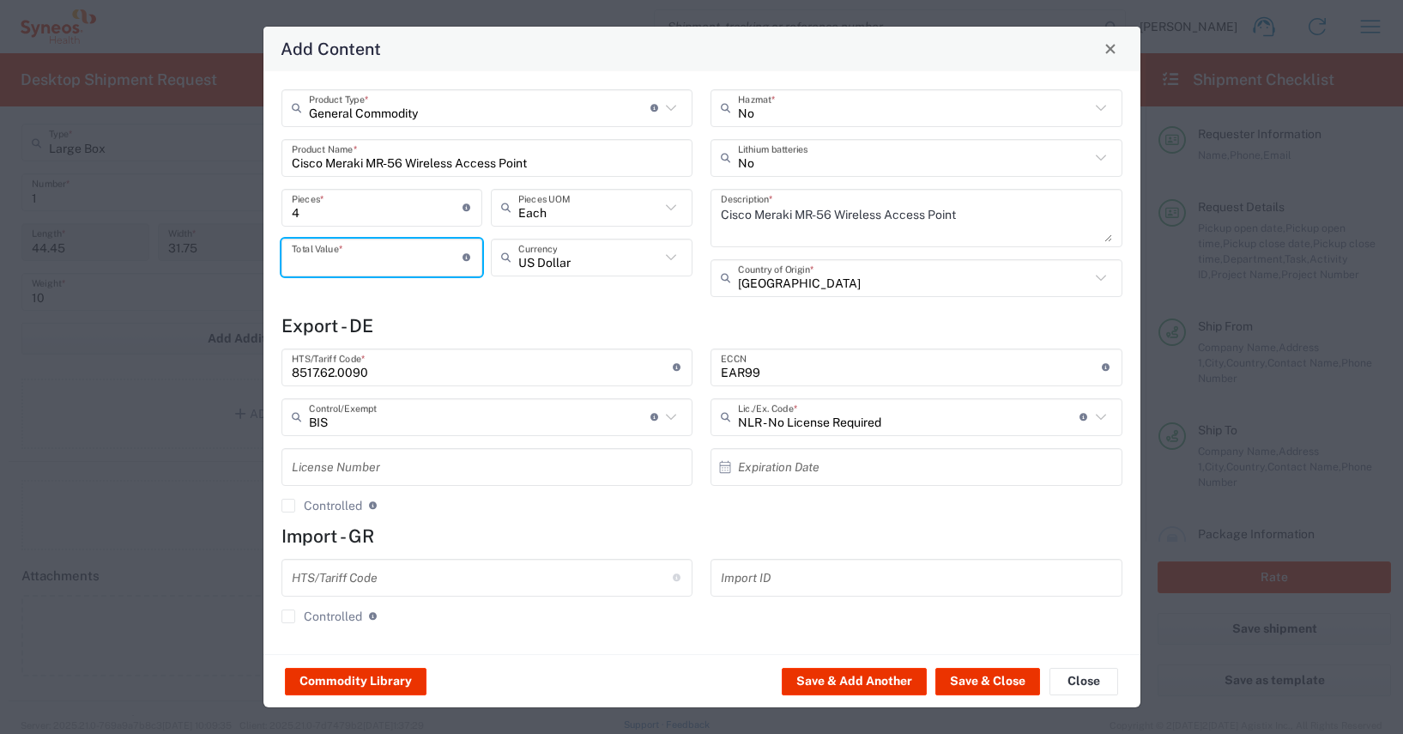
click at [297, 257] on input "number" at bounding box center [378, 257] width 172 height 30
type input "2000"
click at [573, 268] on input "text" at bounding box center [589, 257] width 142 height 30
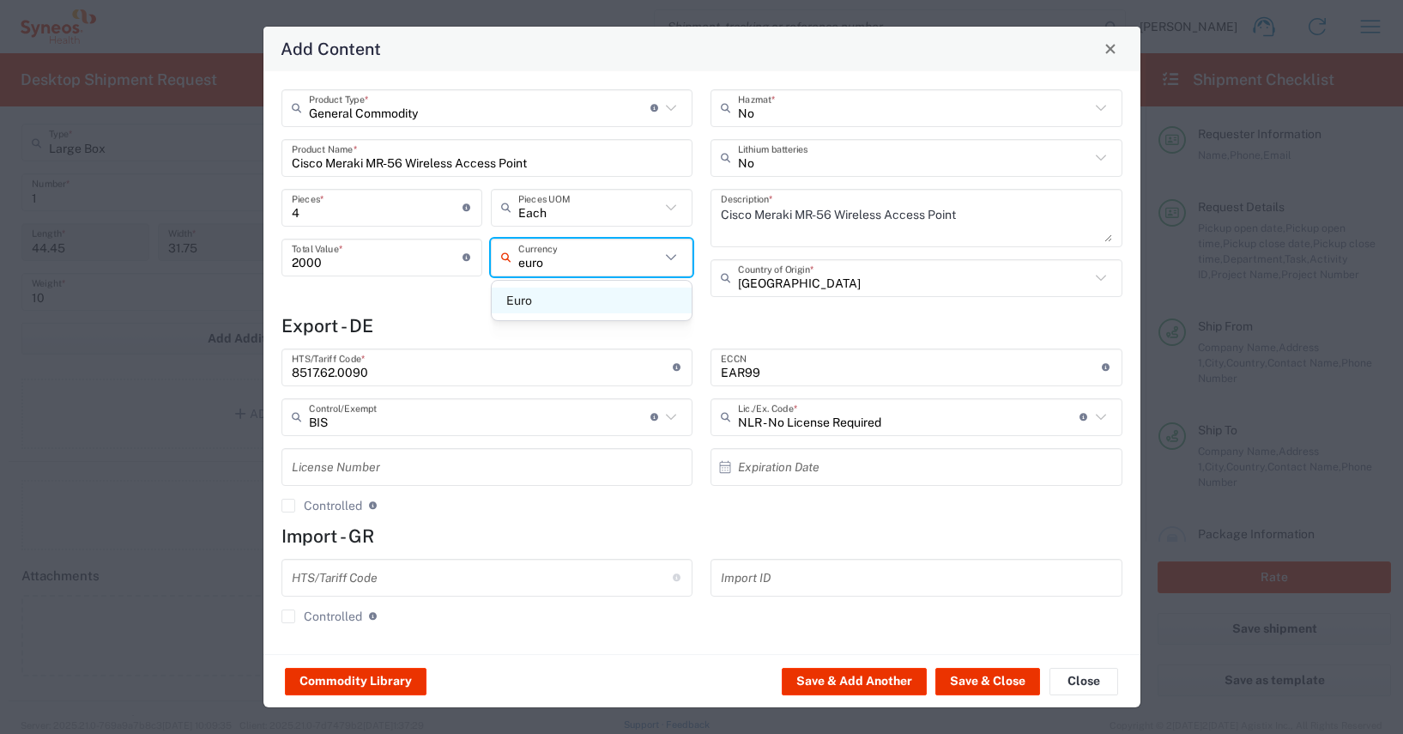
click at [514, 300] on span "Euro" at bounding box center [592, 300] width 200 height 27
type input "Euro"
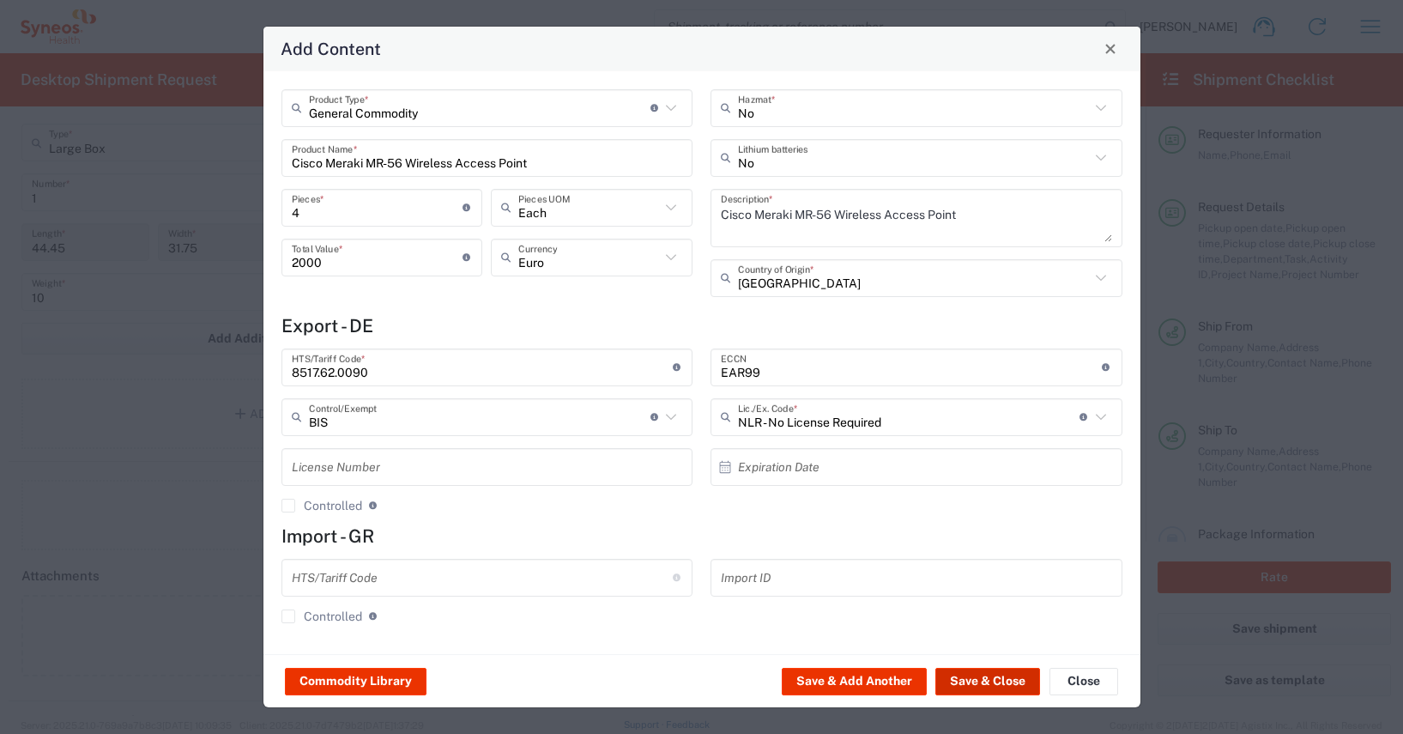
click at [978, 679] on button "Save & Close" at bounding box center [987, 680] width 105 height 27
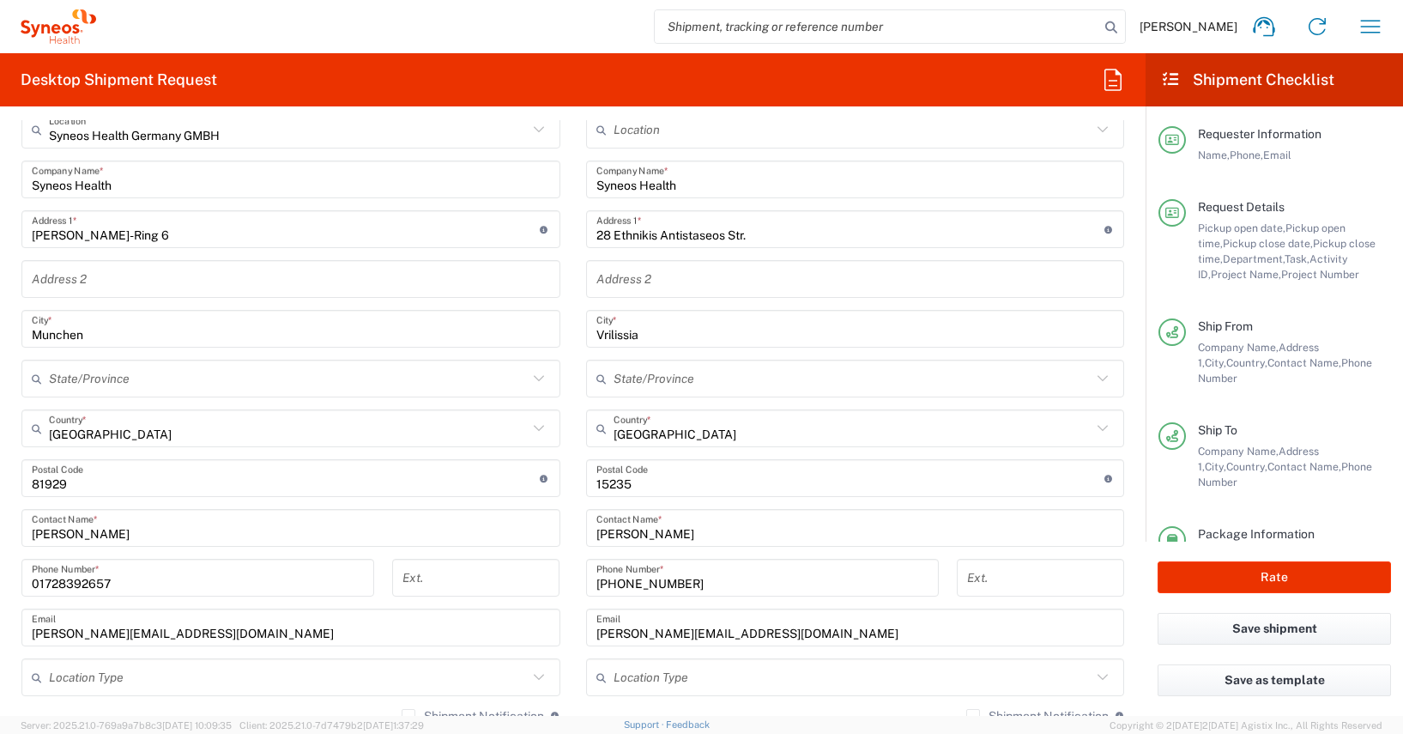
scroll to position [698, 0]
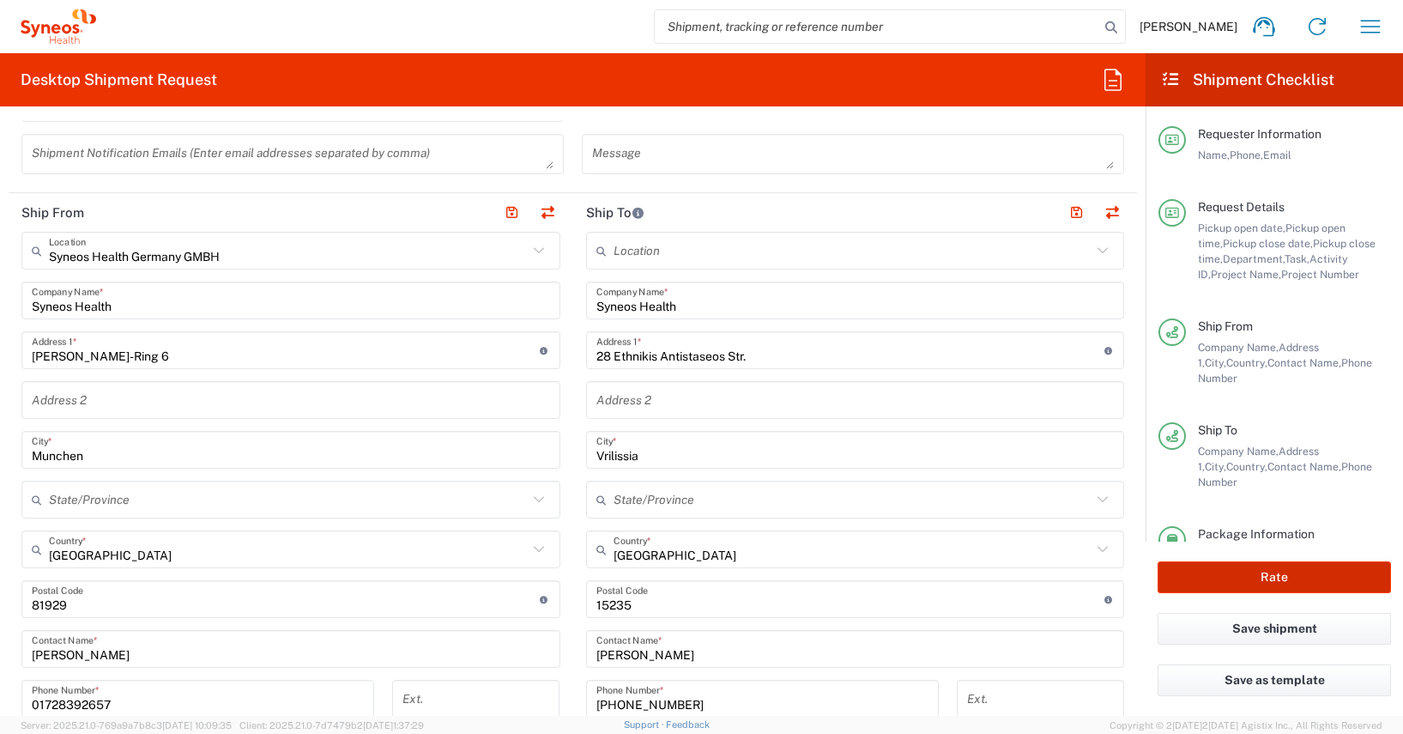
click at [1201, 575] on button "Rate" at bounding box center [1273, 577] width 233 height 32
type input "4510"
type input "4510 DEPARTMENTAL EXPENSE"
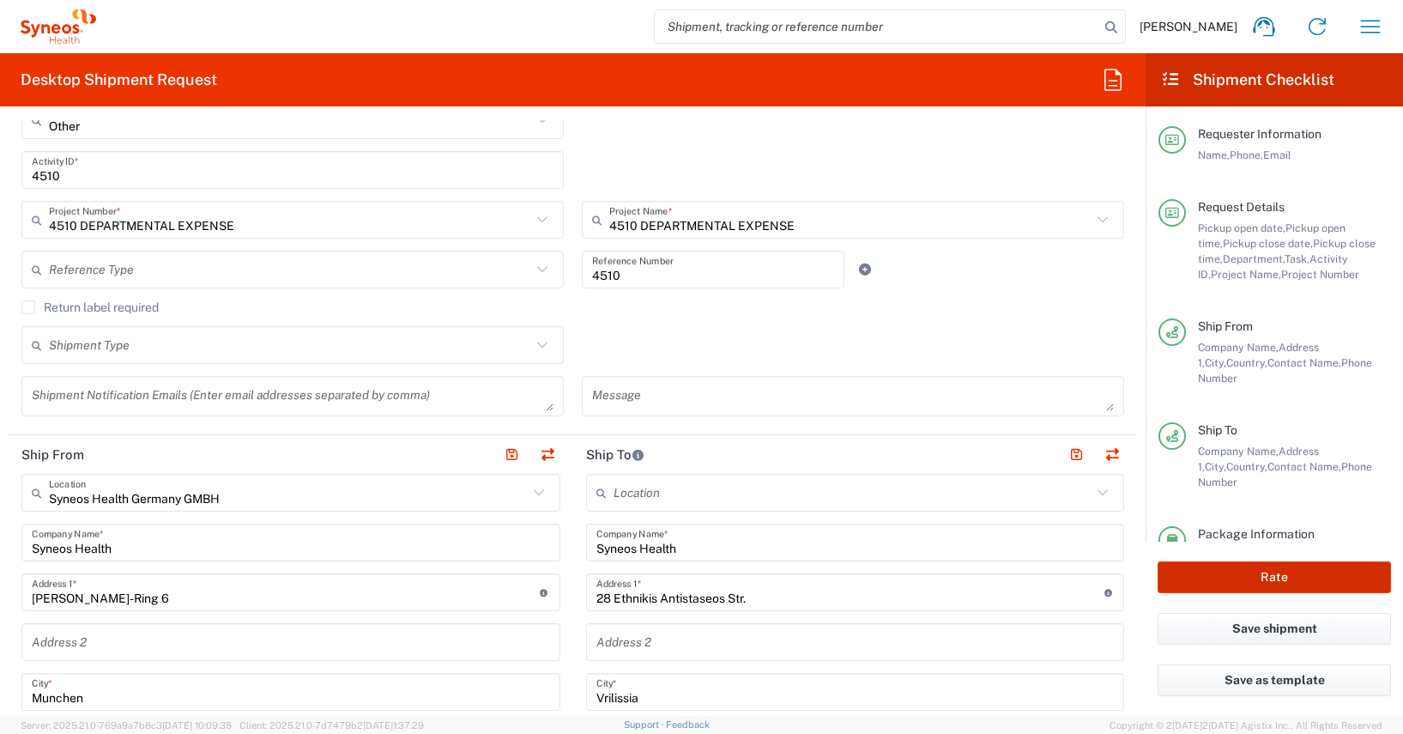
scroll to position [0, 0]
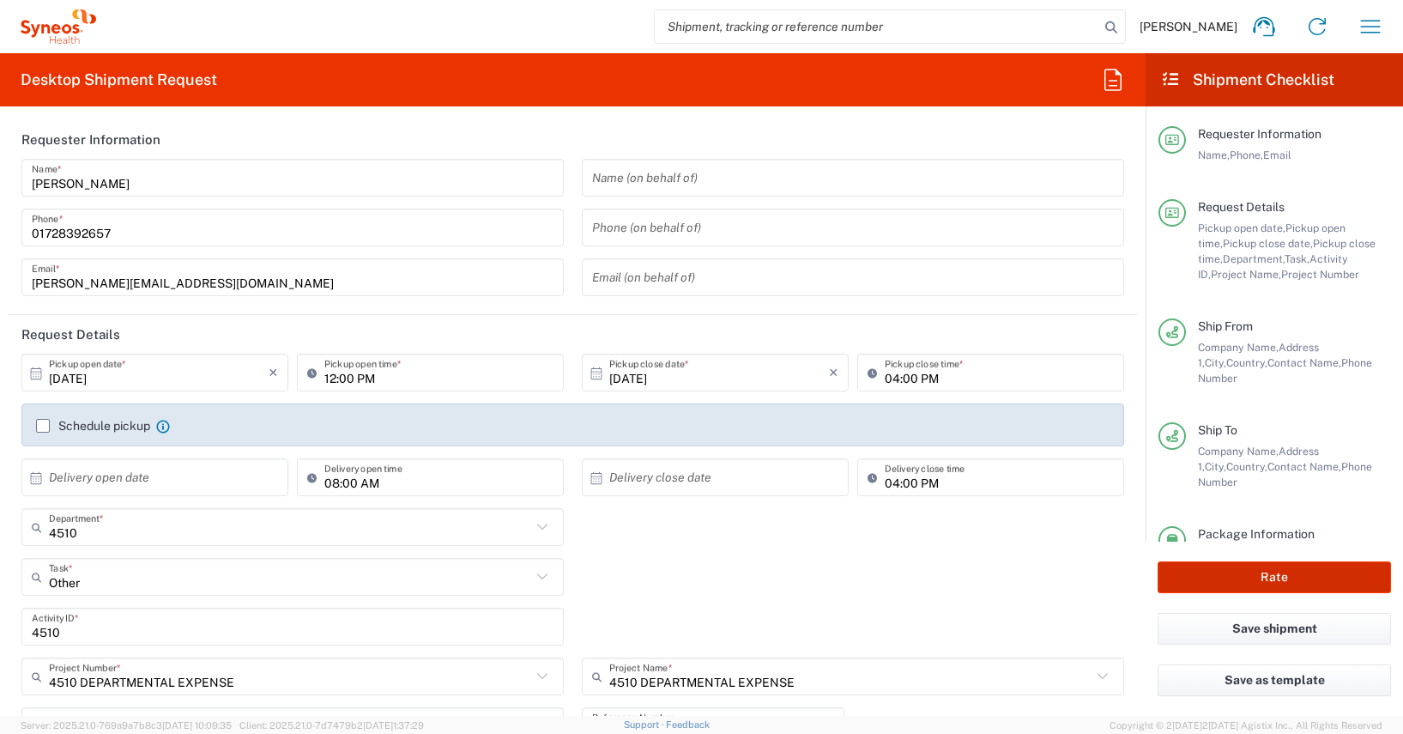
click at [1200, 577] on button "Rate" at bounding box center [1273, 577] width 233 height 32
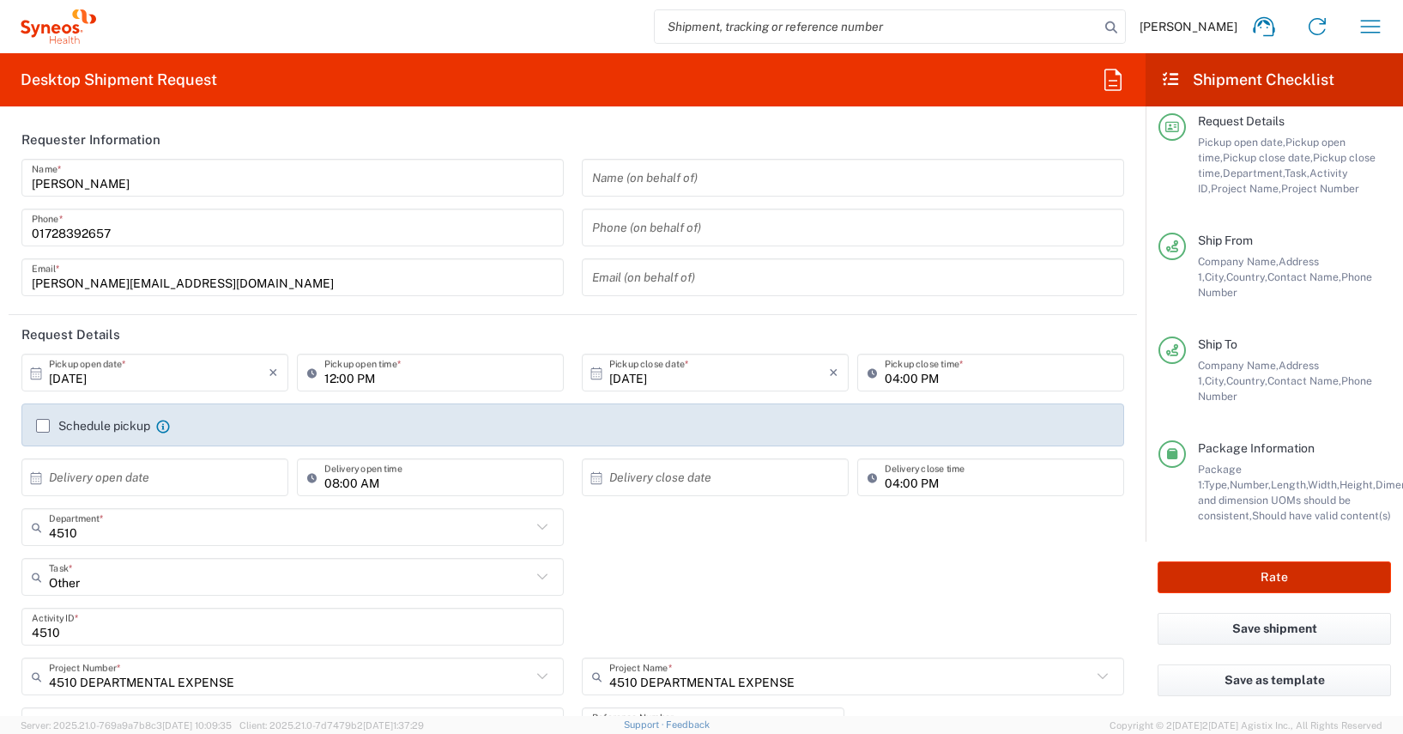
click at [1200, 576] on button "Rate" at bounding box center [1273, 577] width 233 height 32
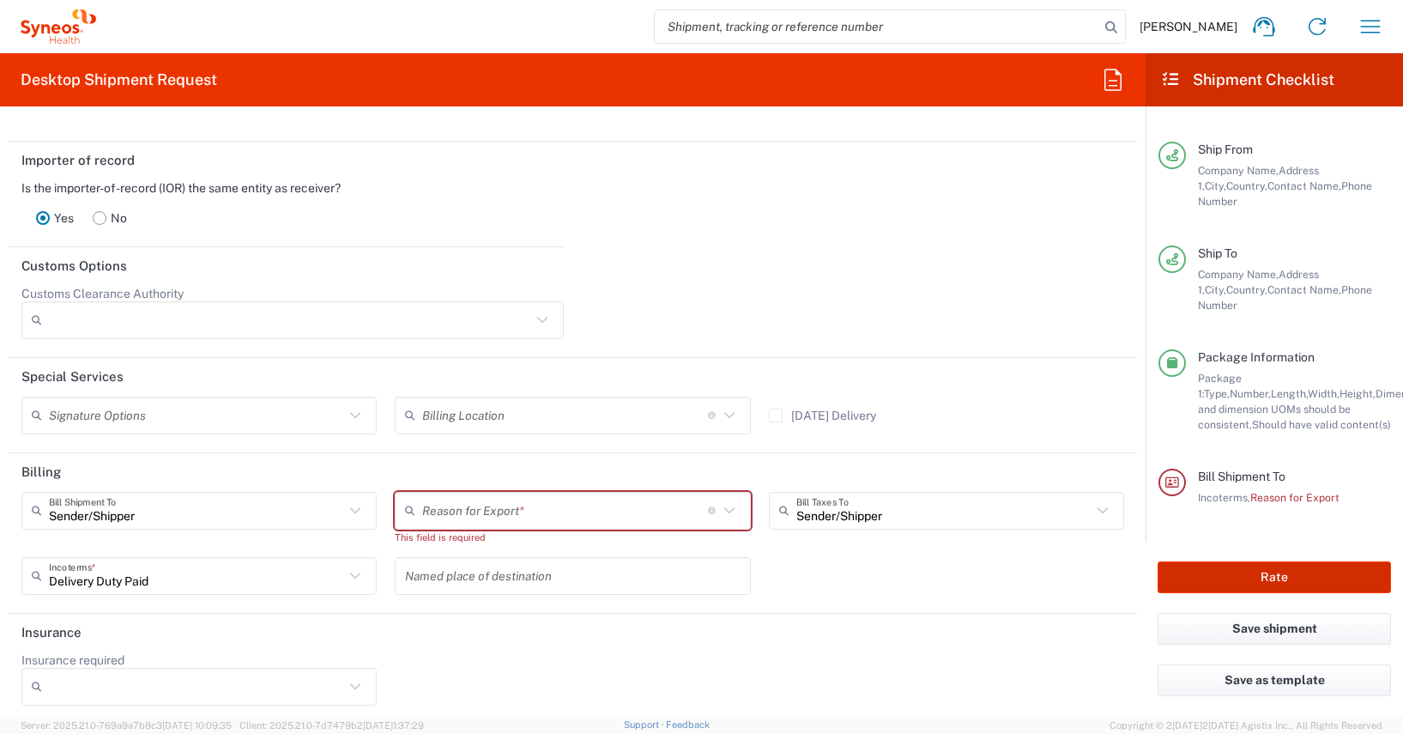
scroll to position [2383, 0]
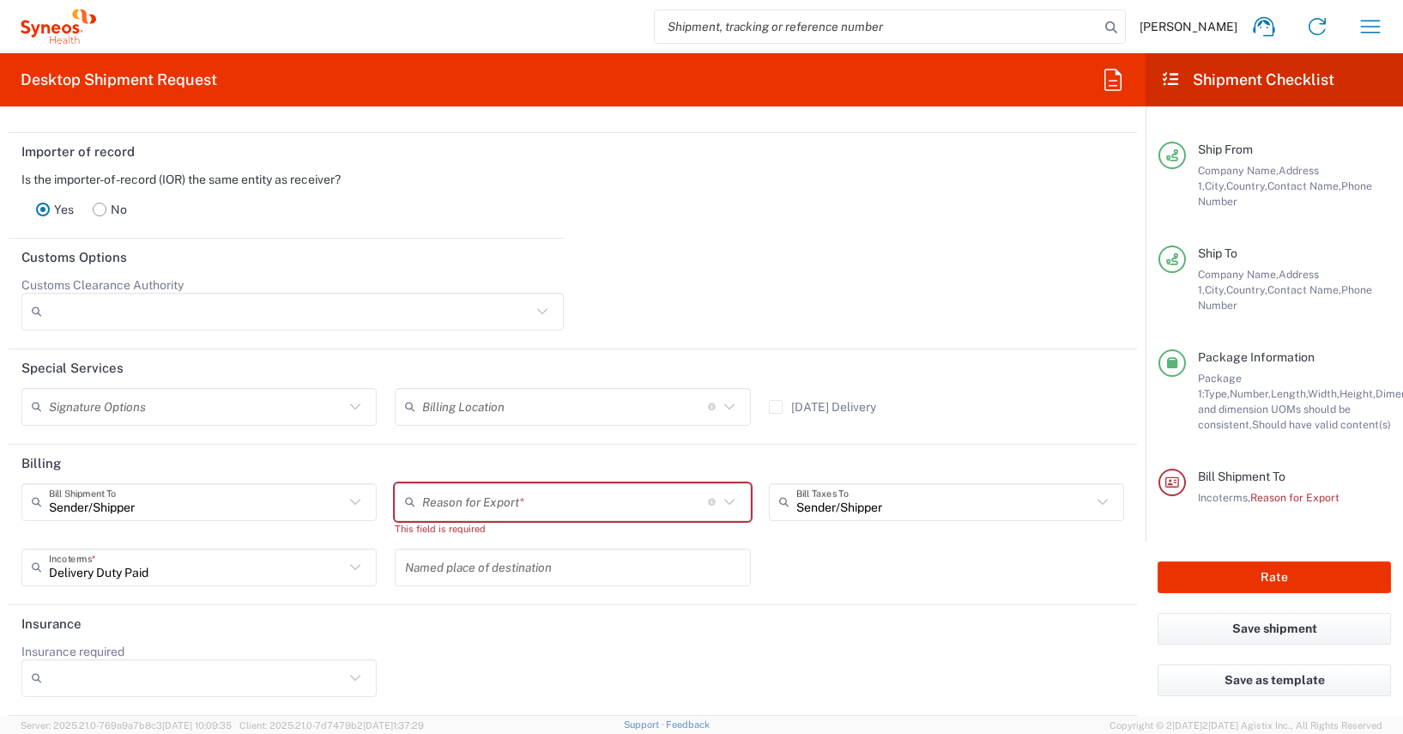
click at [720, 502] on icon at bounding box center [729, 502] width 22 height 22
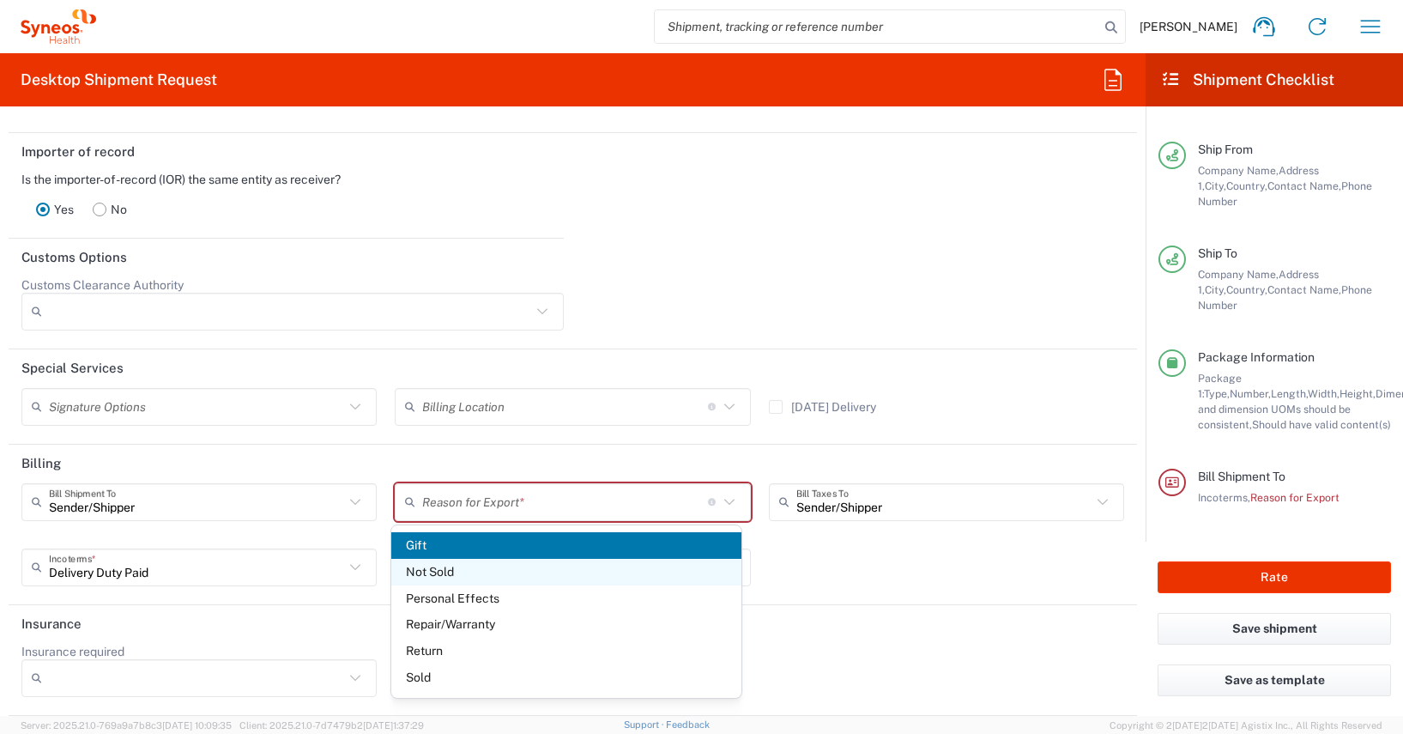
click at [422, 571] on span "Not Sold" at bounding box center [565, 572] width 349 height 27
type input "Not Sold"
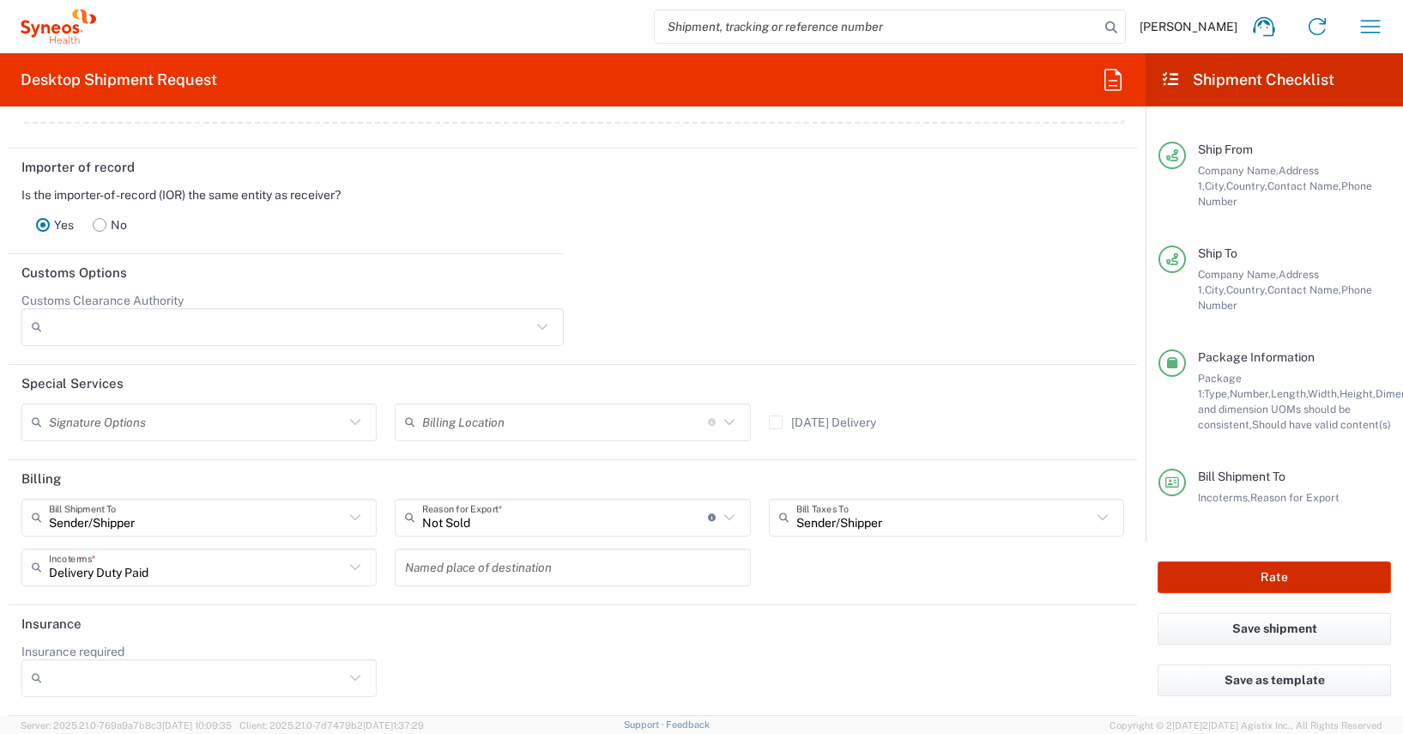
click at [1181, 577] on button "Rate" at bounding box center [1273, 577] width 233 height 32
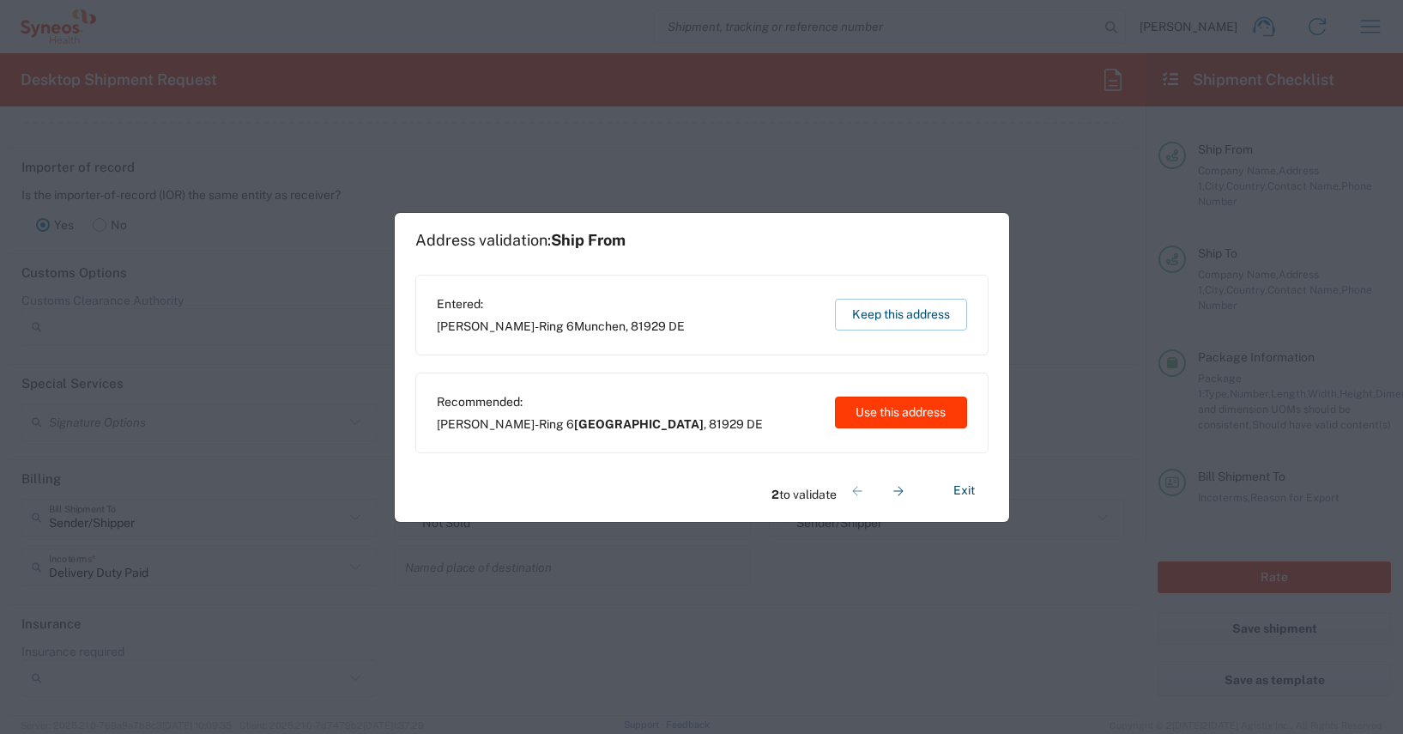
click at [880, 410] on button "Use this address" at bounding box center [901, 412] width 132 height 32
type input "[GEOGRAPHIC_DATA]"
type input "152 35"
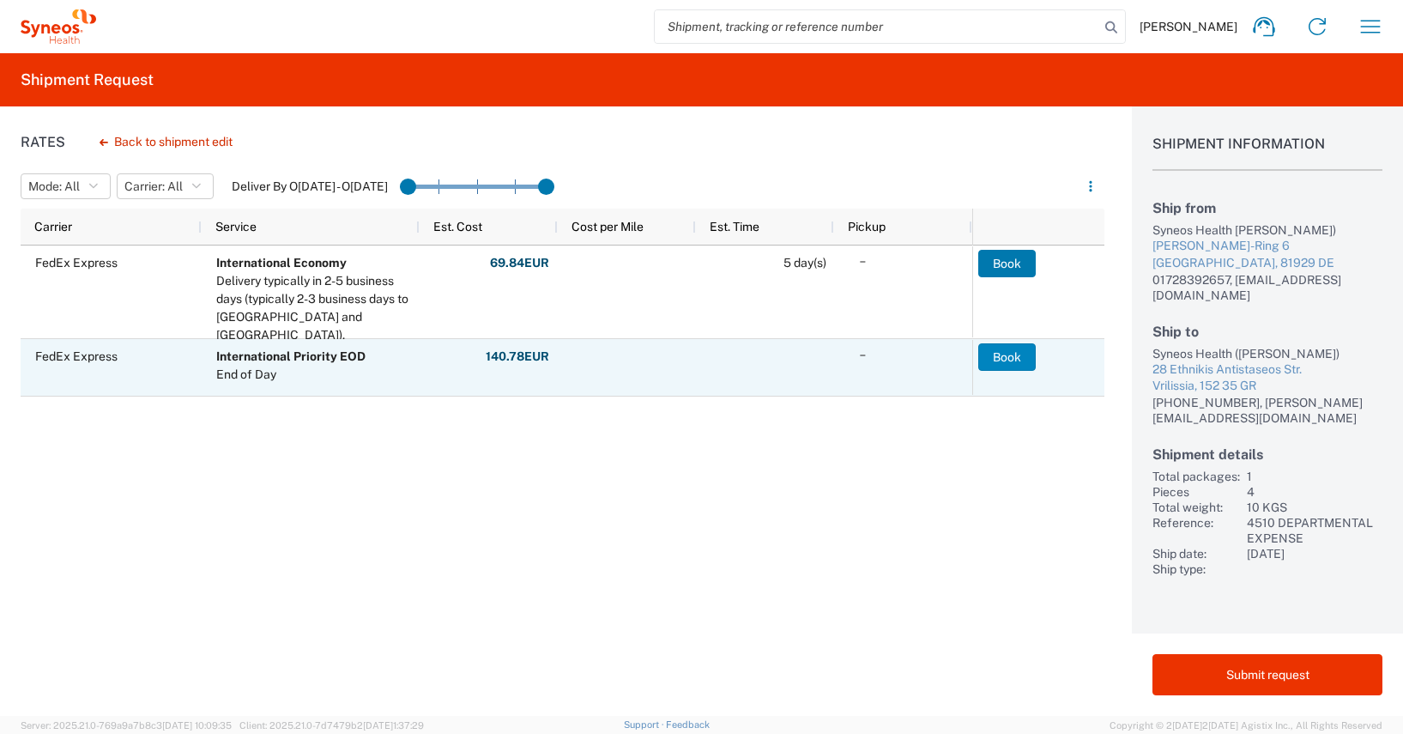
click at [1008, 358] on button "Book" at bounding box center [1006, 356] width 57 height 27
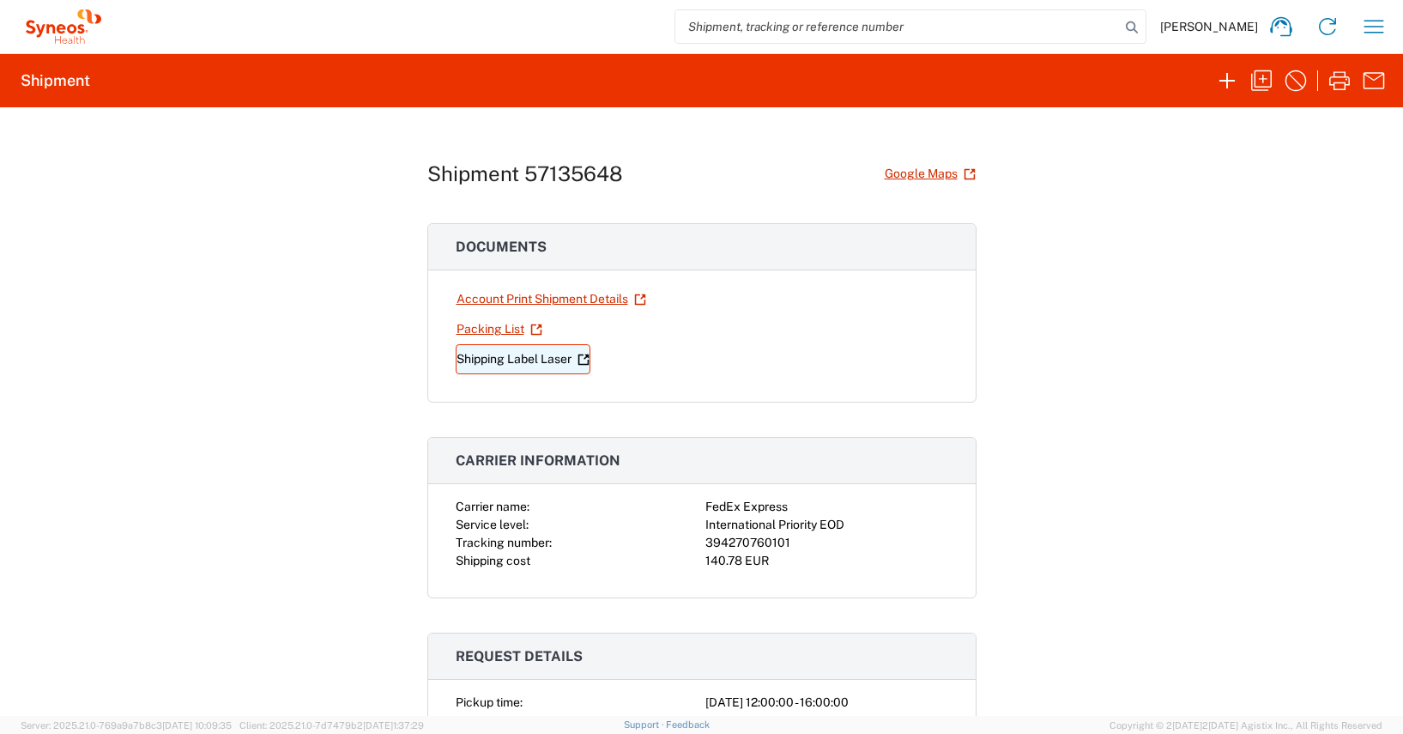
click at [489, 361] on link "Shipping Label Laser" at bounding box center [523, 359] width 135 height 30
